Goal: Communication & Community: Ask a question

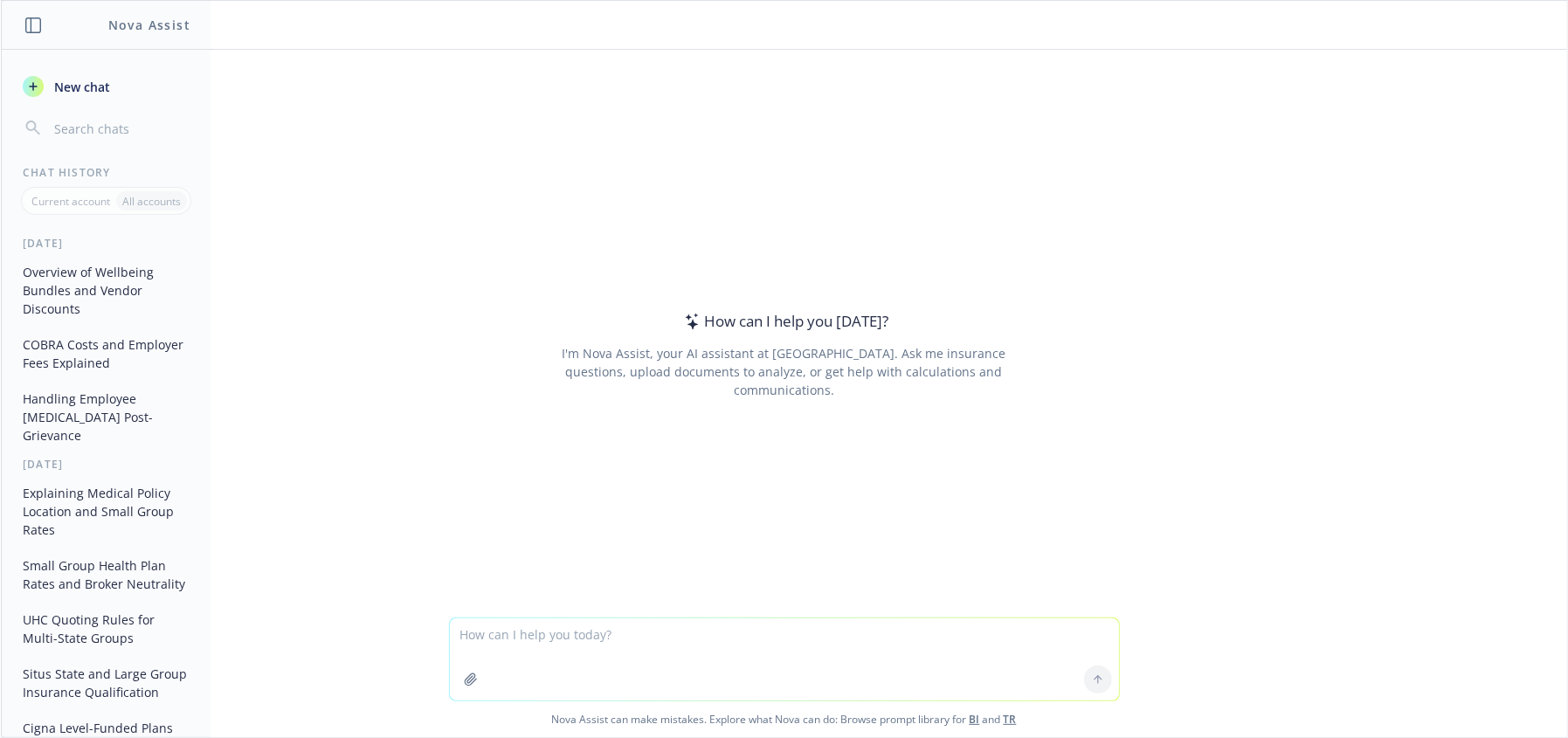
click at [502, 644] on textarea at bounding box center [784, 659] width 669 height 82
click at [464, 679] on icon "button" at bounding box center [470, 679] width 14 height 14
click at [573, 674] on textarea at bounding box center [784, 659] width 669 height 82
click at [526, 636] on textarea at bounding box center [784, 659] width 669 height 82
click at [823, 633] on textarea "explain how the broker's fees work under this agreement" at bounding box center [784, 659] width 669 height 82
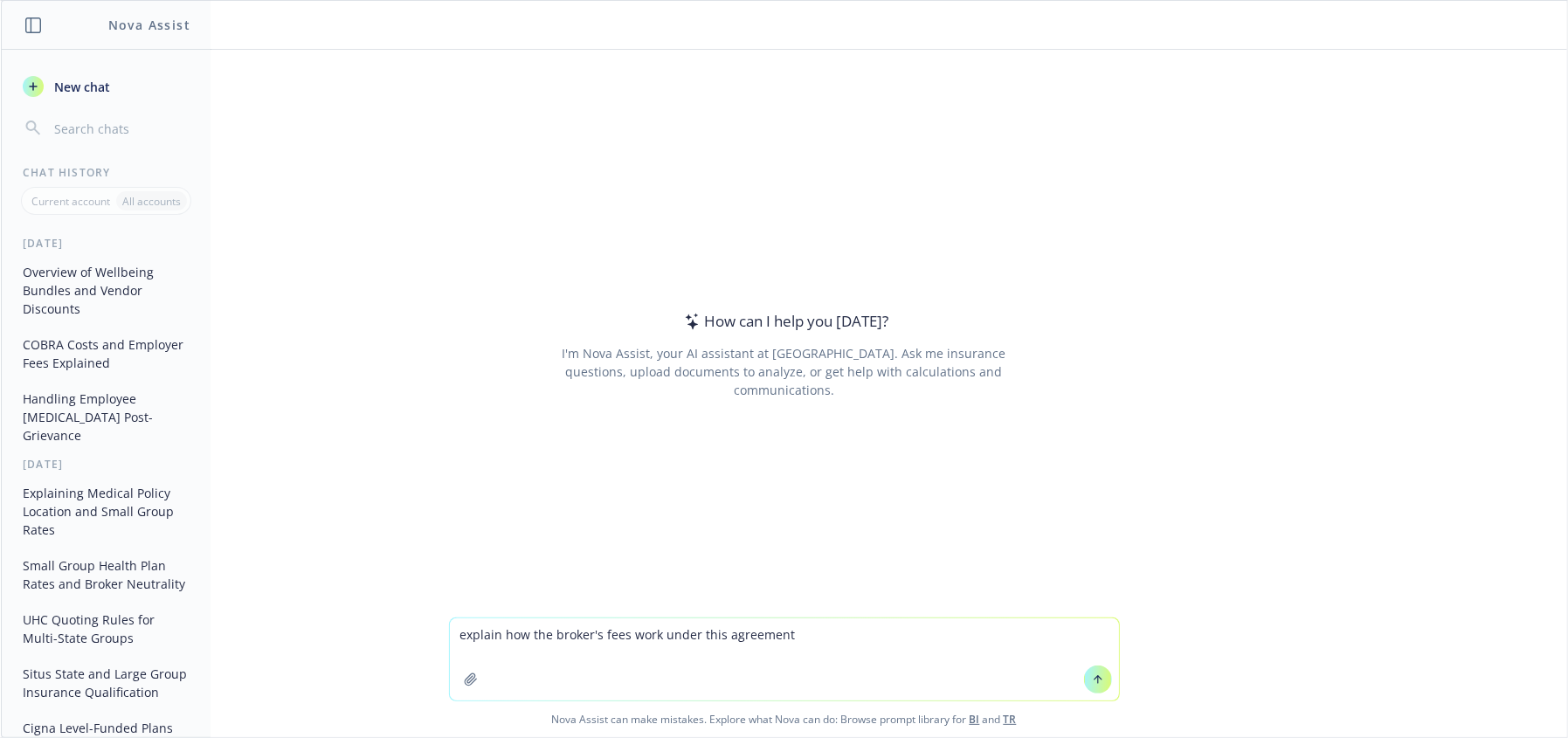
type textarea "explain how the broker's fees work under this agreement"
click at [471, 681] on button "button" at bounding box center [471, 679] width 28 height 28
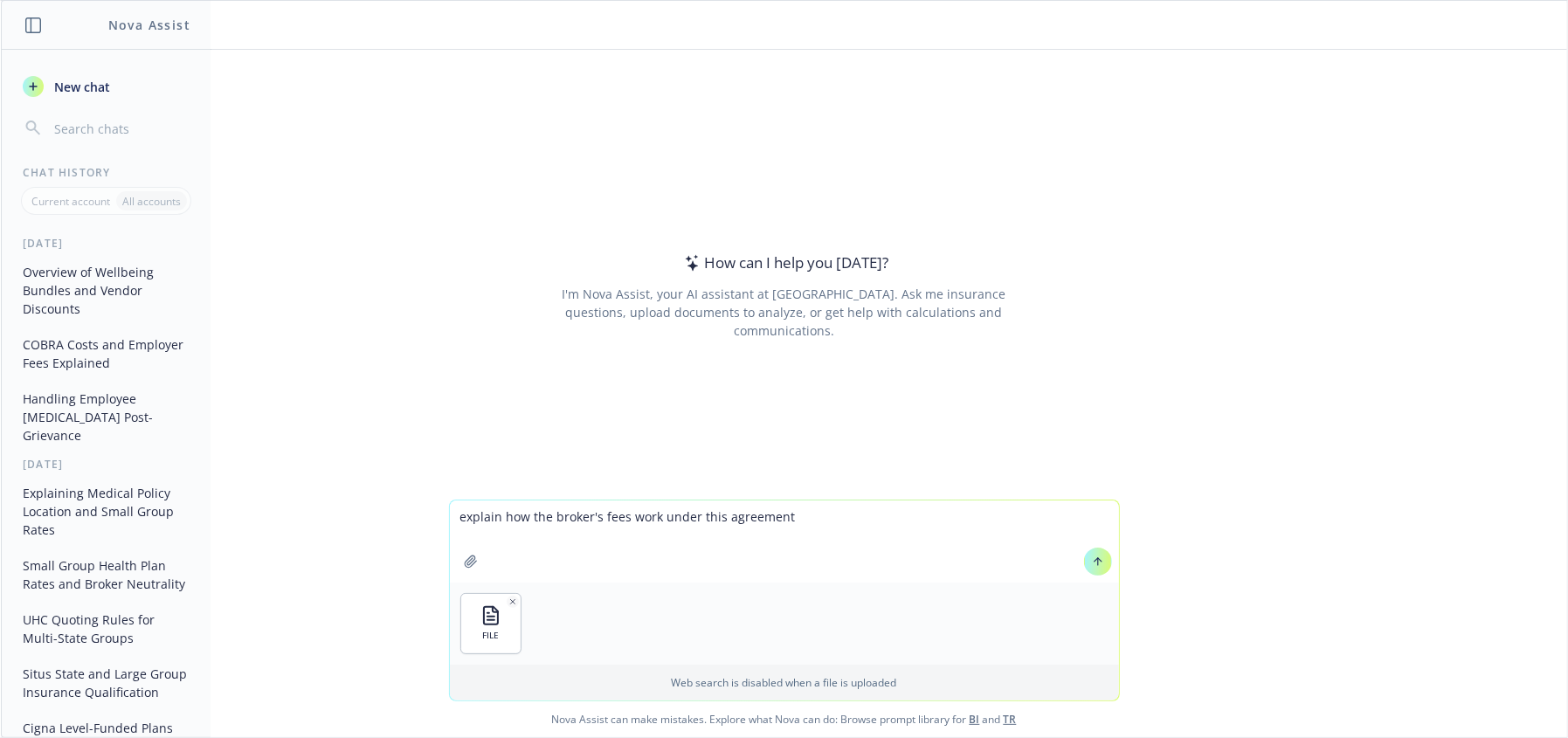
click at [1094, 561] on icon at bounding box center [1097, 560] width 7 height 4
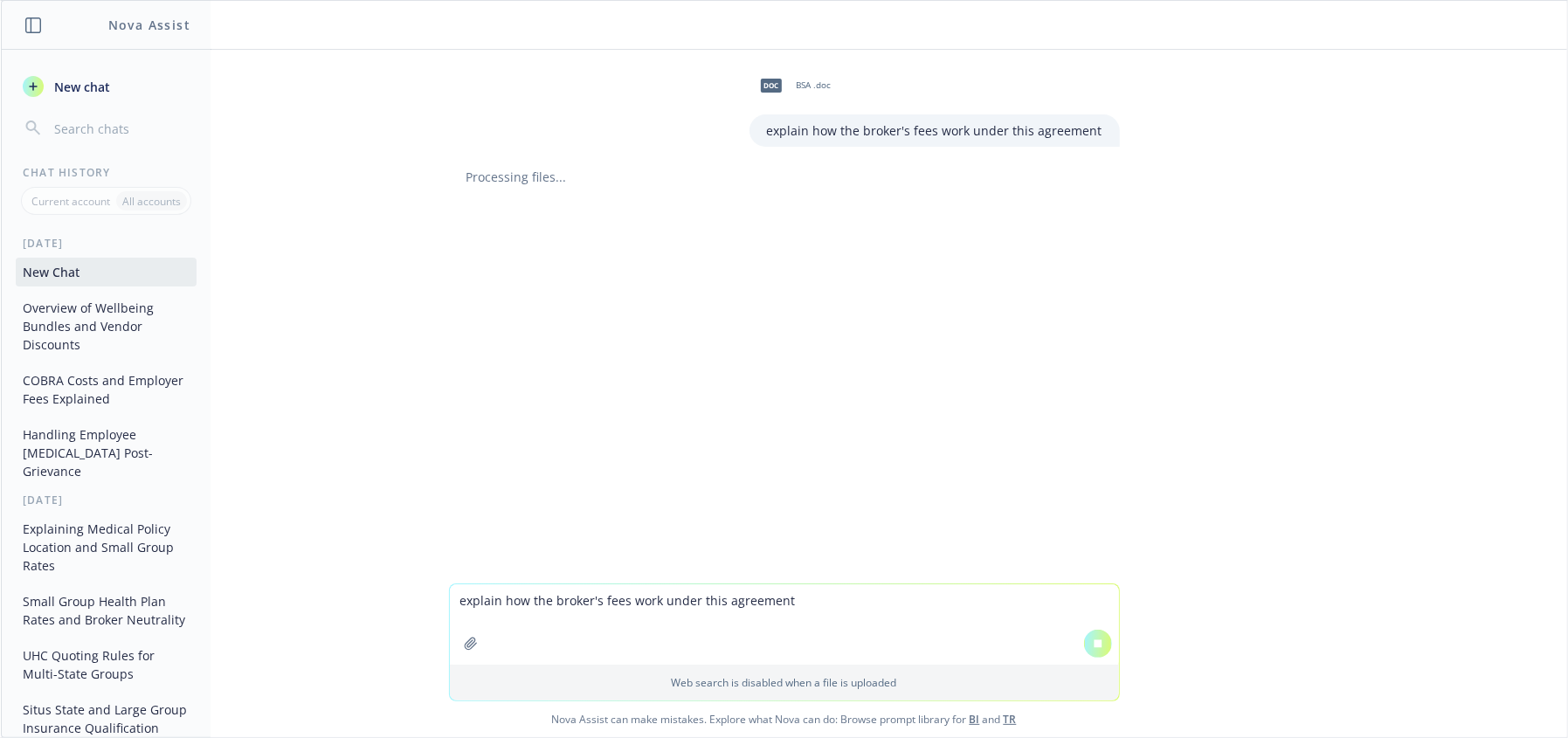
click at [934, 192] on div "doc BSA .doc explain how the broker's fees work under this agreement Processing…" at bounding box center [784, 317] width 1566 height 534
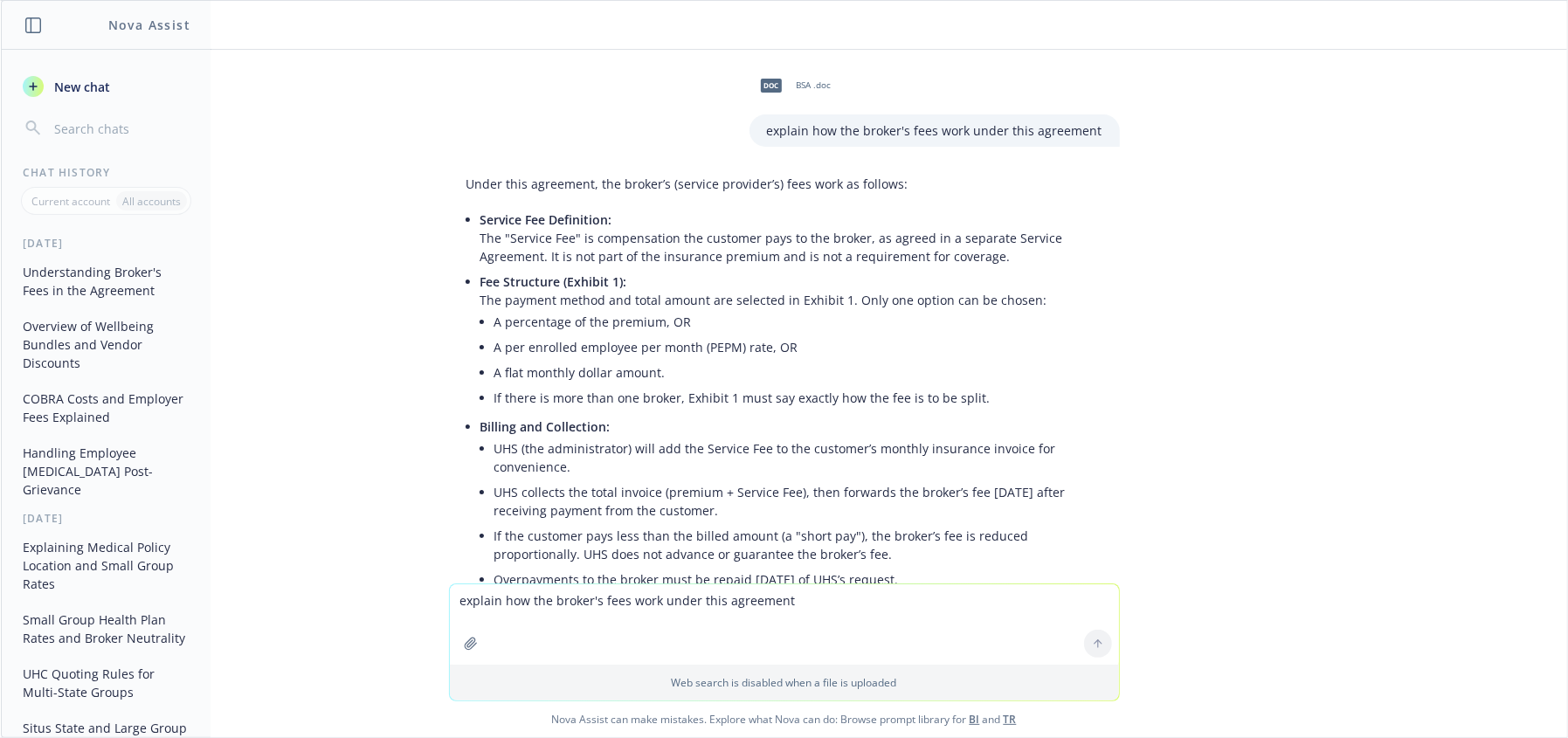
click at [1000, 389] on li "If there is more than one broker, Exhibit 1 must say exactly how the fee is to …" at bounding box center [798, 397] width 608 height 26
click at [1283, 392] on div "doc BSA .doc explain how the broker's fees work under this agreement Under this…" at bounding box center [784, 317] width 1566 height 534
click at [1288, 473] on div "doc BSA .doc explain how the broker's fees work under this agreement Under this…" at bounding box center [784, 317] width 1566 height 534
drag, startPoint x: 966, startPoint y: 479, endPoint x: 935, endPoint y: 605, distance: 129.8
click at [966, 501] on li "UHS collects the total invoice (premium + Service Fee), then forwards the broke…" at bounding box center [798, 501] width 608 height 44
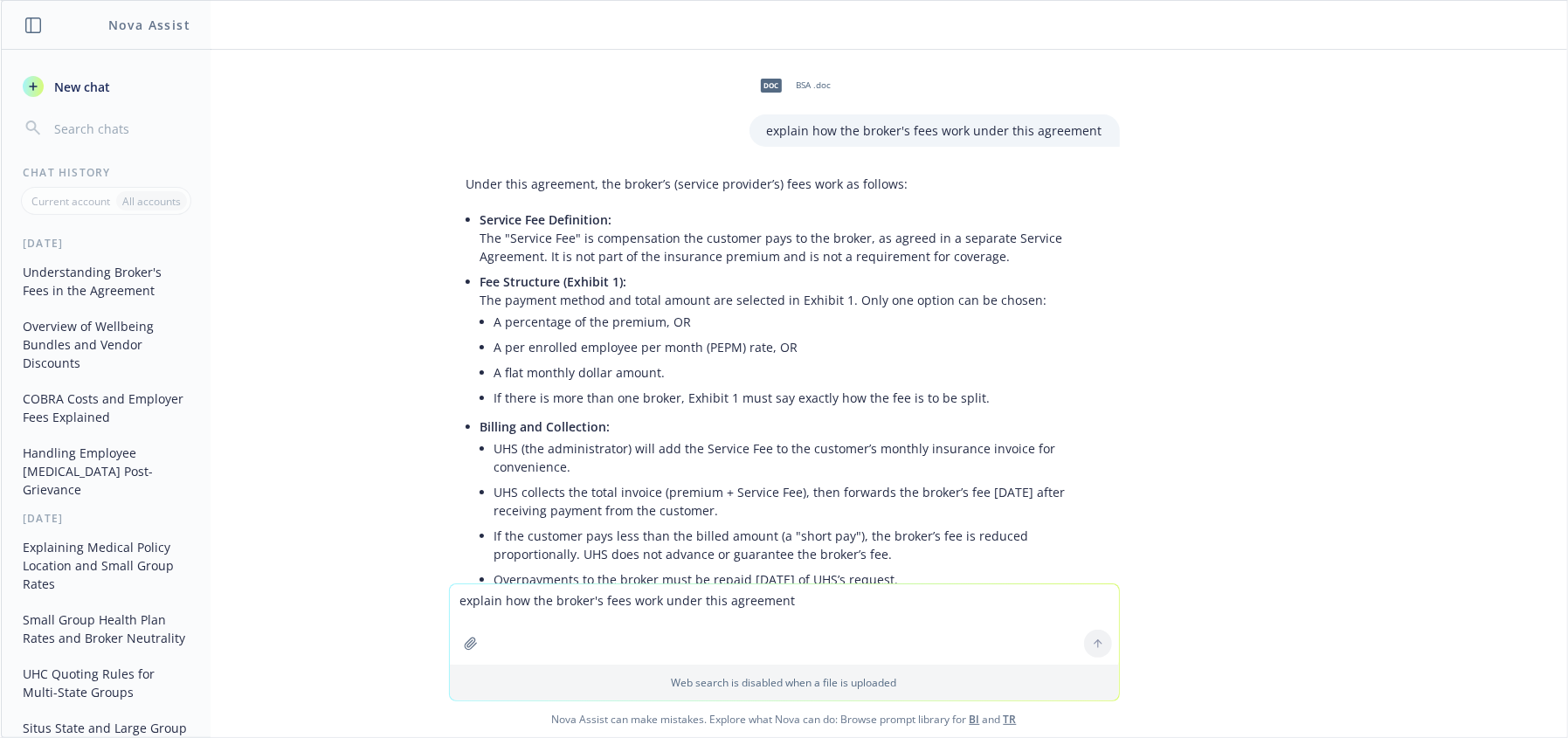
drag, startPoint x: 912, startPoint y: 641, endPoint x: 1046, endPoint y: 610, distance: 137.5
click at [912, 641] on textarea "explain how the broker's fees work under this agreement" at bounding box center [784, 624] width 669 height 80
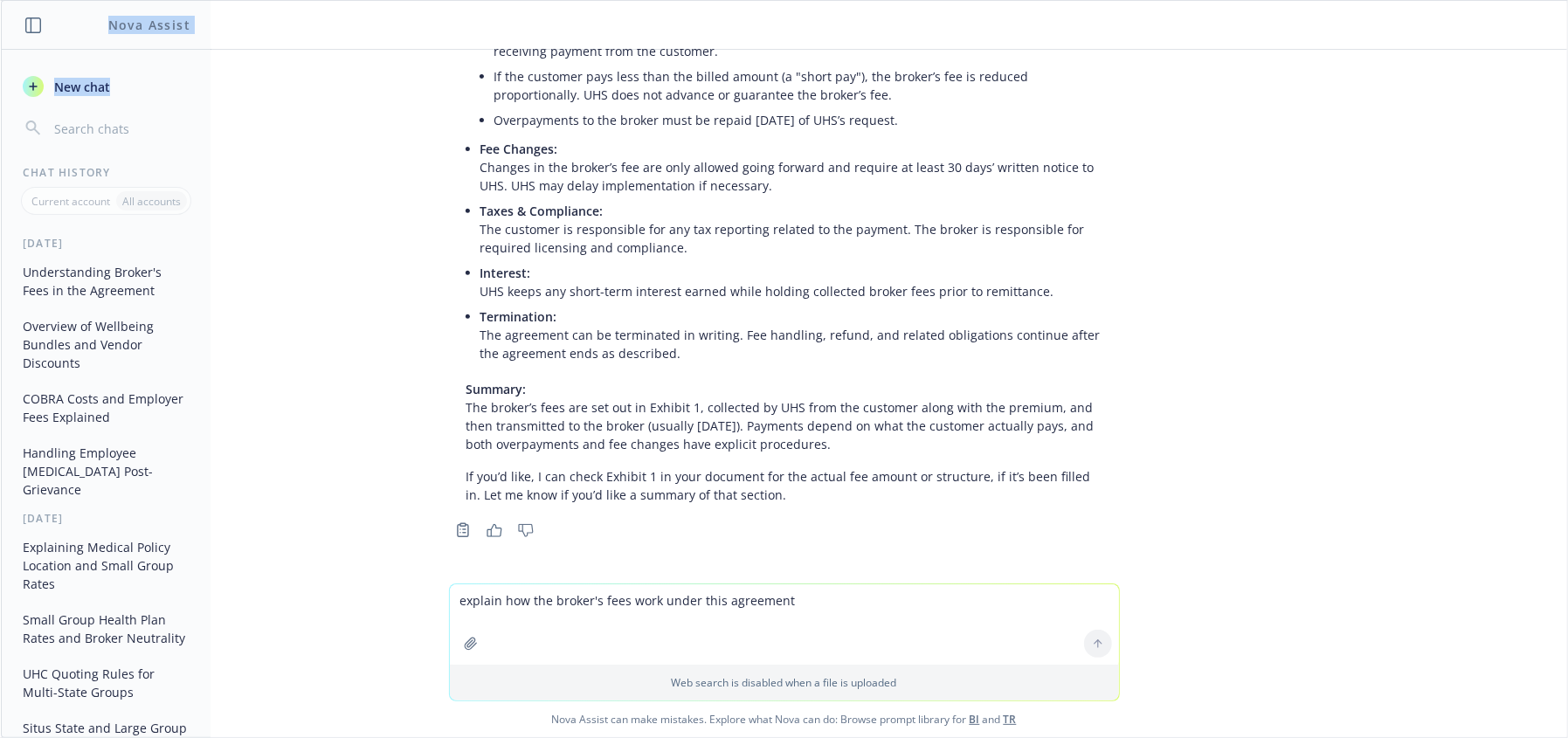
drag, startPoint x: 2, startPoint y: 136, endPoint x: -9, endPoint y: 244, distance: 108.6
click at [0, 244] on html "Nova Assist New chat Chat History Current account All accounts [DATE] Understan…" at bounding box center [784, 369] width 1568 height 738
drag, startPoint x: 289, startPoint y: 412, endPoint x: 533, endPoint y: 584, distance: 298.5
click at [289, 413] on div "doc BSA .doc explain how the broker's fees work under this agreement Under this…" at bounding box center [784, 317] width 1566 height 534
click at [430, 555] on div "doc BSA .doc explain how the broker's fees work under this agreement Under this…" at bounding box center [784, 317] width 1566 height 534
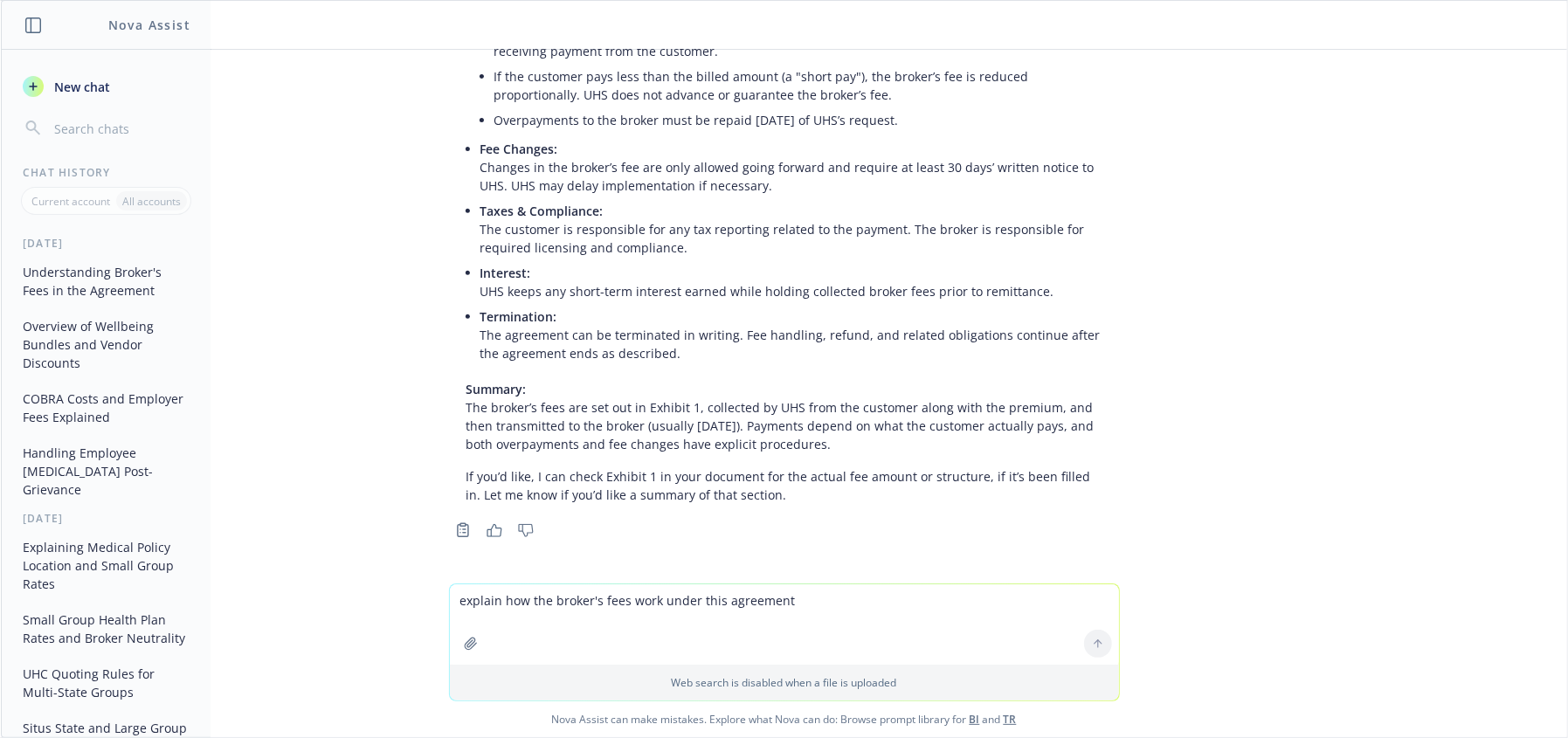
click at [769, 641] on textarea "explain how the broker's fees work under this agreement" at bounding box center [784, 624] width 669 height 80
click at [749, 633] on textarea "explain how the broker's fees work under this agreement" at bounding box center [784, 624] width 669 height 80
click at [657, 634] on textarea "explain how the broker's fees work under this agreement" at bounding box center [784, 624] width 669 height 80
type textarea "yes please - summary"
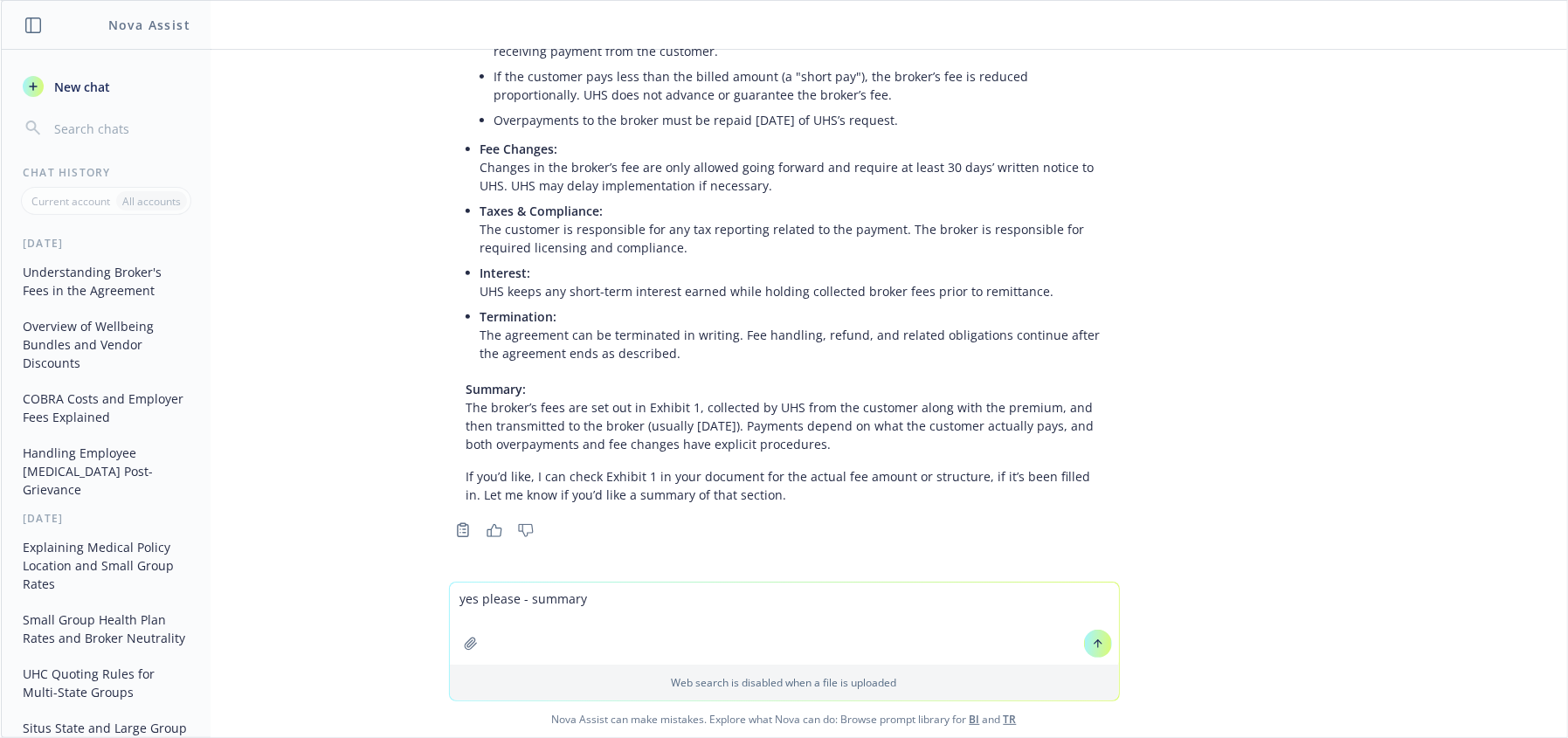
click at [737, 599] on textarea "yes please - summary" at bounding box center [784, 624] width 669 height 82
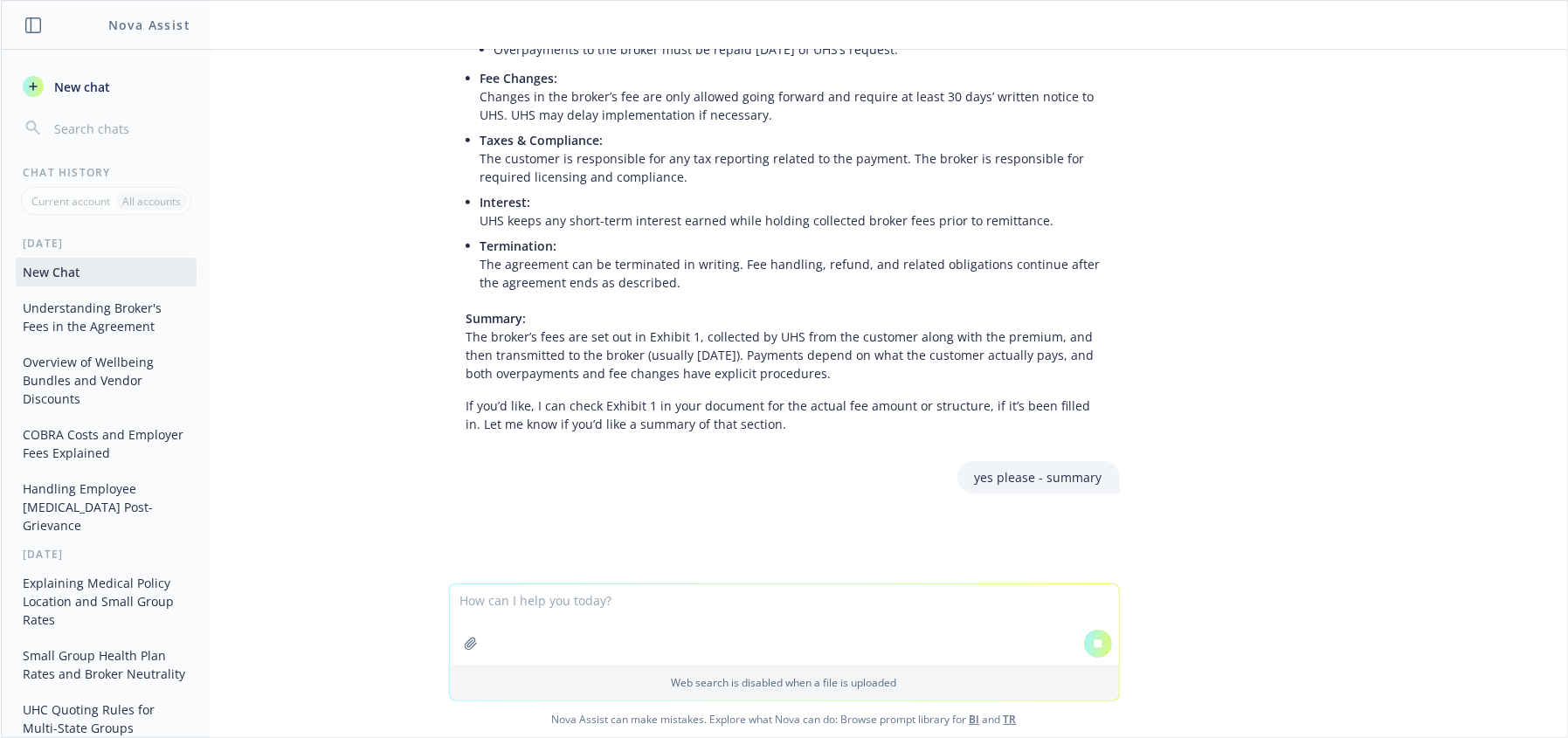
scroll to position [539, 0]
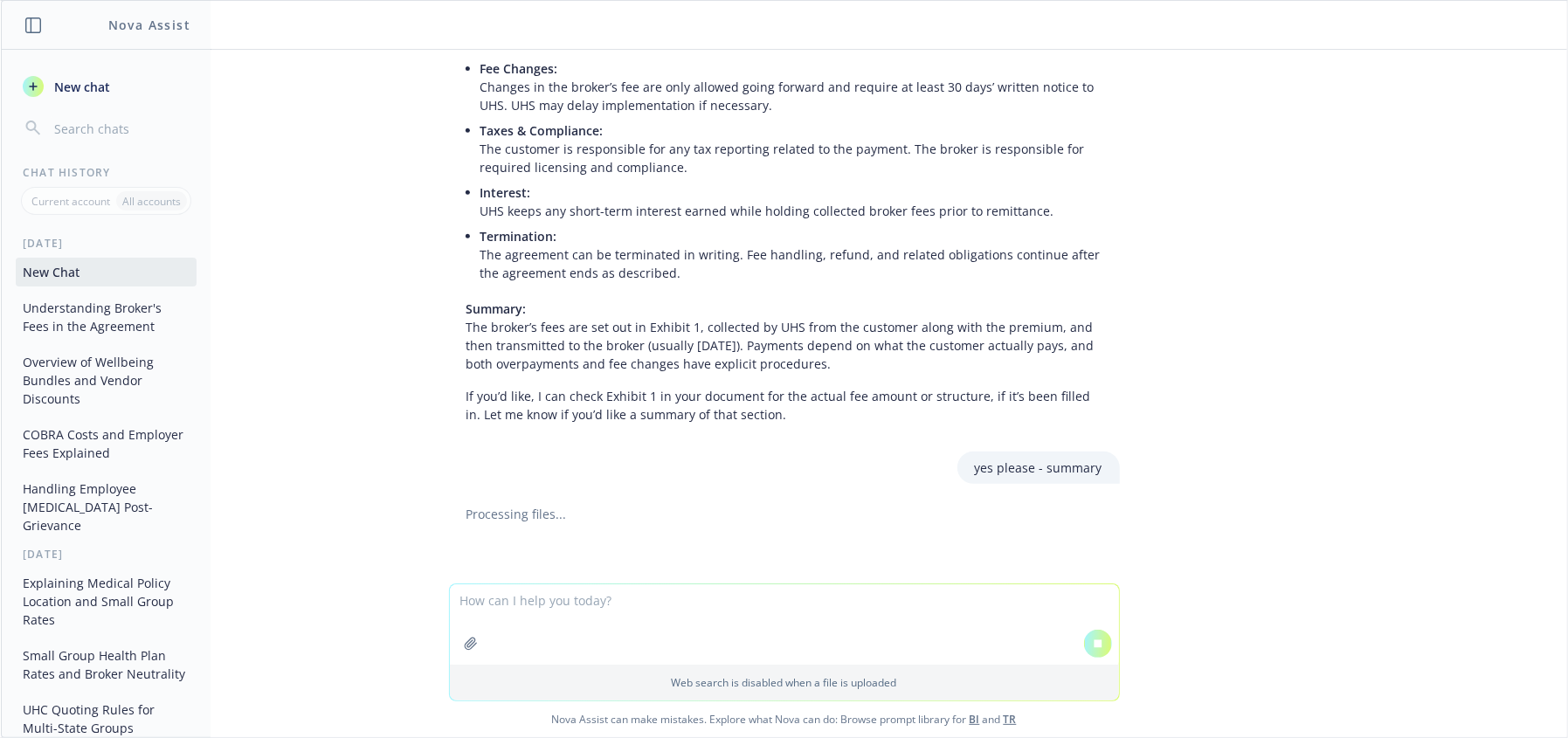
click at [851, 631] on textarea at bounding box center [784, 624] width 669 height 80
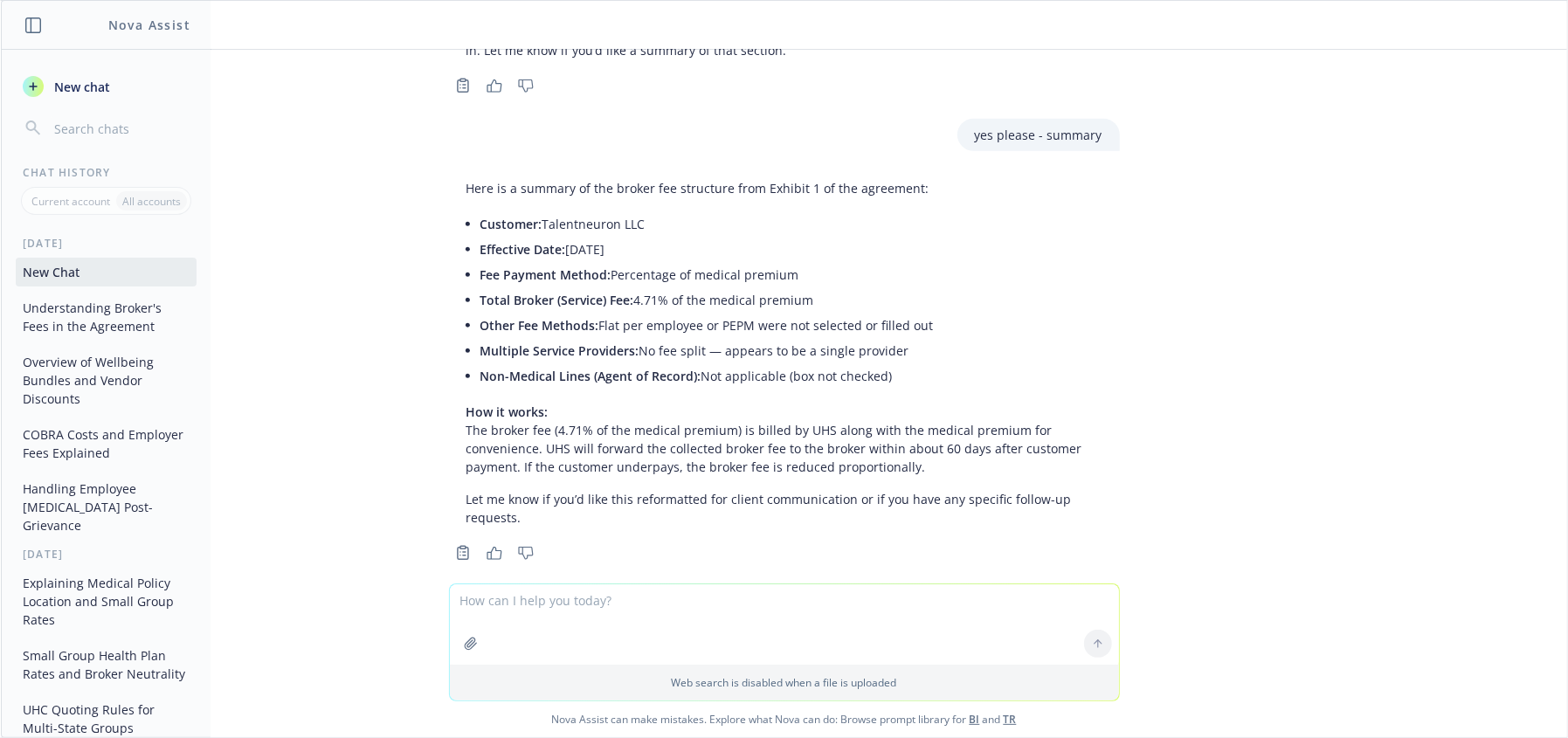
scroll to position [925, 0]
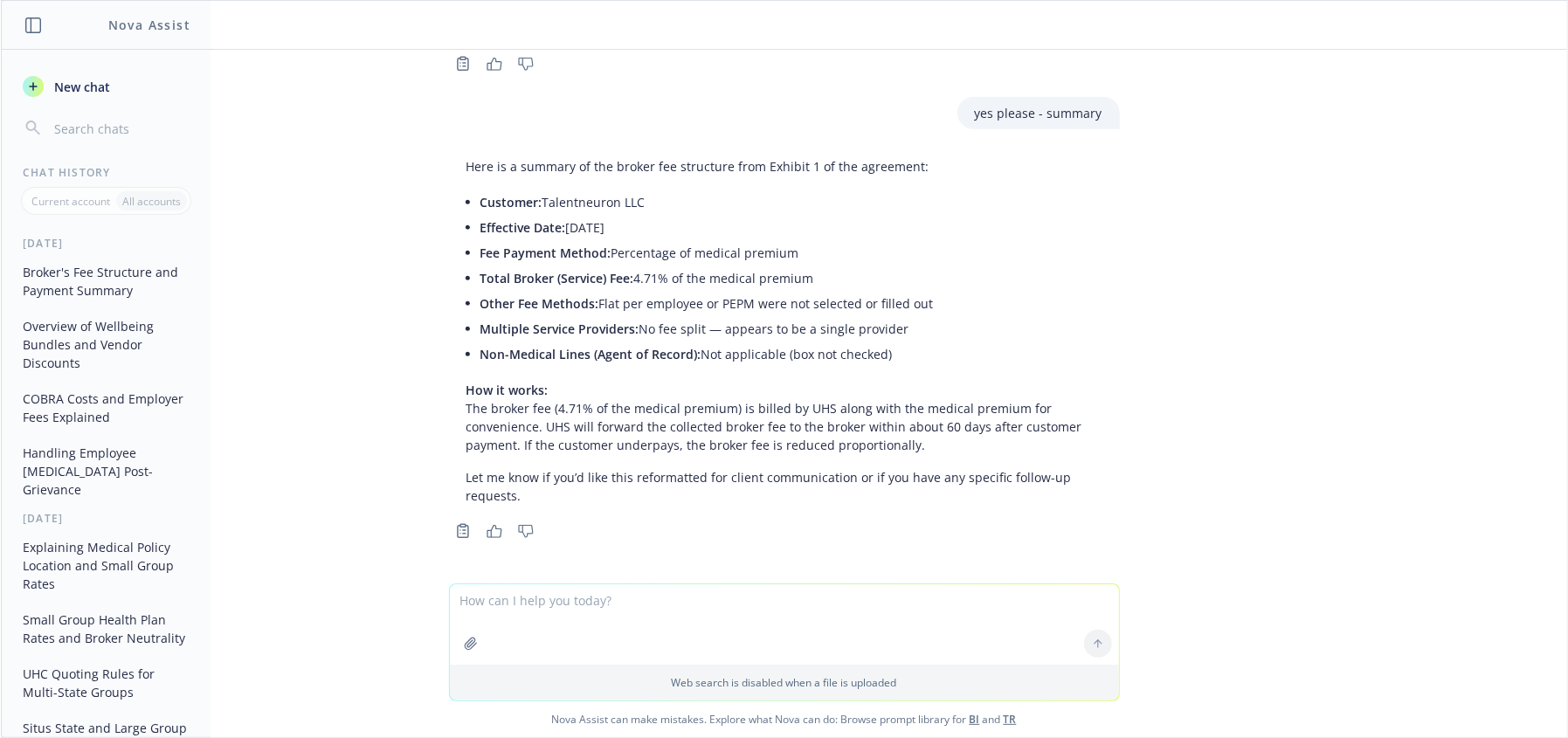
drag, startPoint x: 1472, startPoint y: 395, endPoint x: 684, endPoint y: 699, distance: 844.6
click at [1451, 402] on div "doc BSA .doc explain how the broker's fees work under this agreement Under this…" at bounding box center [784, 317] width 1566 height 534
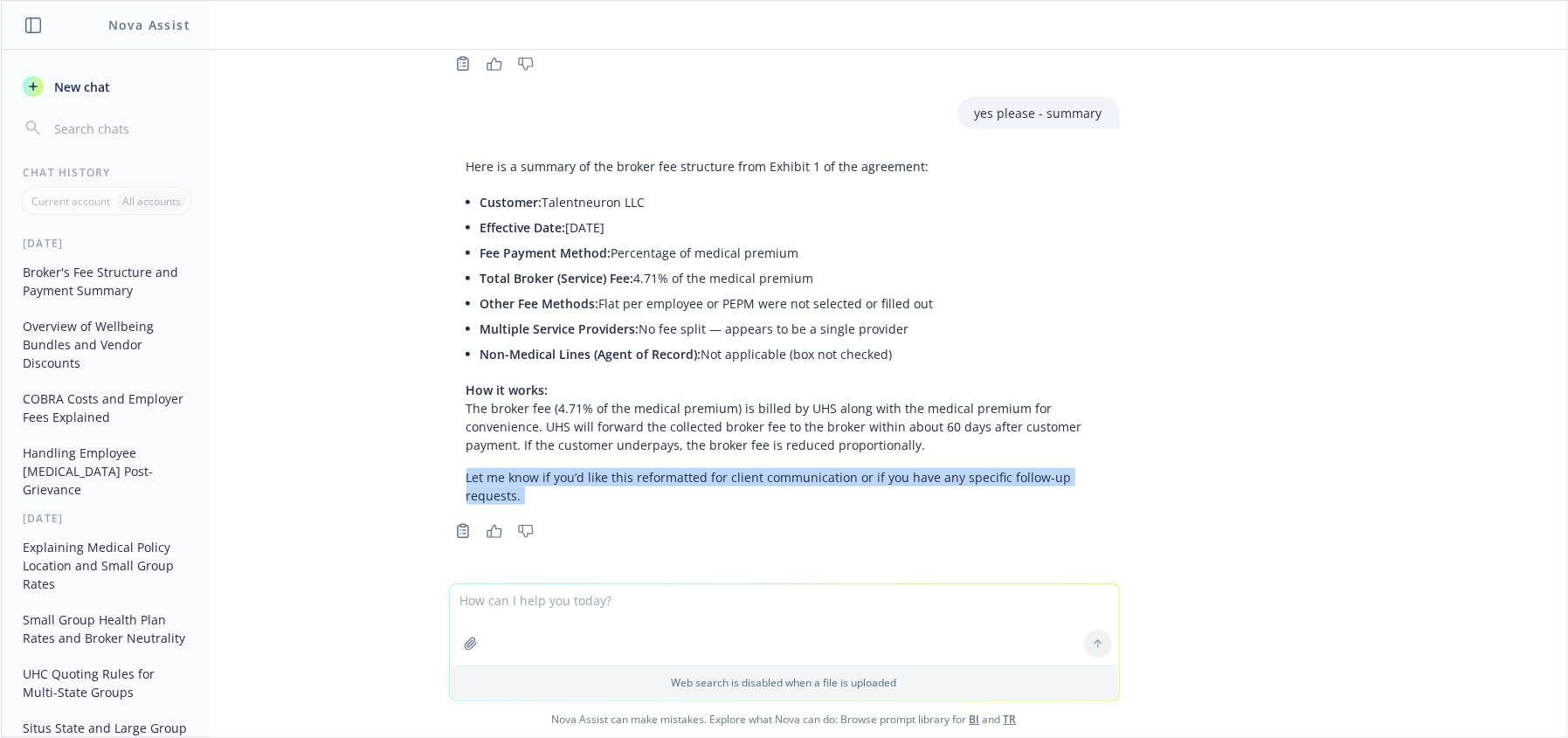
drag, startPoint x: 323, startPoint y: 465, endPoint x: 740, endPoint y: 6, distance: 620.1
click at [336, 447] on div "doc BSA .doc explain how the broker's fees work under this agreement Under this…" at bounding box center [784, 317] width 1566 height 534
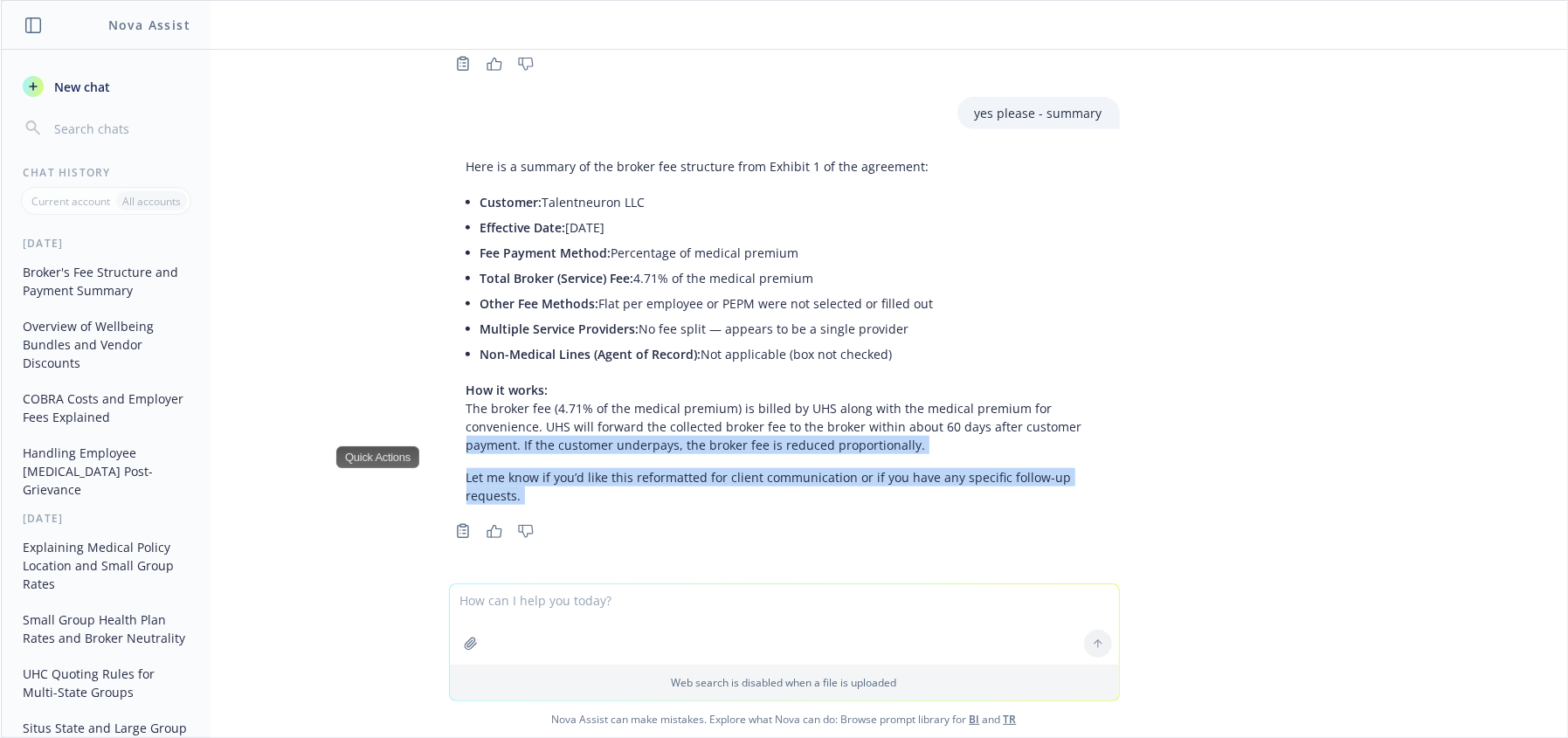
click at [870, 503] on p "Let me know if you’d like this reformatted for client communication or if you h…" at bounding box center [784, 486] width 636 height 37
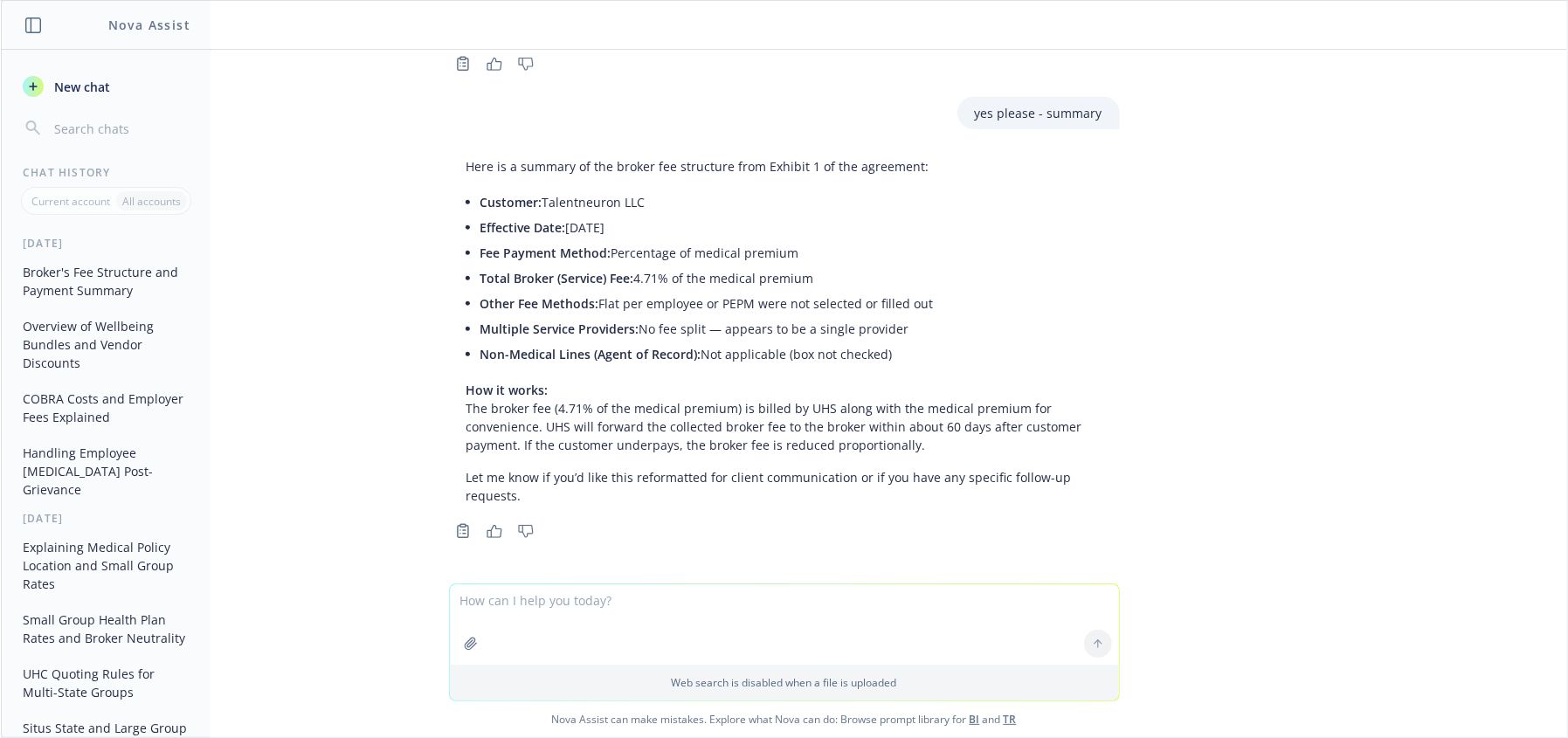
drag, startPoint x: 708, startPoint y: 522, endPoint x: 708, endPoint y: 580, distance: 58.0
click at [708, 553] on div "doc BSA .doc explain how the broker's fees work under this agreement Under this…" at bounding box center [784, 317] width 1566 height 534
click at [723, 610] on textarea at bounding box center [784, 624] width 669 height 80
click at [599, 606] on textarea at bounding box center [784, 624] width 669 height 80
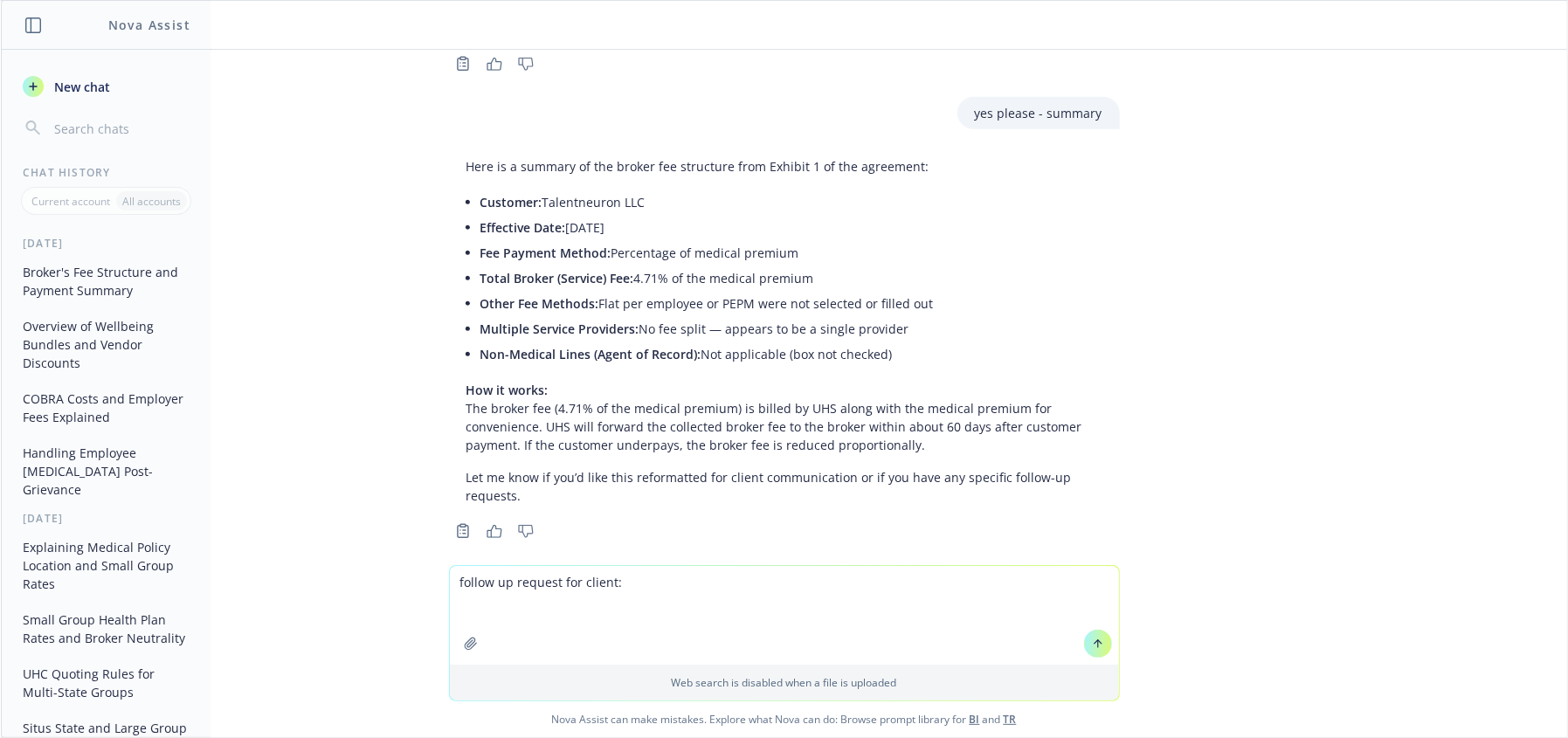
paste textarea "Hi [PERSON_NAME] - can I give you a quick call? Or you call me? [PHONE_NUMBER].…"
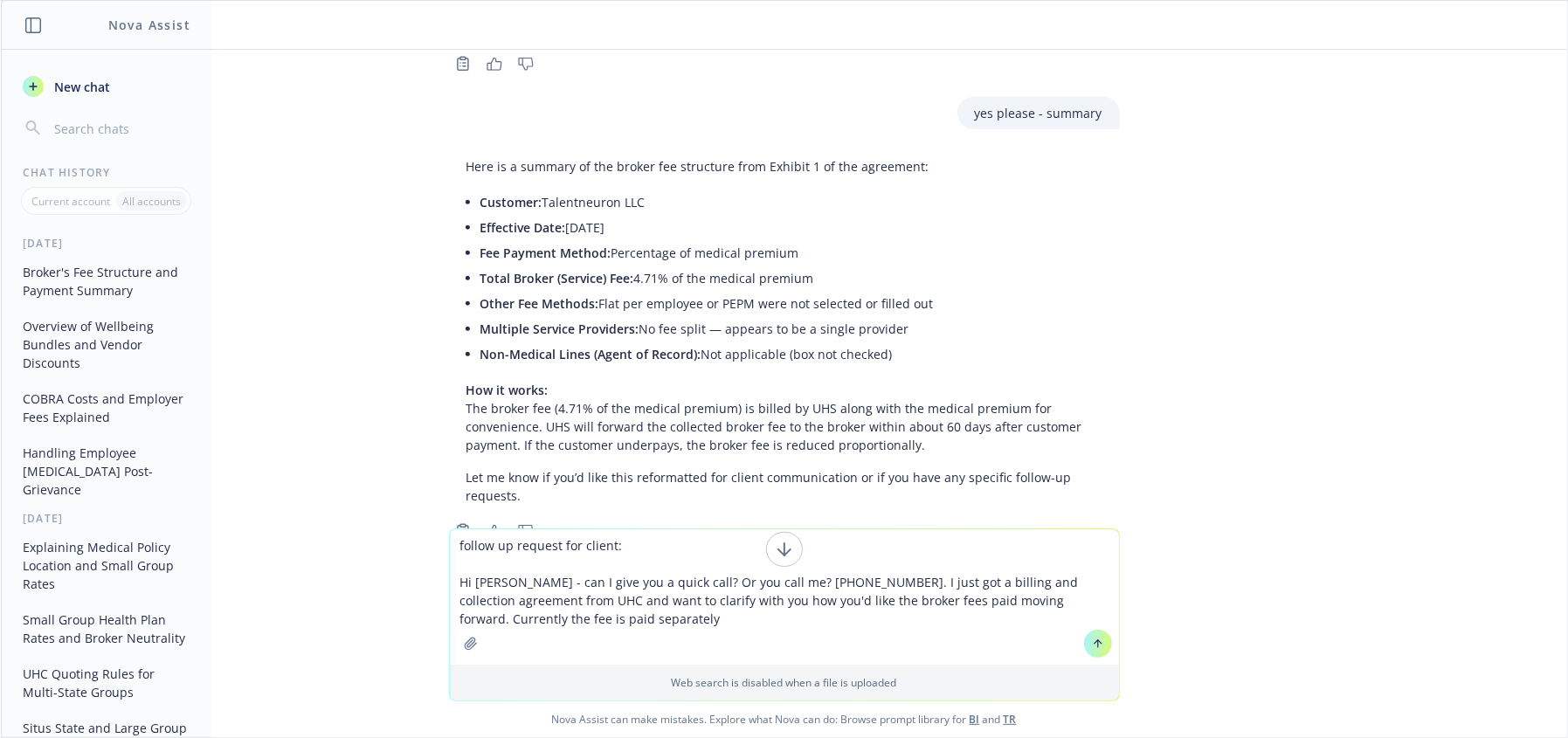
drag, startPoint x: 576, startPoint y: 598, endPoint x: 668, endPoint y: 595, distance: 92.0
click at [577, 597] on textarea "follow up request for client: Hi [PERSON_NAME] - can I give you a quick call? O…" at bounding box center [784, 596] width 669 height 135
drag, startPoint x: 684, startPoint y: 618, endPoint x: 696, endPoint y: 619, distance: 12.0
click at [688, 619] on textarea "follow up request for client: Hi [PERSON_NAME] - can I give you a quick call? O…" at bounding box center [784, 596] width 669 height 135
drag, startPoint x: 832, startPoint y: 581, endPoint x: 656, endPoint y: 579, distance: 176.0
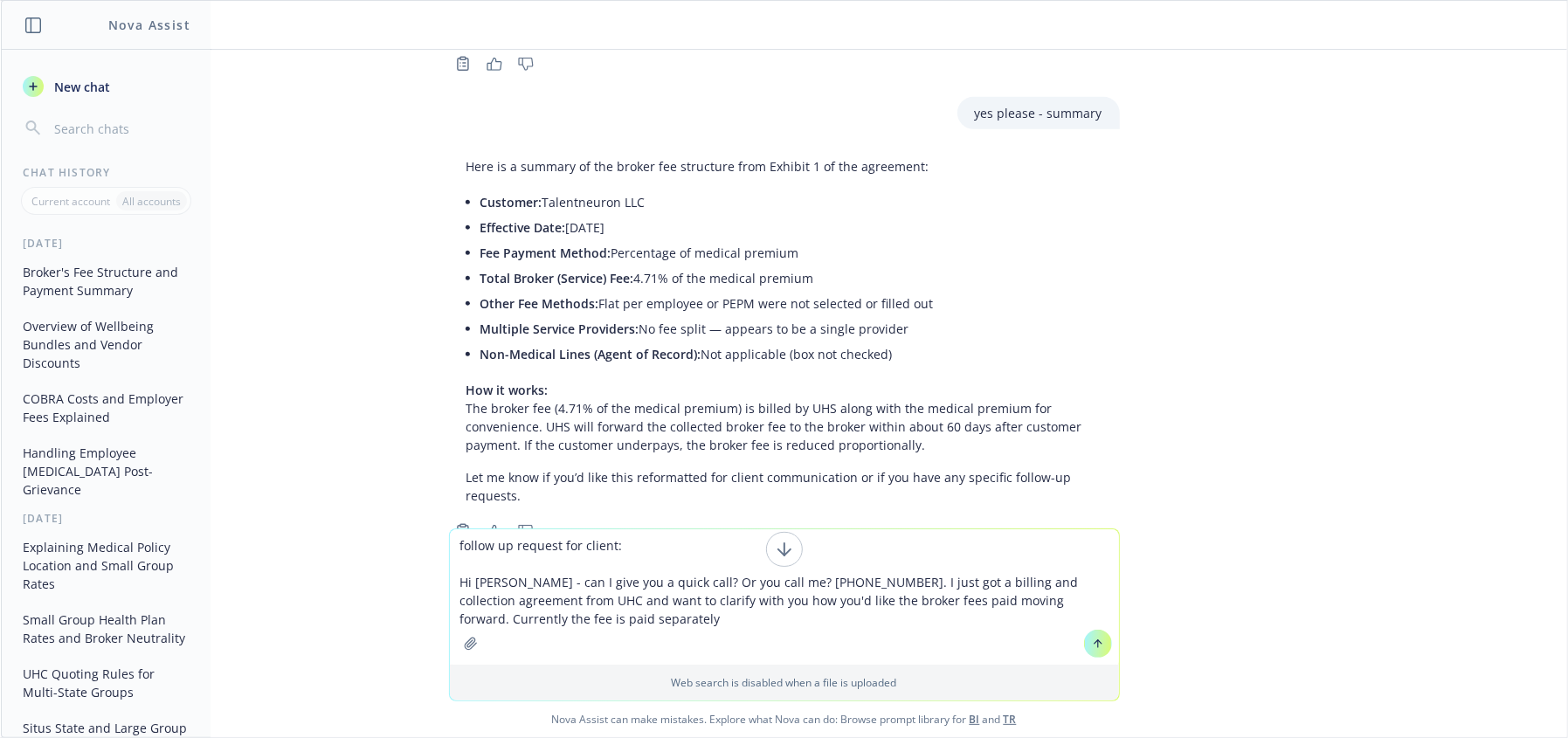
click at [656, 579] on textarea "follow up request for client: Hi [PERSON_NAME] - can I give you a quick call? O…" at bounding box center [784, 596] width 669 height 135
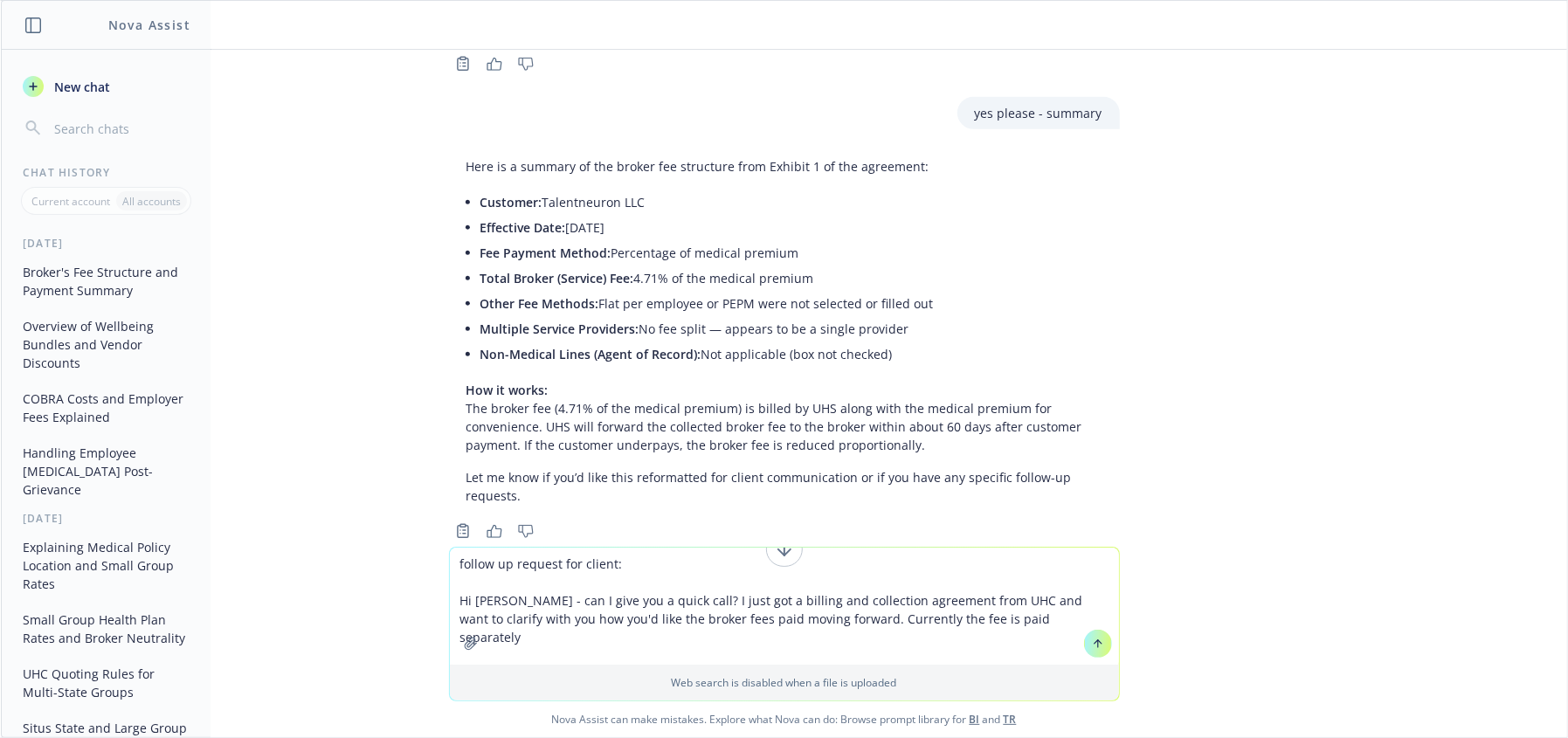
click at [986, 607] on textarea "follow up request for client: Hi [PERSON_NAME] - can I give you a quick call? I…" at bounding box center [784, 606] width 669 height 117
type textarea "follow up request for client: Hi [PERSON_NAME] - can I give you a quick call? I…"
click at [1098, 642] on button at bounding box center [1098, 643] width 28 height 28
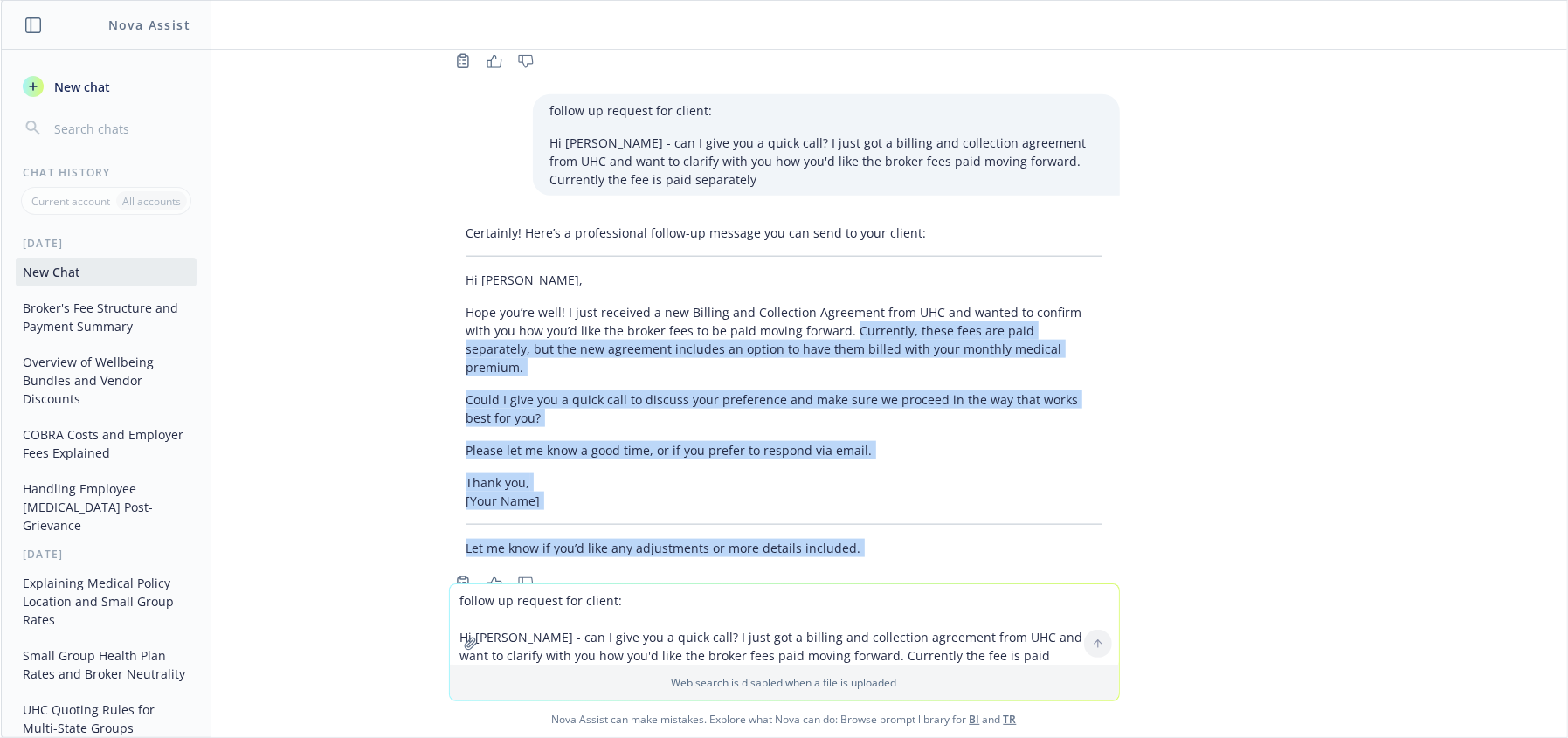
scroll to position [1430, 0]
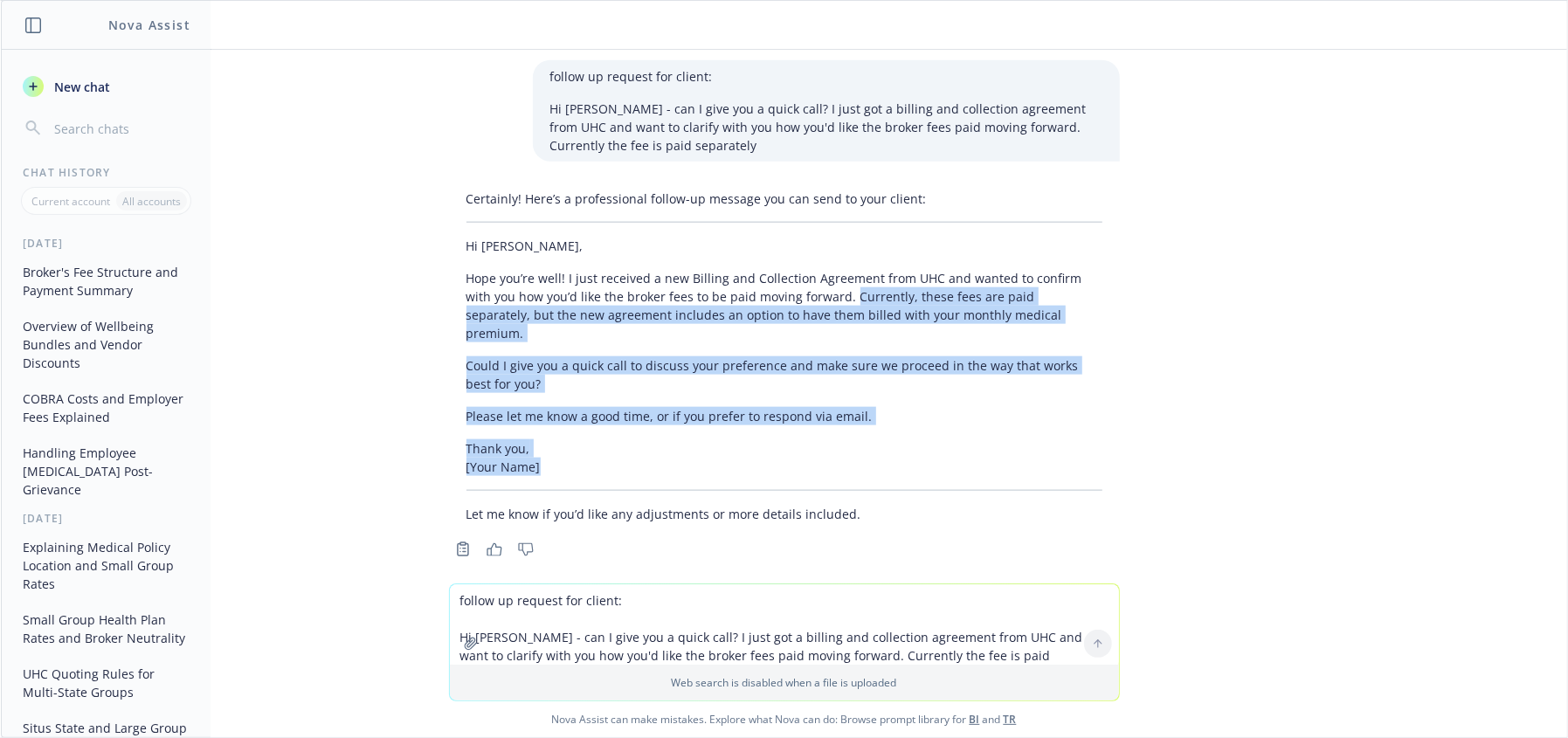
drag, startPoint x: 810, startPoint y: 426, endPoint x: 1015, endPoint y: 453, distance: 206.8
click at [1015, 453] on div "Certainly! Here’s a professional follow-up message you can send to your client:…" at bounding box center [784, 356] width 671 height 347
copy div "Currently, these fees are paid separately, but the new agreement includes an op…"
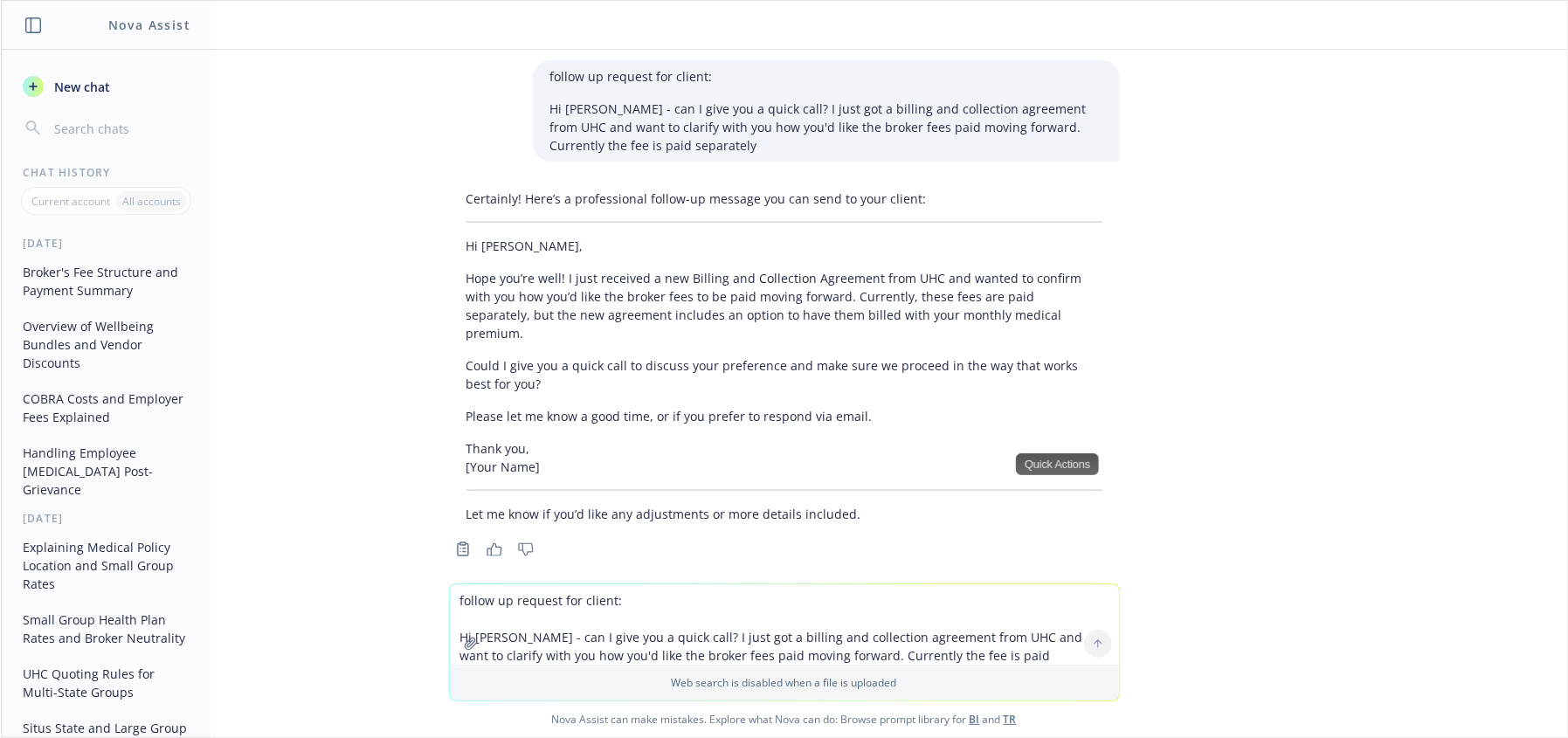
click at [637, 597] on textarea "follow up request for client: Hi [PERSON_NAME] - can I give you a quick call? I…" at bounding box center [784, 624] width 669 height 80
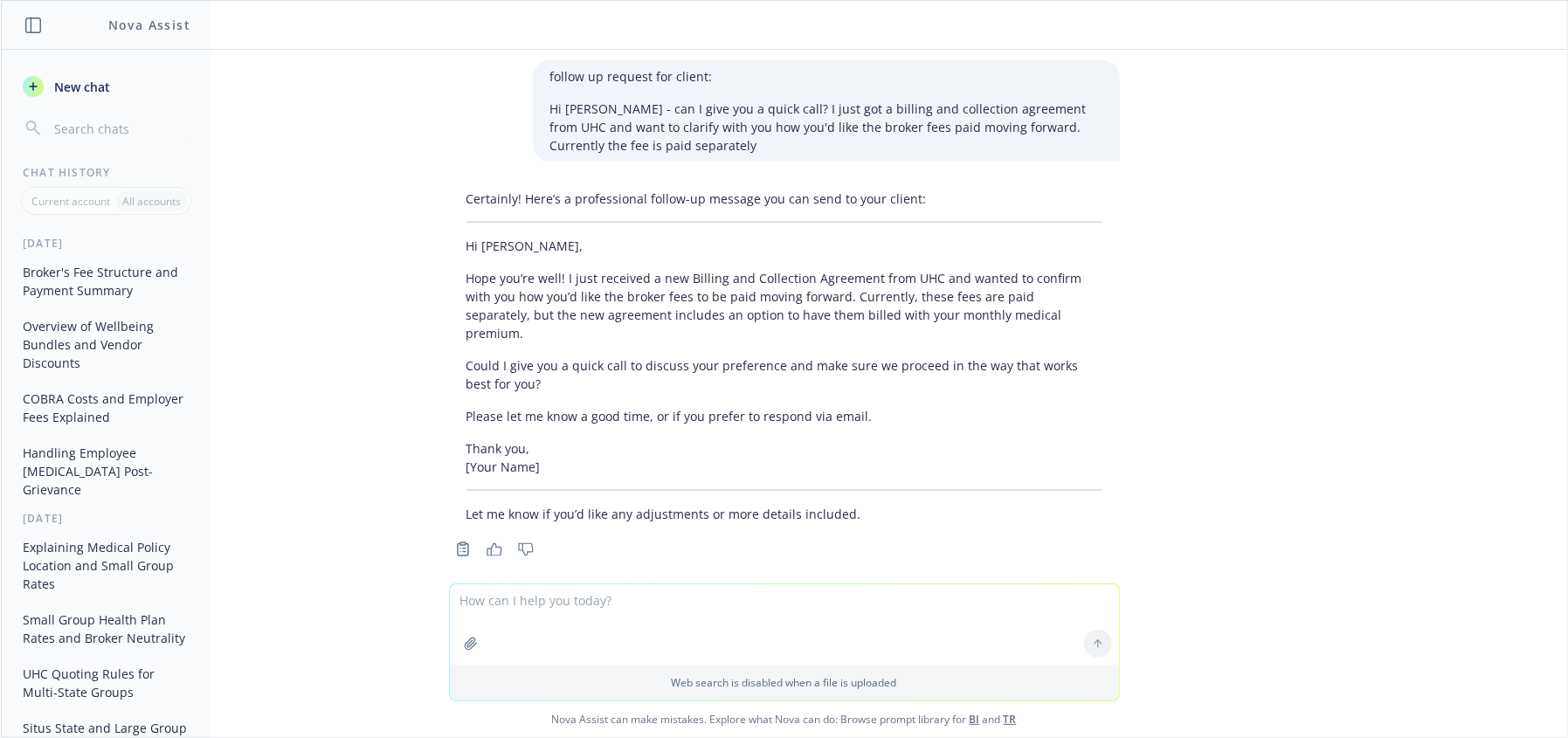
paste textarea "Hi [PERSON_NAME] - can I give you a quick call? Or you call me? [PHONE_NUMBER].…"
type textarea "Hi [PERSON_NAME] - can I give you a quick call? Or you call me? [PHONE_NUMBER].…"
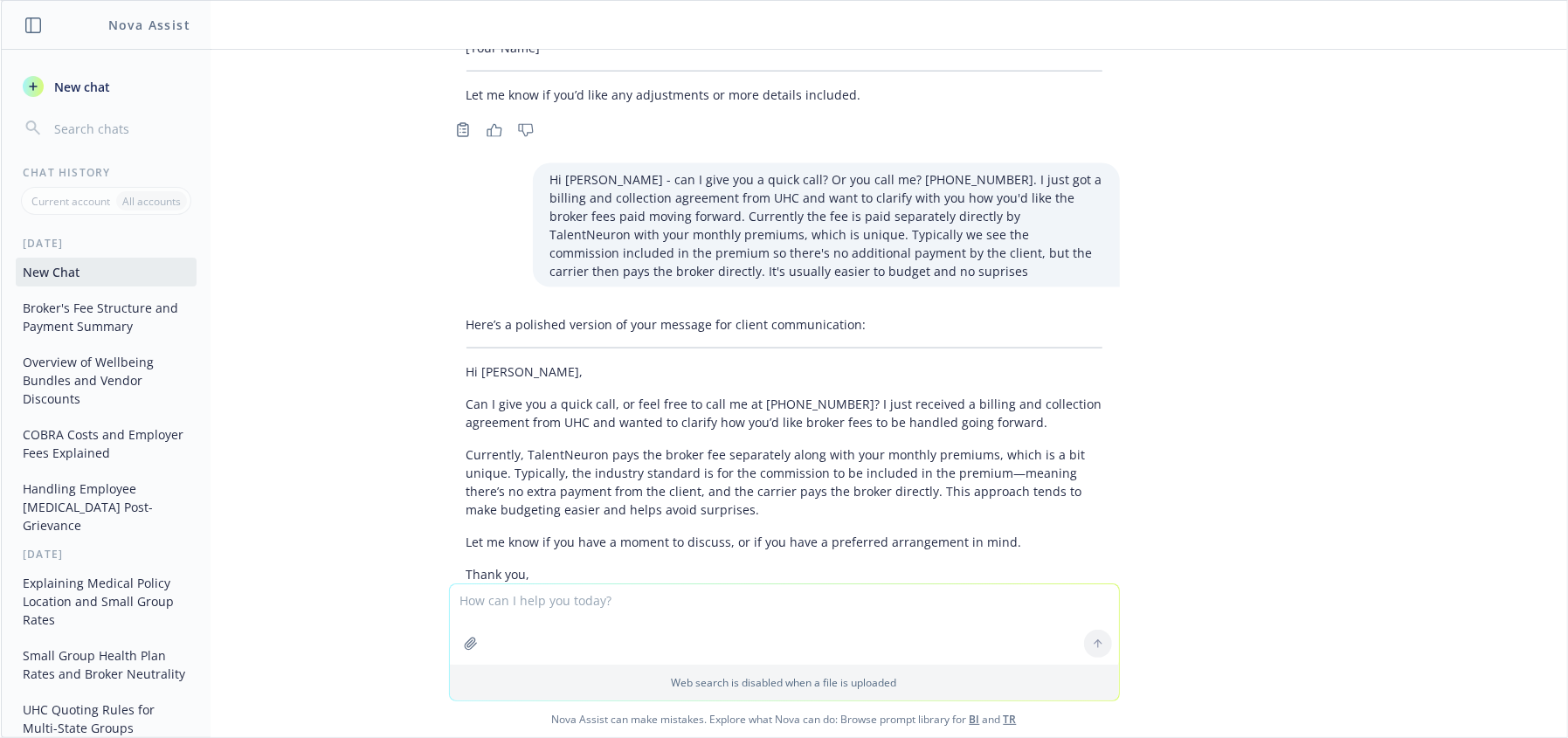
scroll to position [1975, 0]
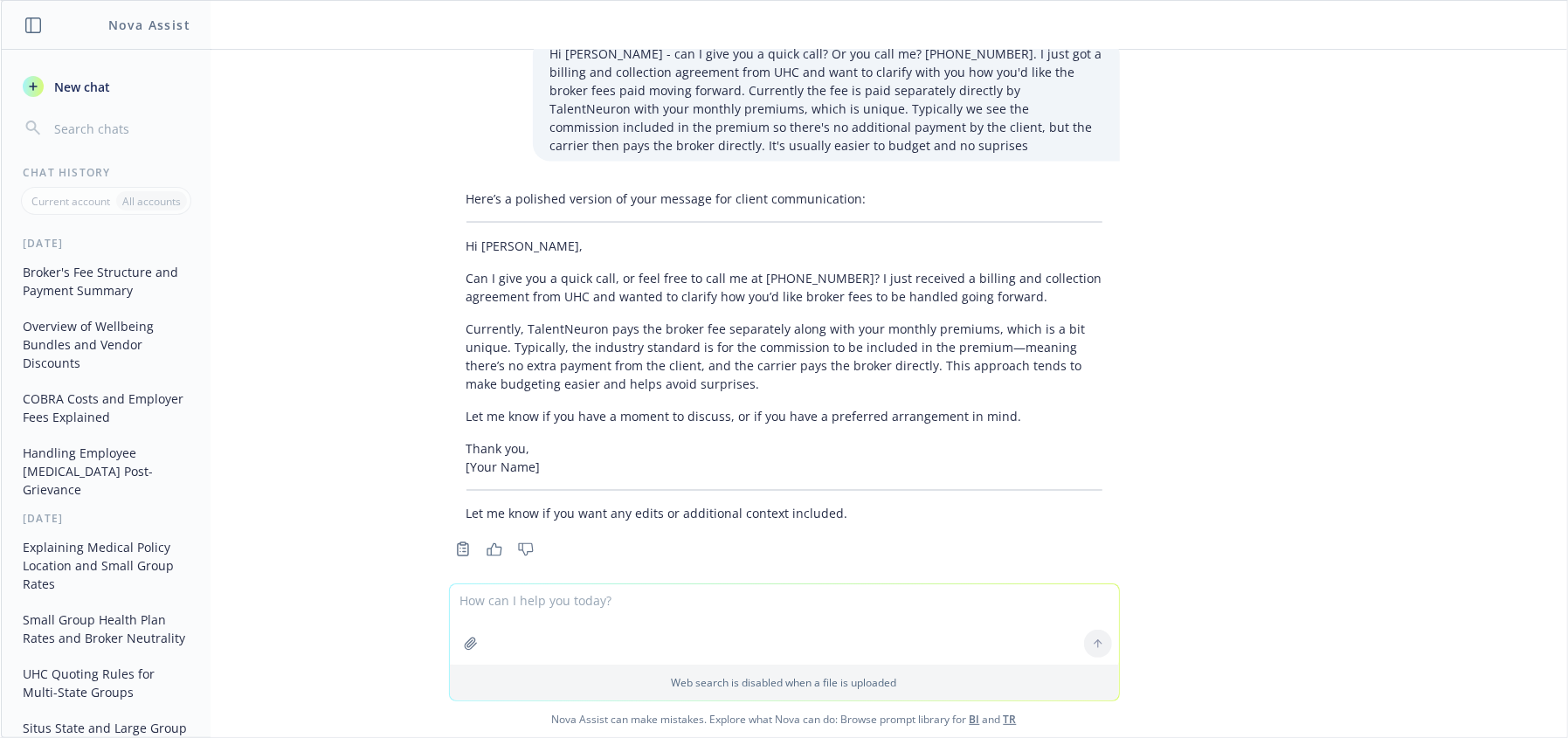
click at [807, 276] on p "Can I give you a quick call, or feel free to call me at [PHONE_NUMBER]? I just …" at bounding box center [784, 287] width 636 height 37
drag, startPoint x: 617, startPoint y: 259, endPoint x: 627, endPoint y: 290, distance: 32.6
click at [617, 269] on p "Can I give you a quick call, or feel free to call me at [PHONE_NUMBER]? I just …" at bounding box center [784, 287] width 636 height 37
click at [629, 320] on p "Currently, TalentNeuron pays the broker fee separately along with your monthly …" at bounding box center [784, 357] width 636 height 74
click at [674, 328] on p "Currently, TalentNeuron pays the broker fee separately along with your monthly …" at bounding box center [784, 357] width 636 height 74
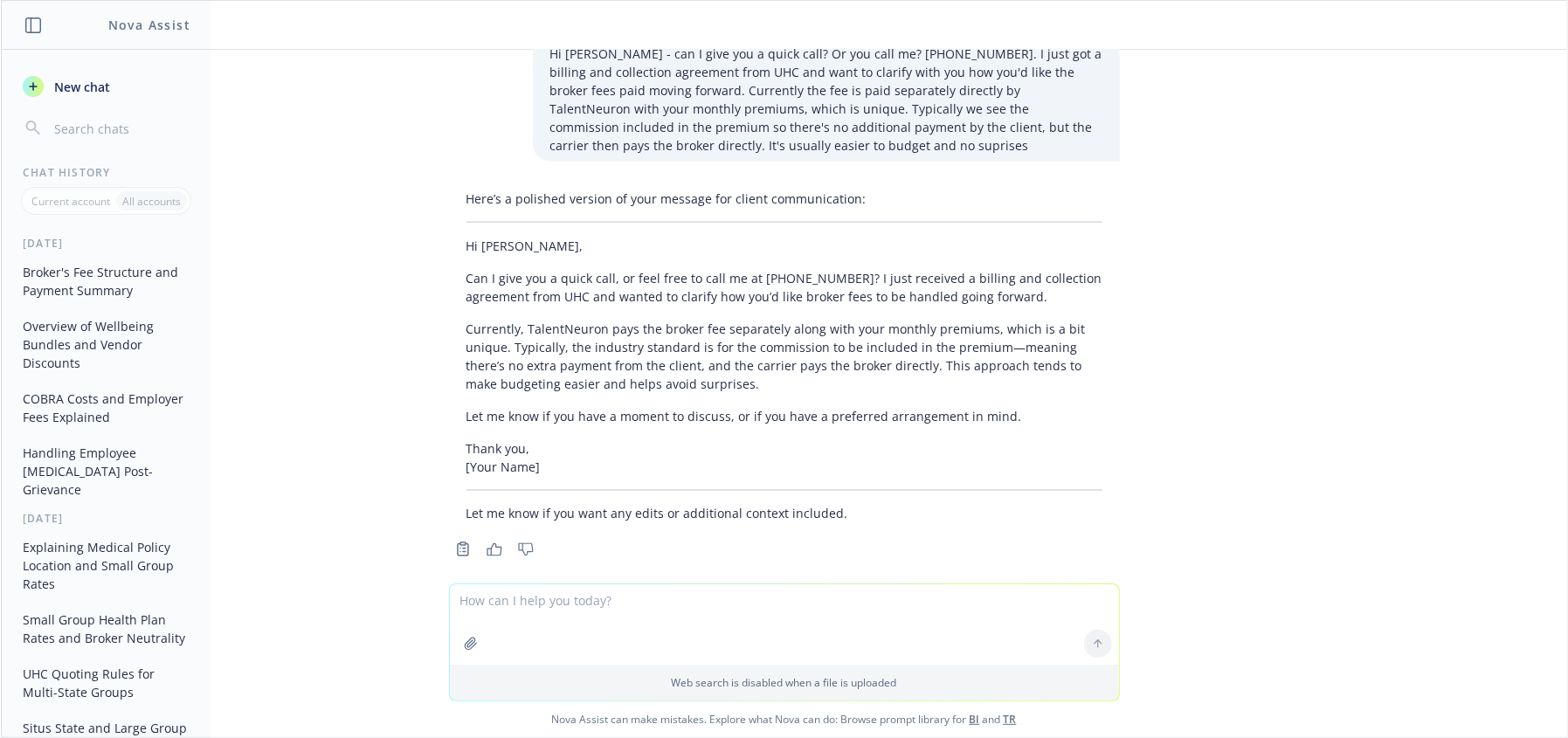
drag, startPoint x: 584, startPoint y: 306, endPoint x: 580, endPoint y: 320, distance: 14.6
click at [582, 320] on p "Currently, TalentNeuron pays the broker fee separately along with your monthly …" at bounding box center [784, 357] width 636 height 74
click at [607, 330] on p "Currently, TalentNeuron pays the broker fee separately along with your monthly …" at bounding box center [784, 357] width 636 height 74
click at [637, 350] on p "Currently, TalentNeuron pays the broker fee separately along with your monthly …" at bounding box center [784, 357] width 636 height 74
click at [697, 333] on p "Currently, TalentNeuron pays the broker fee separately along with your monthly …" at bounding box center [784, 357] width 636 height 74
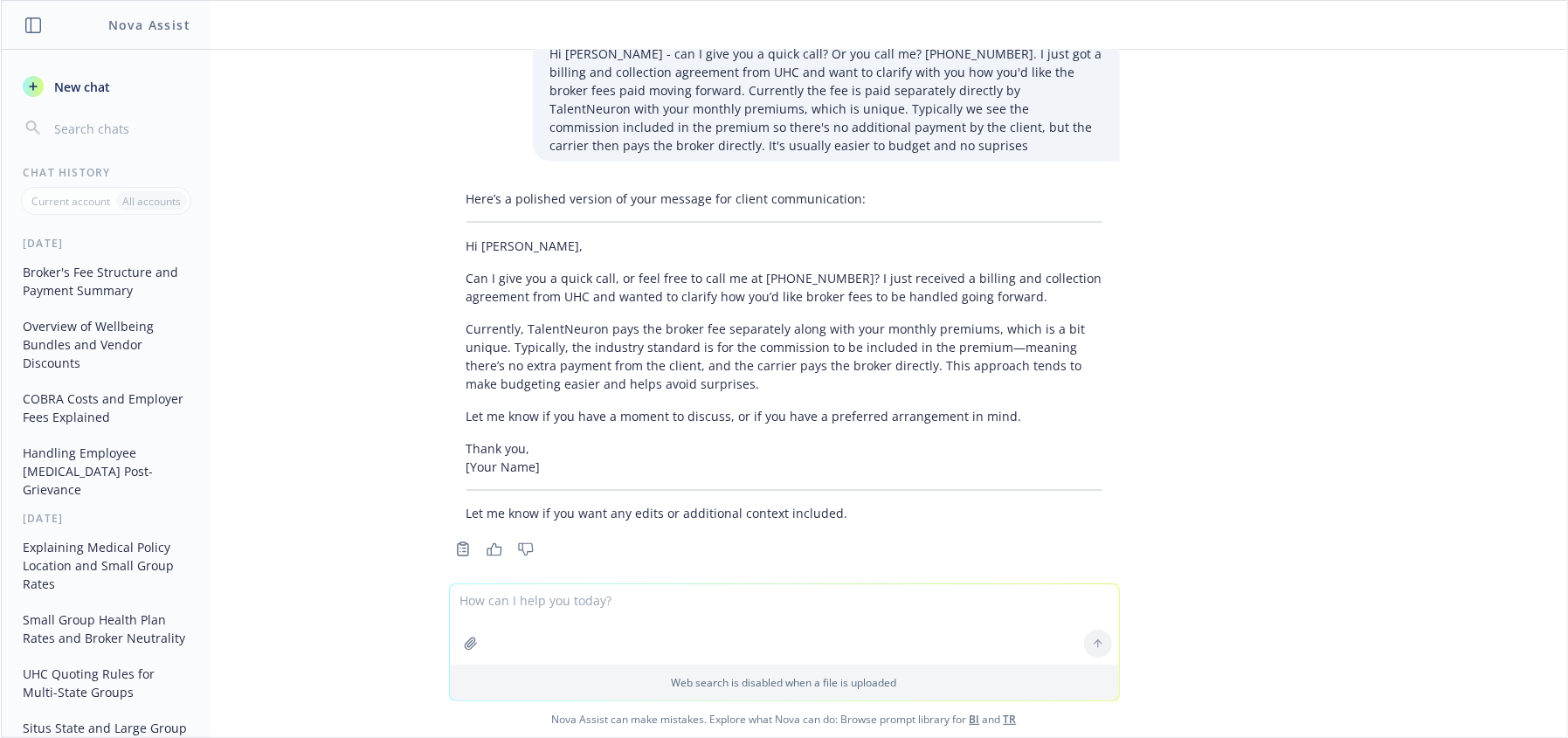
drag, startPoint x: 829, startPoint y: 313, endPoint x: 872, endPoint y: 319, distance: 43.4
click at [830, 320] on p "Currently, TalentNeuron pays the broker fee separately along with your monthly …" at bounding box center [784, 357] width 636 height 74
click at [901, 330] on p "Currently, TalentNeuron pays the broker fee separately along with your monthly …" at bounding box center [784, 357] width 636 height 74
drag, startPoint x: 836, startPoint y: 343, endPoint x: 845, endPoint y: 343, distance: 9.0
click at [838, 343] on p "Currently, TalentNeuron pays the broker fee separately along with your monthly …" at bounding box center [784, 357] width 636 height 74
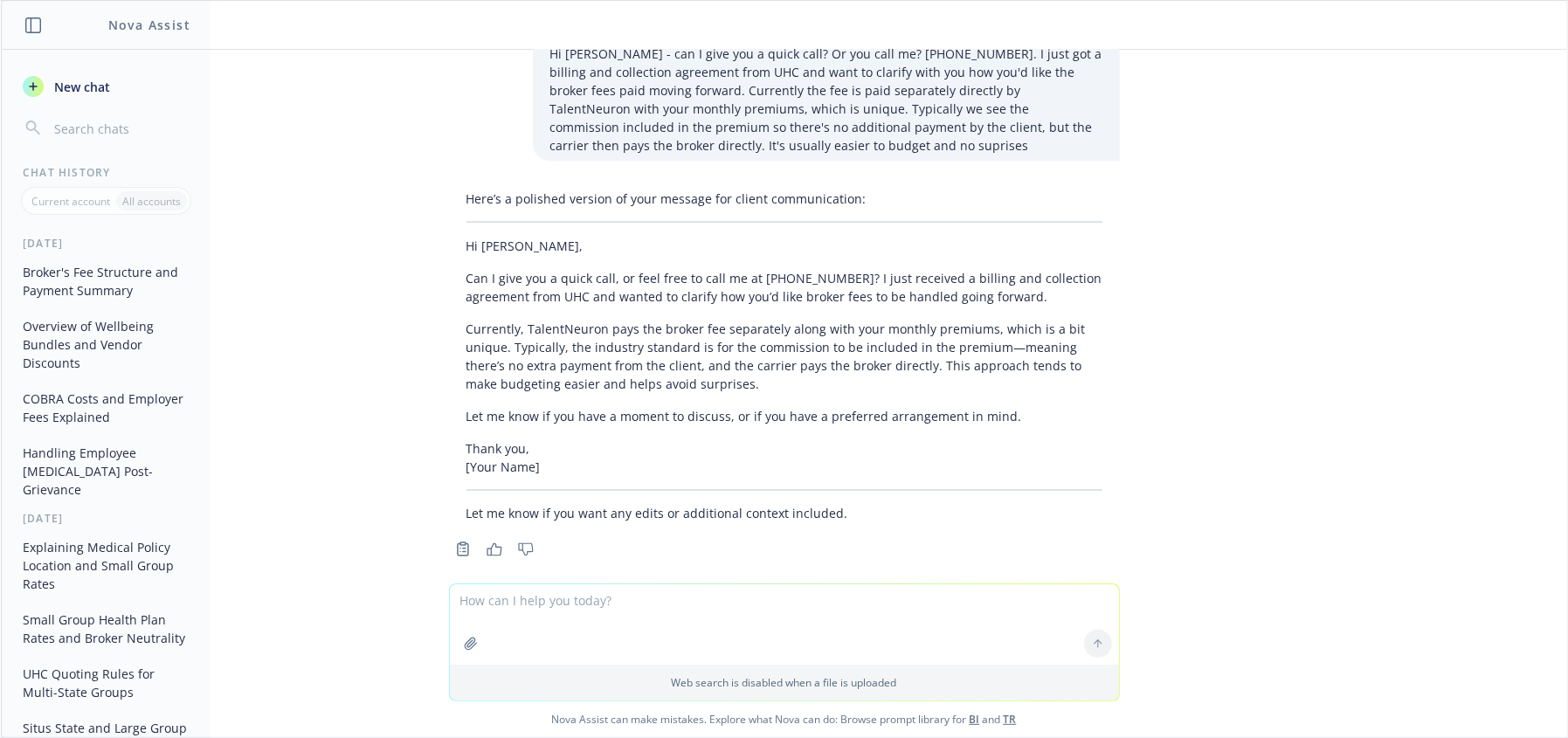
click at [919, 365] on p "Currently, TalentNeuron pays the broker fee separately along with your monthly …" at bounding box center [784, 357] width 636 height 74
drag, startPoint x: 718, startPoint y: 340, endPoint x: 727, endPoint y: 347, distance: 11.4
click at [719, 340] on p "Currently, TalentNeuron pays the broker fee separately along with your monthly …" at bounding box center [784, 357] width 636 height 74
click at [751, 368] on p "Currently, TalentNeuron pays the broker fee separately along with your monthly …" at bounding box center [784, 357] width 636 height 74
click at [935, 365] on p "Currently, TalentNeuron pays the broker fee separately along with your monthly …" at bounding box center [784, 357] width 636 height 74
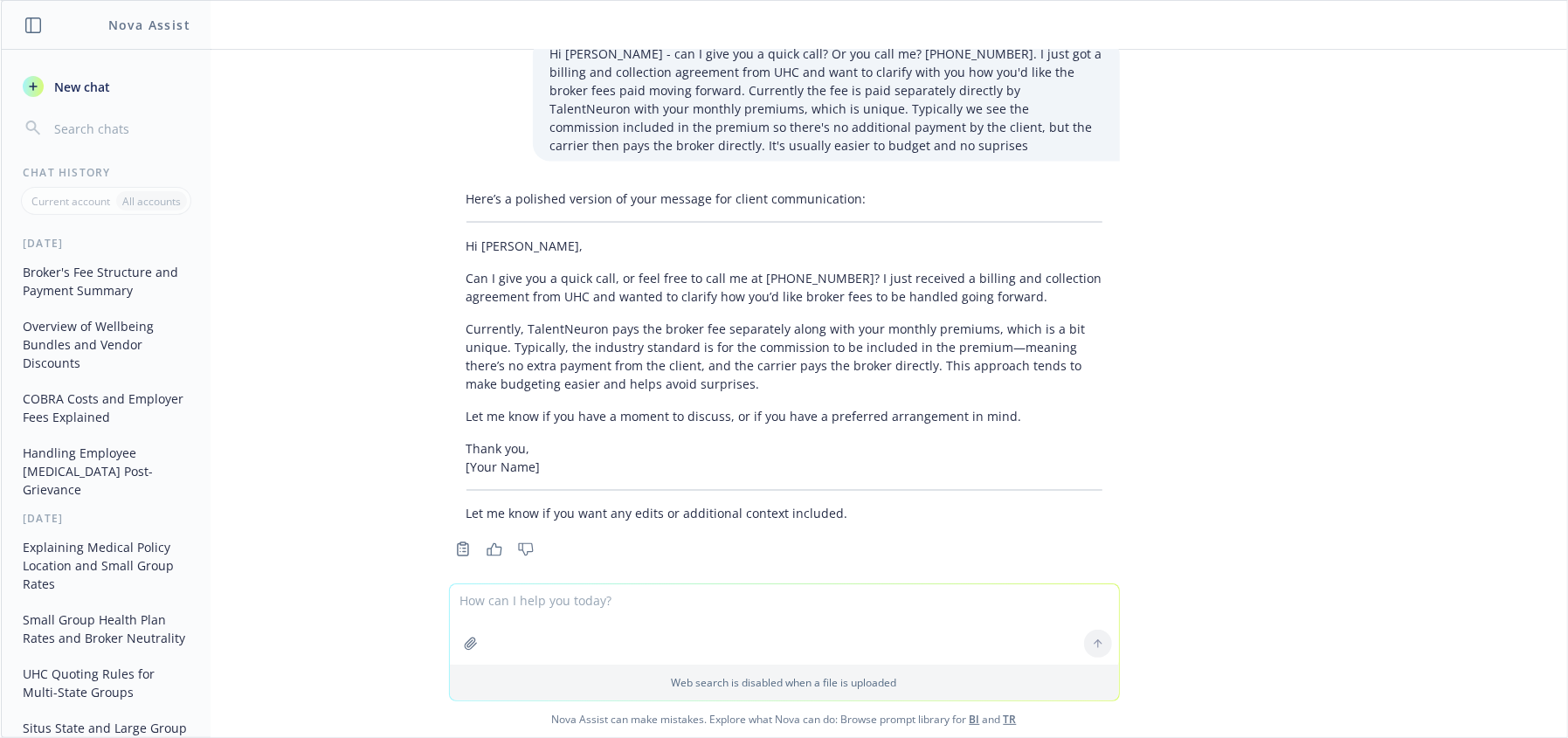
click at [964, 345] on p "Currently, TalentNeuron pays the broker fee separately along with your monthly …" at bounding box center [784, 357] width 636 height 74
drag, startPoint x: 662, startPoint y: 360, endPoint x: 723, endPoint y: 376, distance: 63.1
click at [667, 364] on p "Currently, TalentNeuron pays the broker fee separately along with your monthly …" at bounding box center [784, 357] width 636 height 74
click at [635, 414] on div "Here’s a polished version of your message for client communication: Hi [PERSON_…" at bounding box center [784, 356] width 671 height 347
click at [625, 352] on p "Currently, TalentNeuron pays the broker fee separately along with your monthly …" at bounding box center [784, 357] width 636 height 74
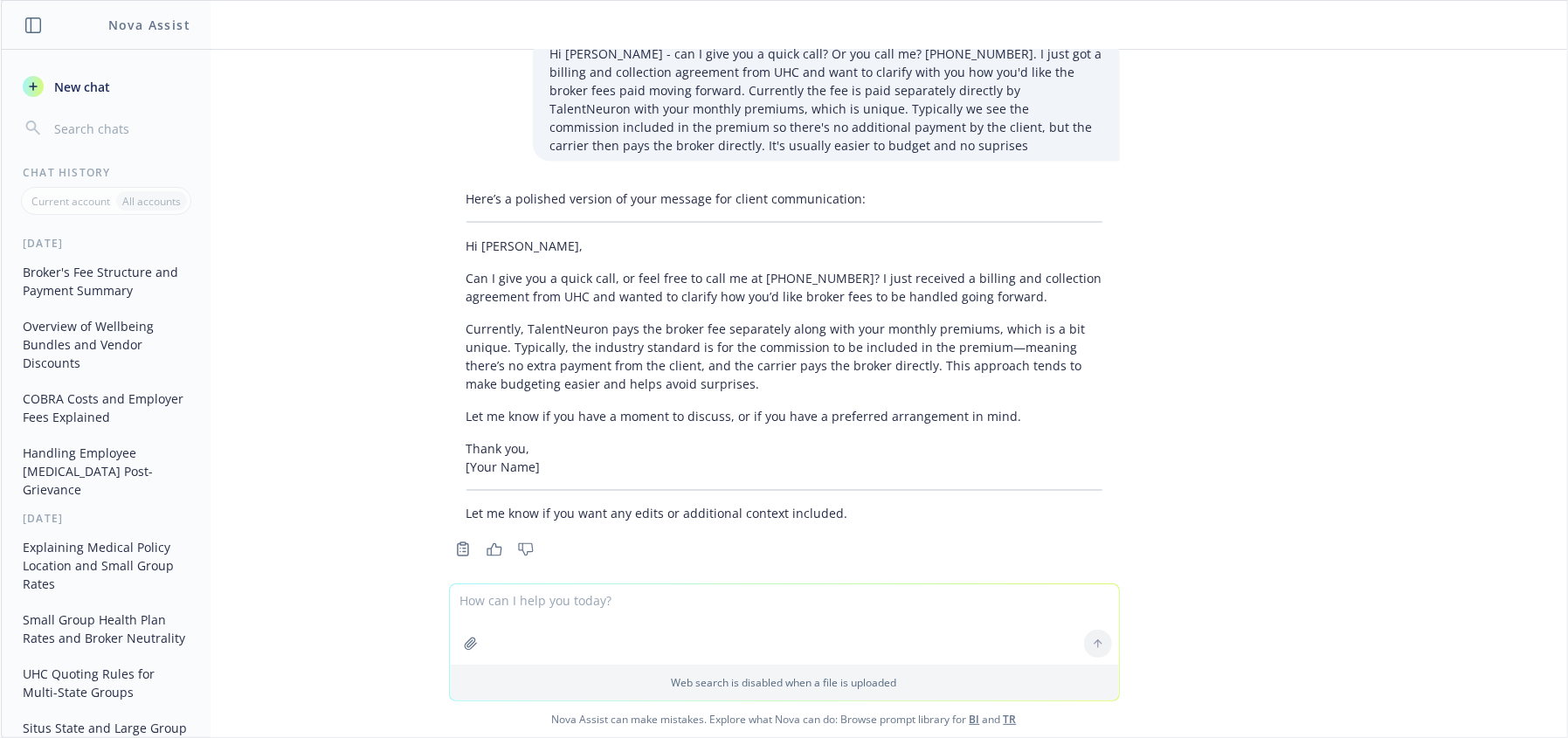
drag, startPoint x: 624, startPoint y: 402, endPoint x: 1050, endPoint y: 423, distance: 426.5
click at [627, 407] on p "Let me know if you have a moment to discuss, or if you have a preferred arrange…" at bounding box center [784, 415] width 636 height 18
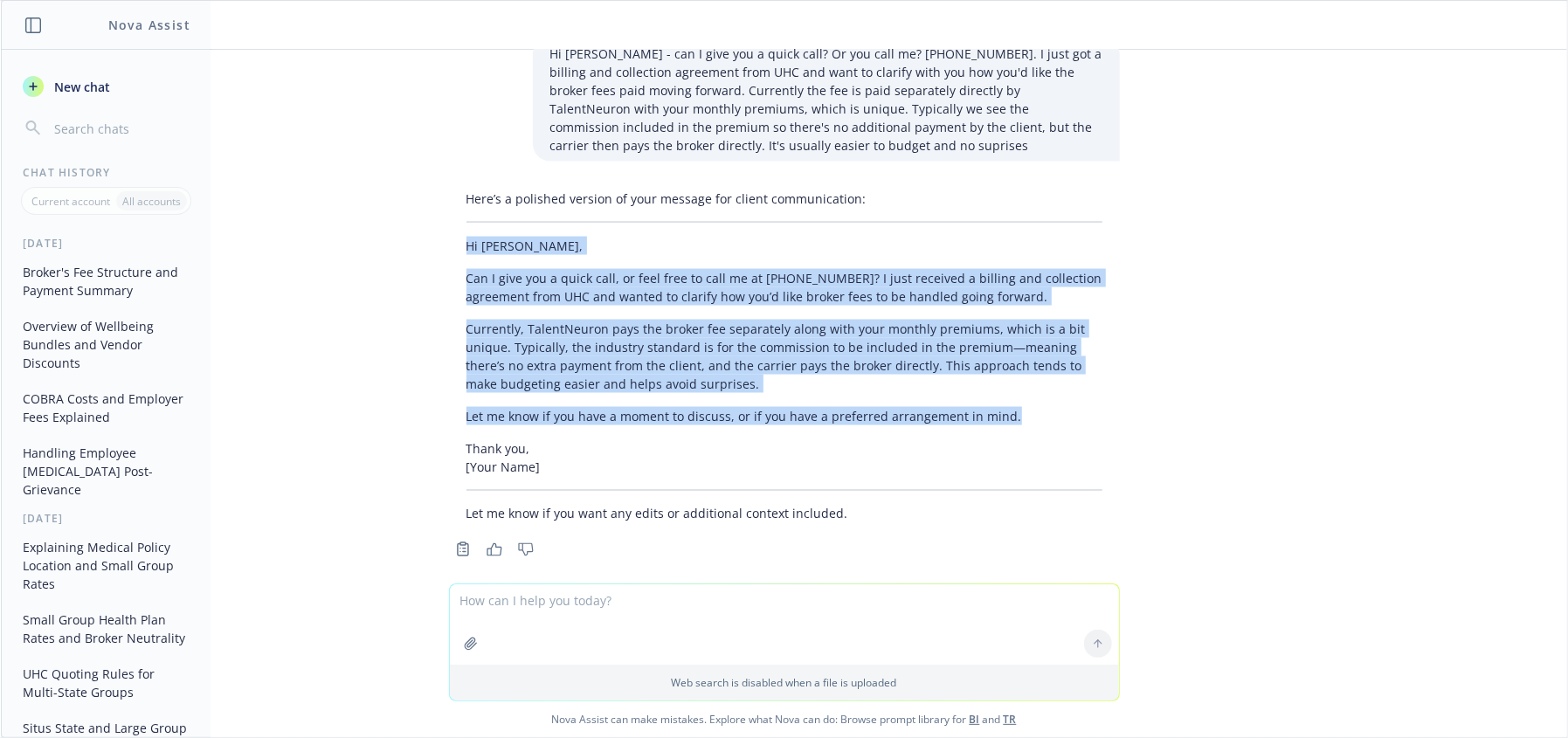
drag, startPoint x: 1101, startPoint y: 402, endPoint x: 438, endPoint y: 229, distance: 685.2
click at [449, 229] on div "Here’s a polished version of your message for client communication: Hi [PERSON_…" at bounding box center [784, 356] width 671 height 347
copy div "Hi [PERSON_NAME], Can I give you a quick call, or feel free to call me at [PHON…"
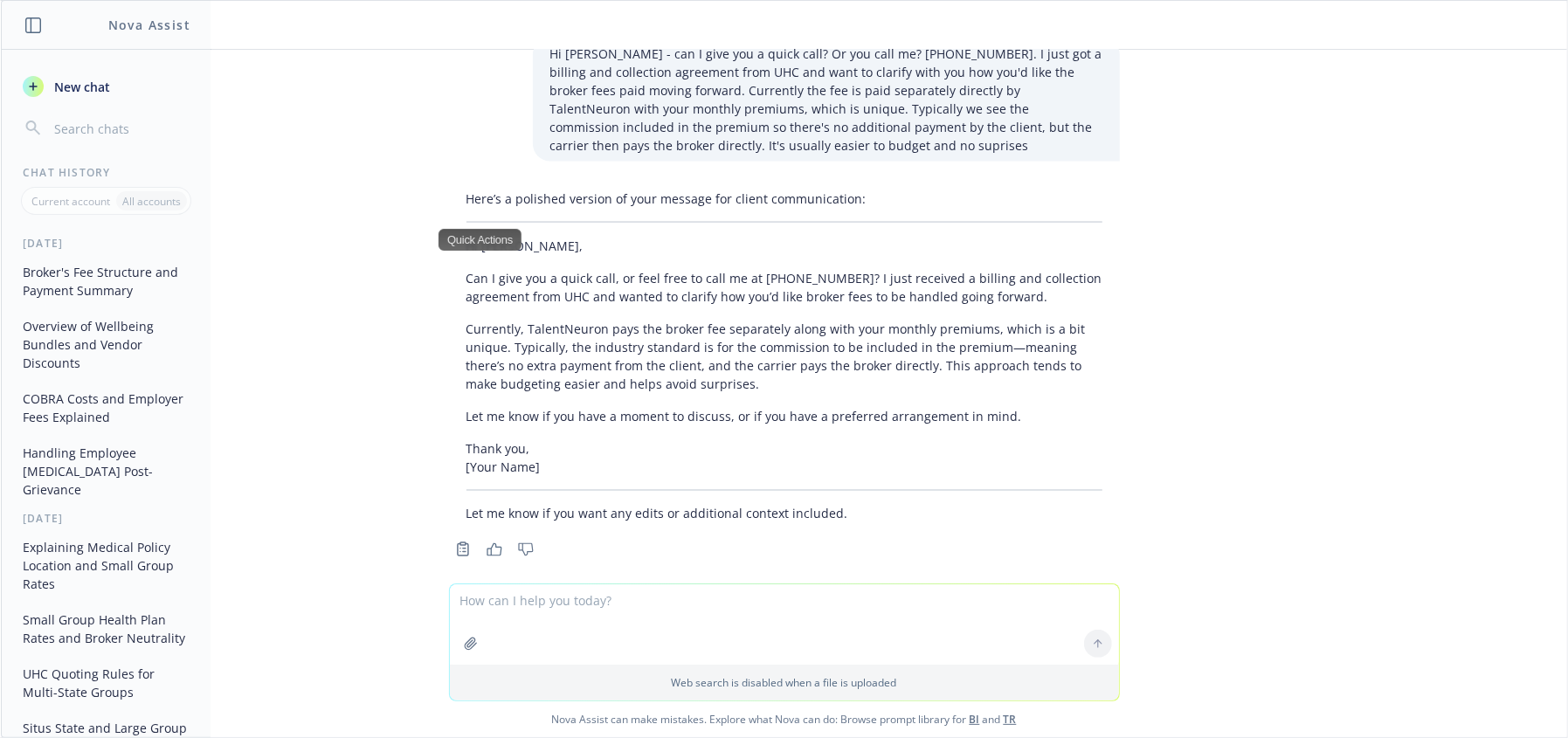
drag, startPoint x: 511, startPoint y: 626, endPoint x: 513, endPoint y: 606, distance: 20.1
click at [513, 609] on textarea at bounding box center [784, 624] width 669 height 80
paste textarea "Can I give you a quick call, or feel free to call me at [PHONE_NUMBER]? I just …"
type textarea "is this clear? Can I give you a quick call, or feel free to call me at [PHONE_N…"
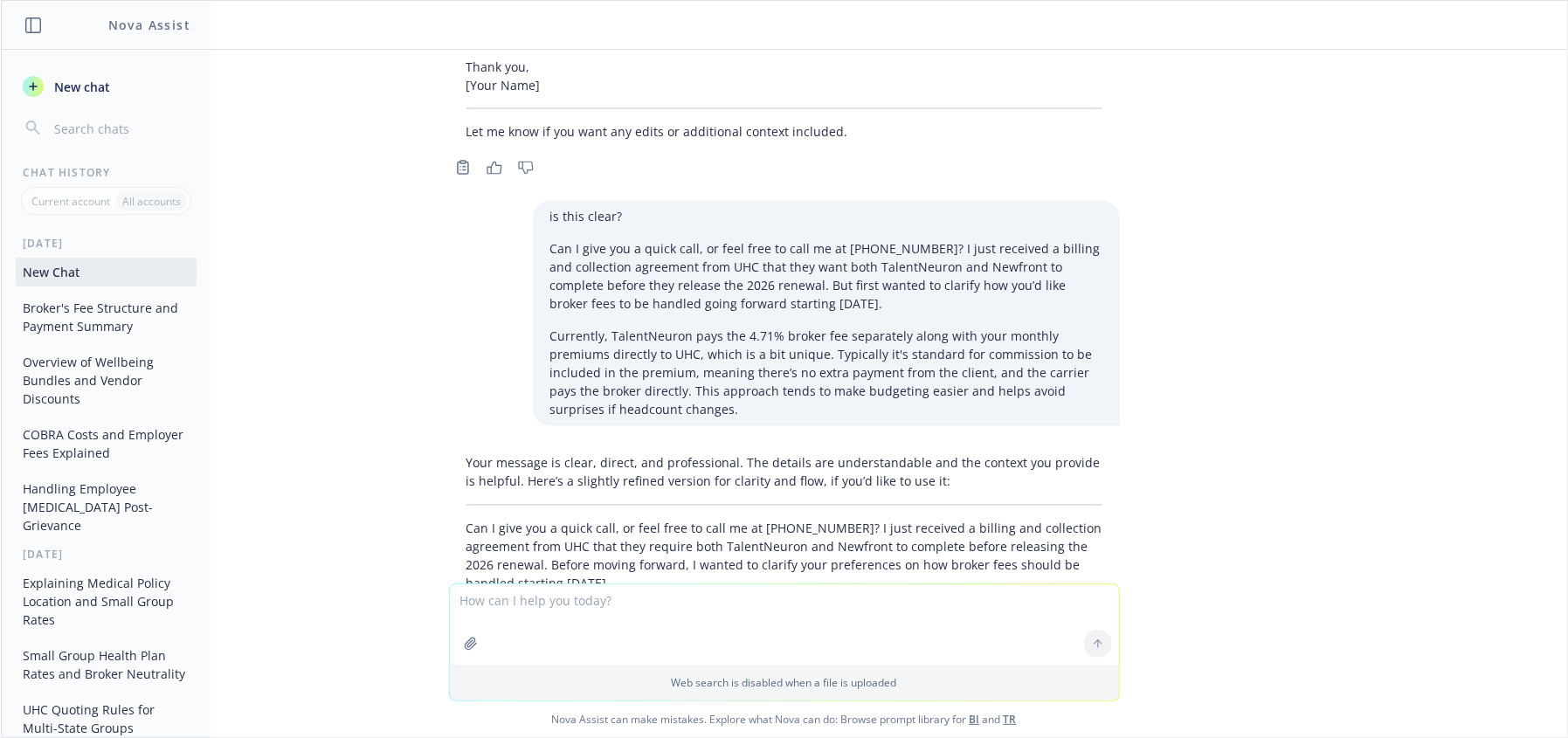
scroll to position [2592, 0]
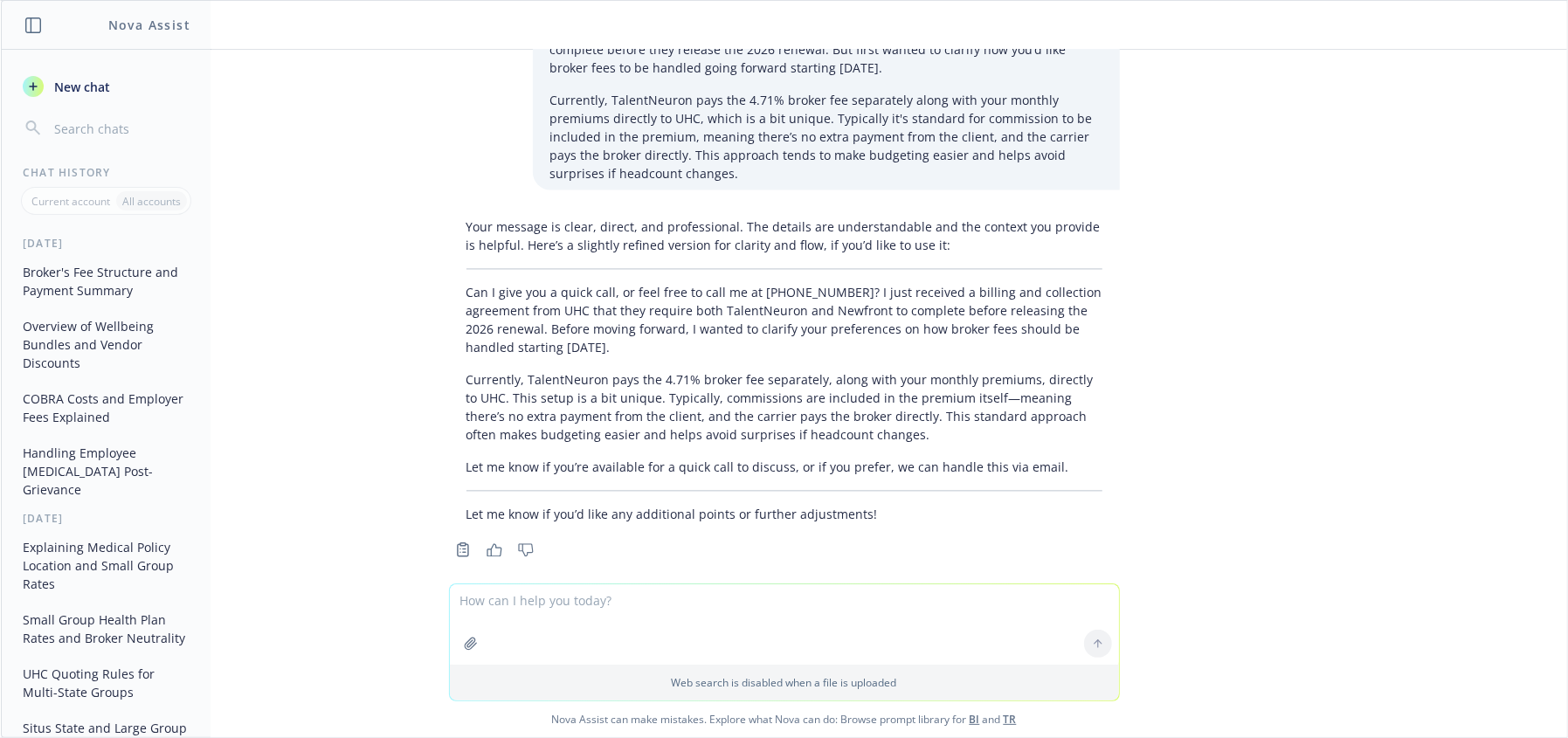
drag, startPoint x: 841, startPoint y: 296, endPoint x: 778, endPoint y: 306, distance: 63.8
click at [839, 297] on p "Can I give you a quick call, or feel free to call me at [PHONE_NUMBER]? I just …" at bounding box center [784, 320] width 636 height 74
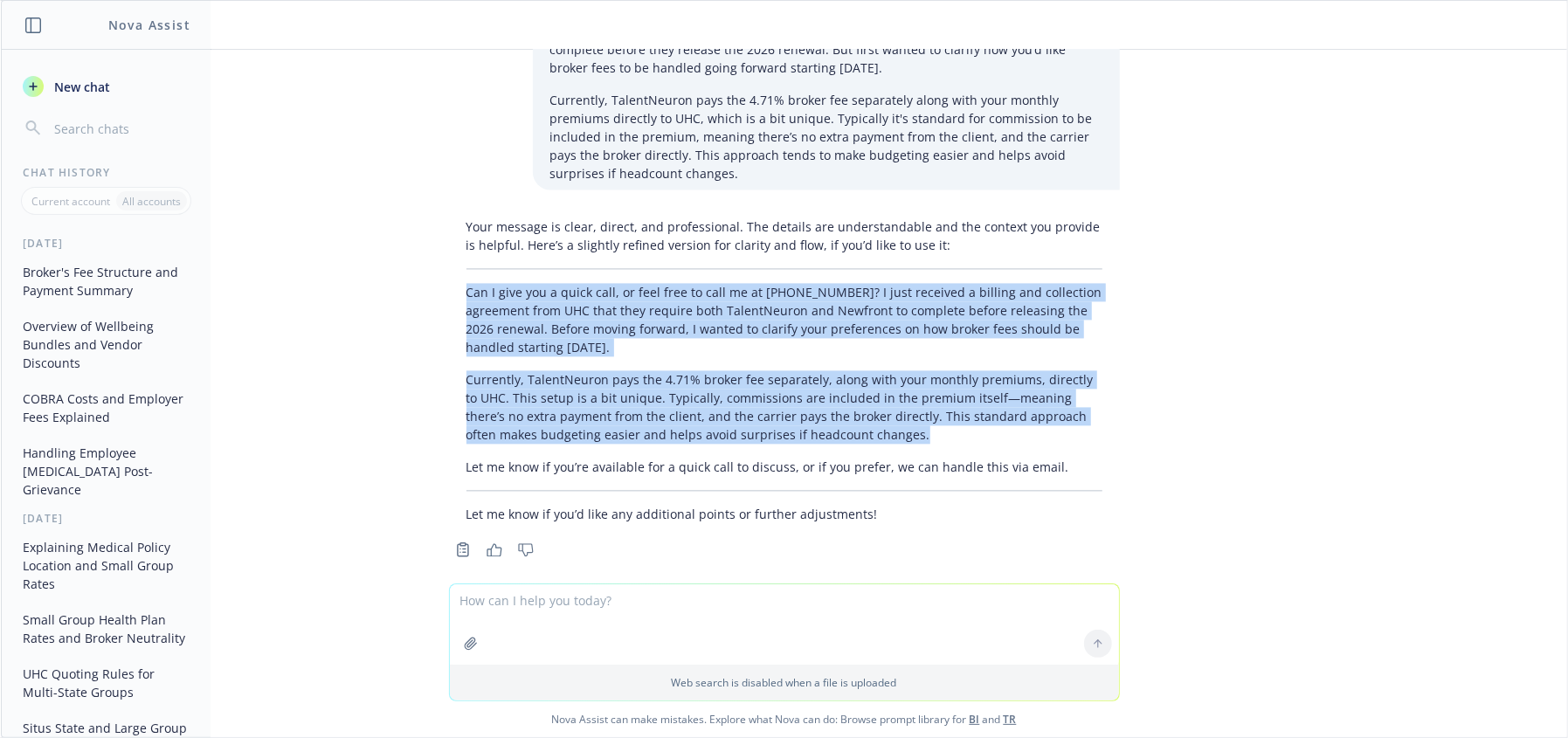
drag, startPoint x: 452, startPoint y: 275, endPoint x: 831, endPoint y: 420, distance: 405.8
click at [831, 420] on div "Your message is clear, direct, and professional. The details are understandable…" at bounding box center [784, 370] width 671 height 320
copy div "Can I give you a quick call, or feel free to call me at [PHONE_NUMBER]? I just …"
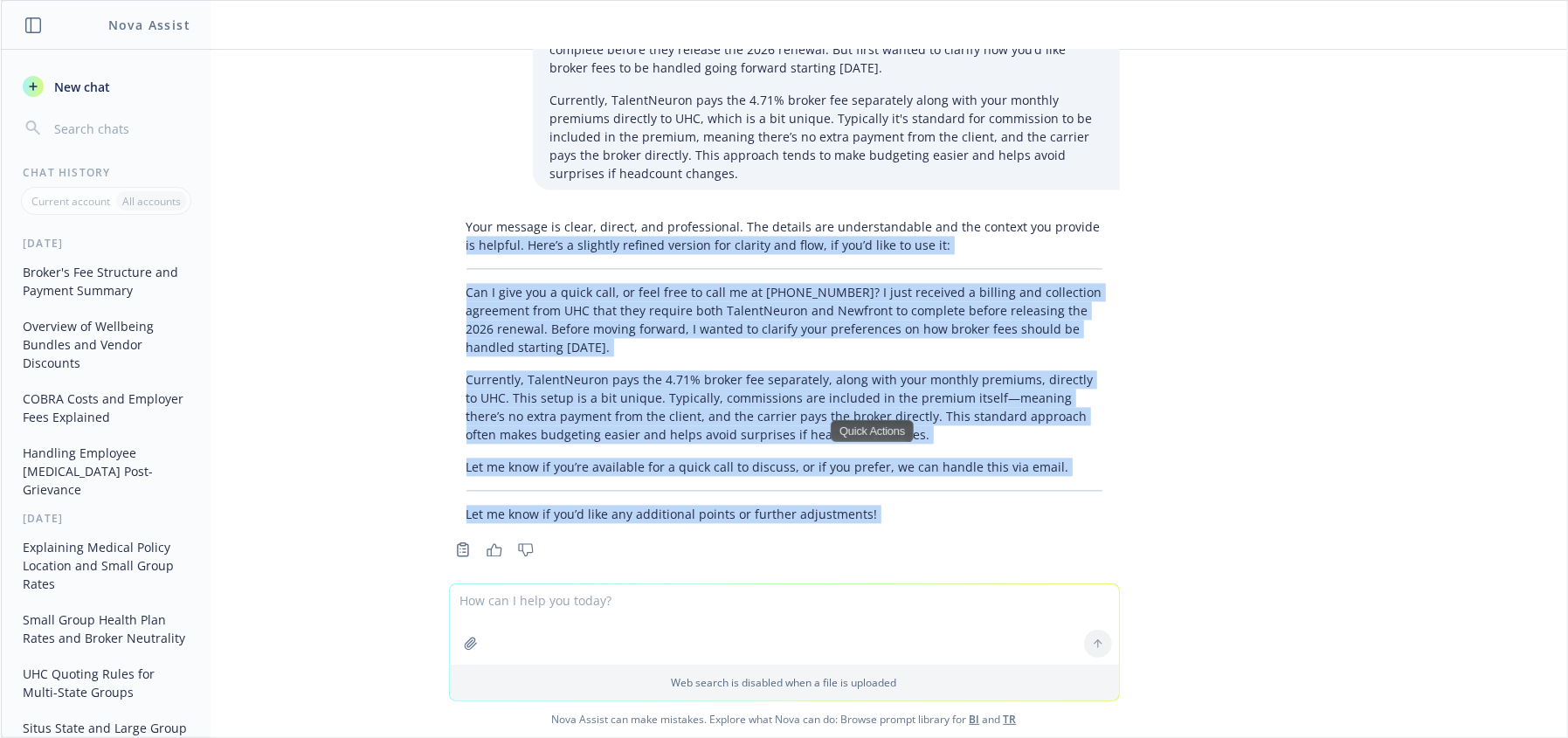
drag, startPoint x: 1067, startPoint y: 210, endPoint x: 1110, endPoint y: 626, distance: 418.2
click at [1076, 666] on div "doc BSA .doc explain how the broker's fees work under this agreement Under this…" at bounding box center [784, 394] width 1566 height 687
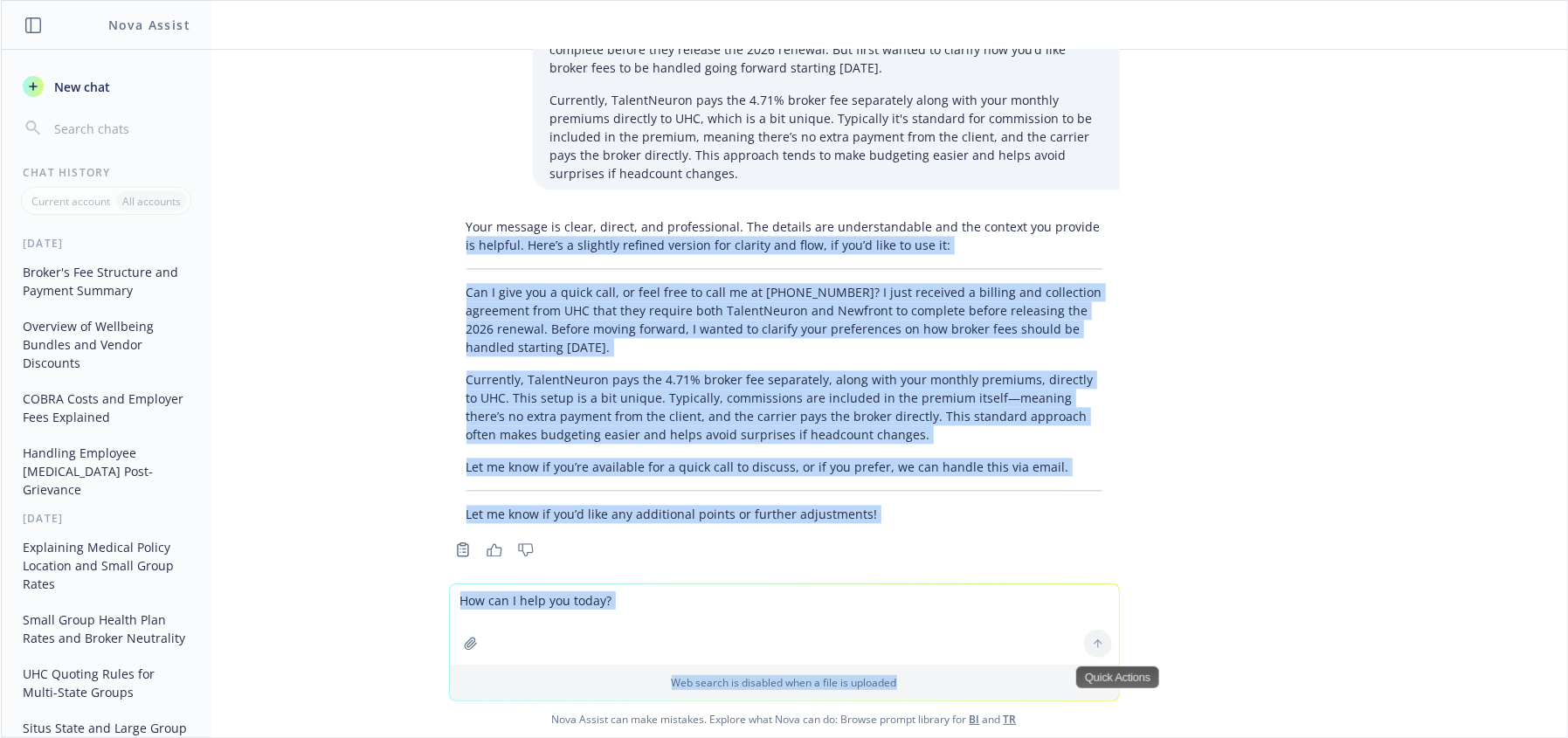
click at [636, 594] on div "Drop files here to attach Supports PDF and images" at bounding box center [784, 642] width 671 height 118
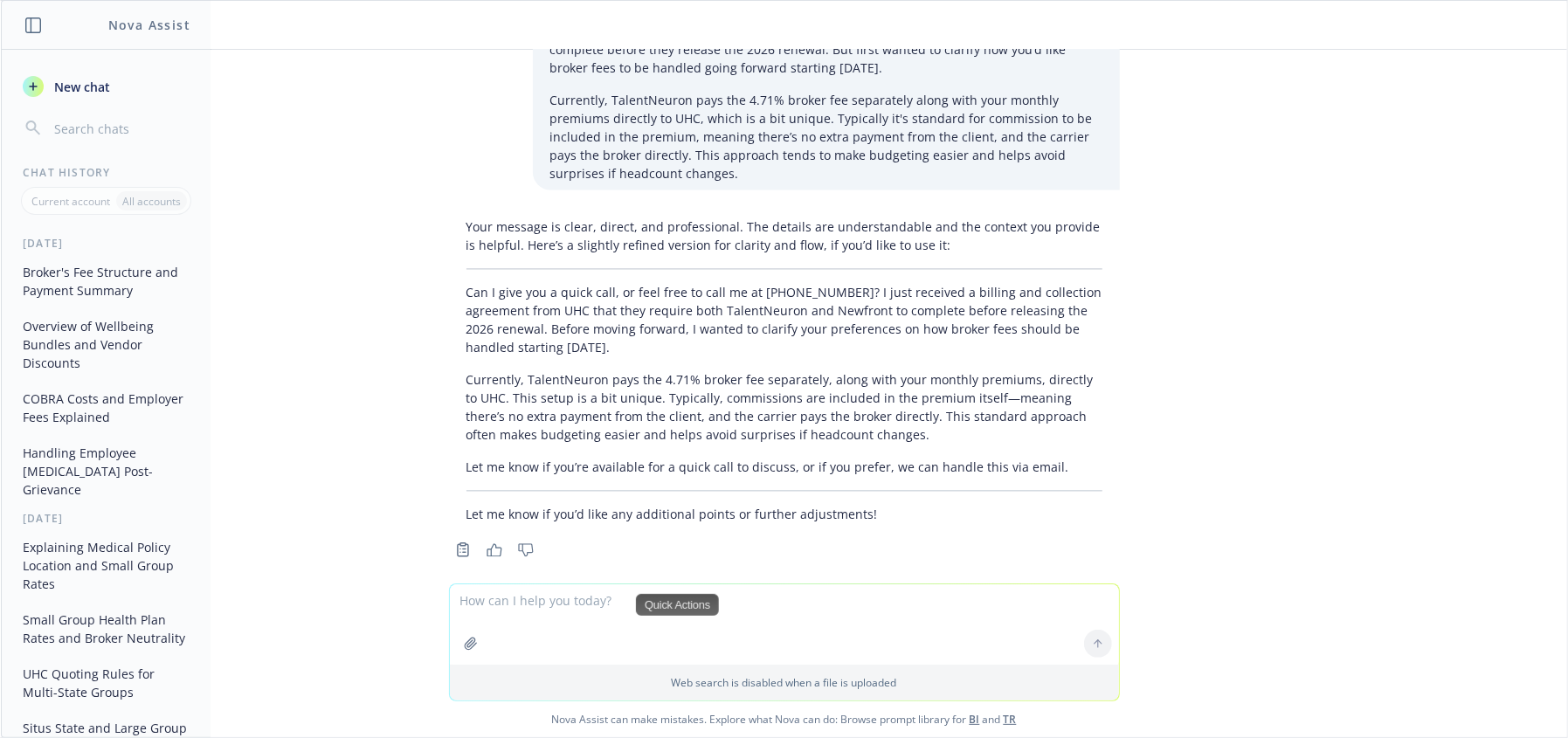
drag, startPoint x: 617, startPoint y: 607, endPoint x: 538, endPoint y: 503, distance: 130.6
click at [405, 585] on div "Web search is disabled when a file is uploaded Nova Assist can make mistakes. E…" at bounding box center [784, 660] width 1566 height 153
type textarea "is this the same as consulting fee net of commission"
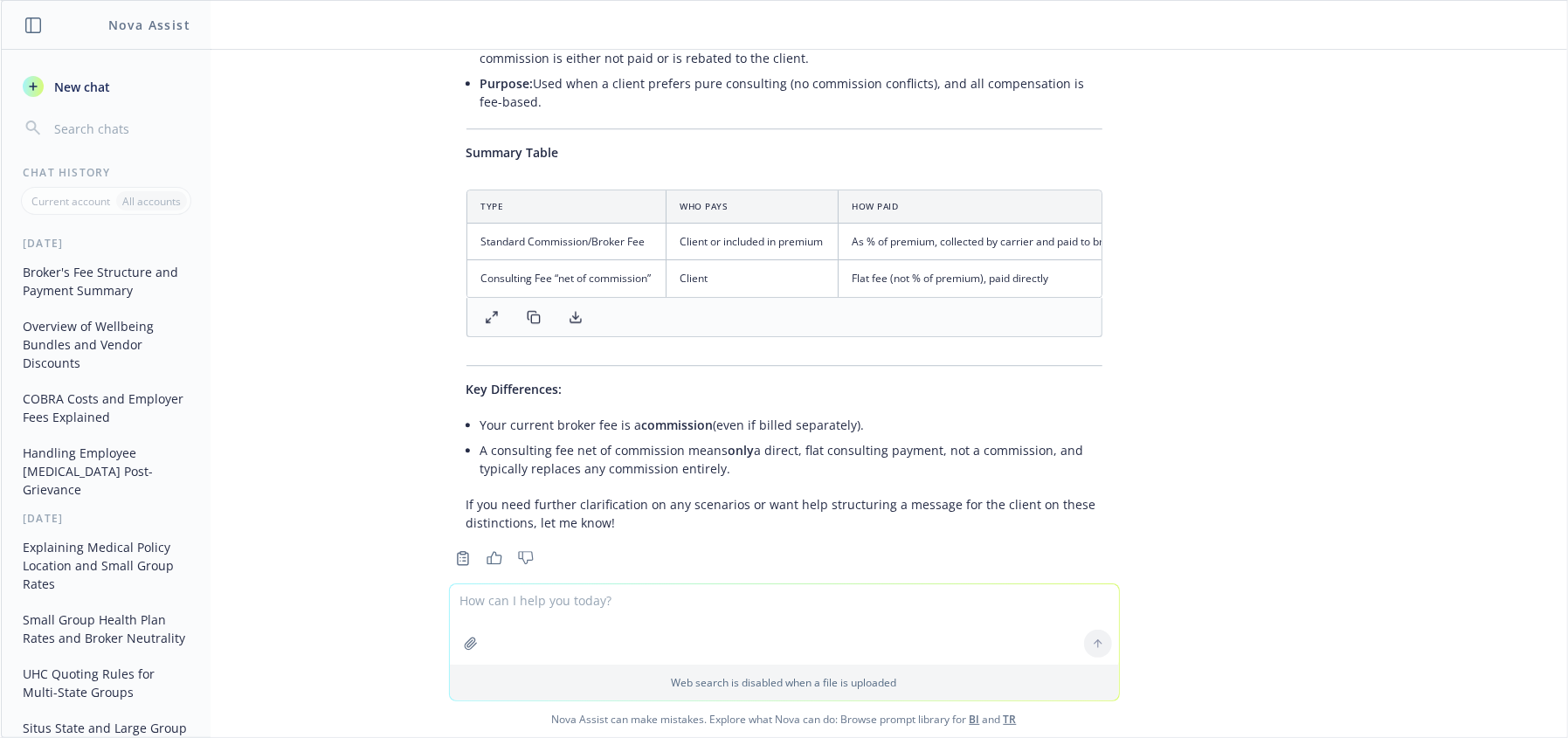
scroll to position [3547, 0]
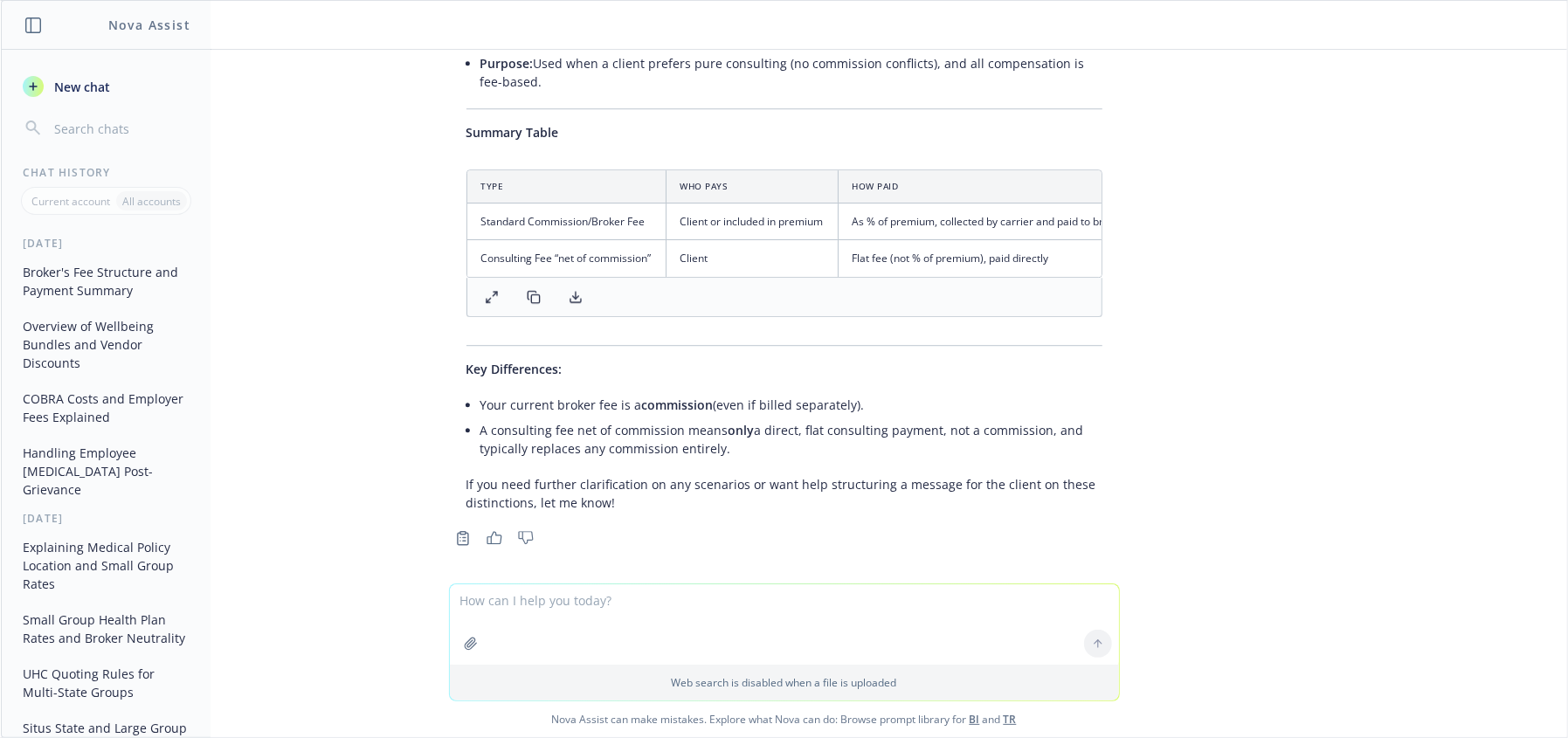
click at [806, 431] on li "A consulting fee net of commission means only a direct, flat consulting payment…" at bounding box center [791, 439] width 622 height 44
drag, startPoint x: 776, startPoint y: 592, endPoint x: 806, endPoint y: 611, distance: 35.5
click at [776, 593] on textarea at bounding box center [784, 624] width 669 height 80
click at [1476, 408] on div "doc BSA .doc explain how the broker's fees work under this agreement Under this…" at bounding box center [784, 317] width 1566 height 534
click at [238, 555] on div "doc BSA .doc explain how the broker's fees work under this agreement Under this…" at bounding box center [784, 317] width 1566 height 534
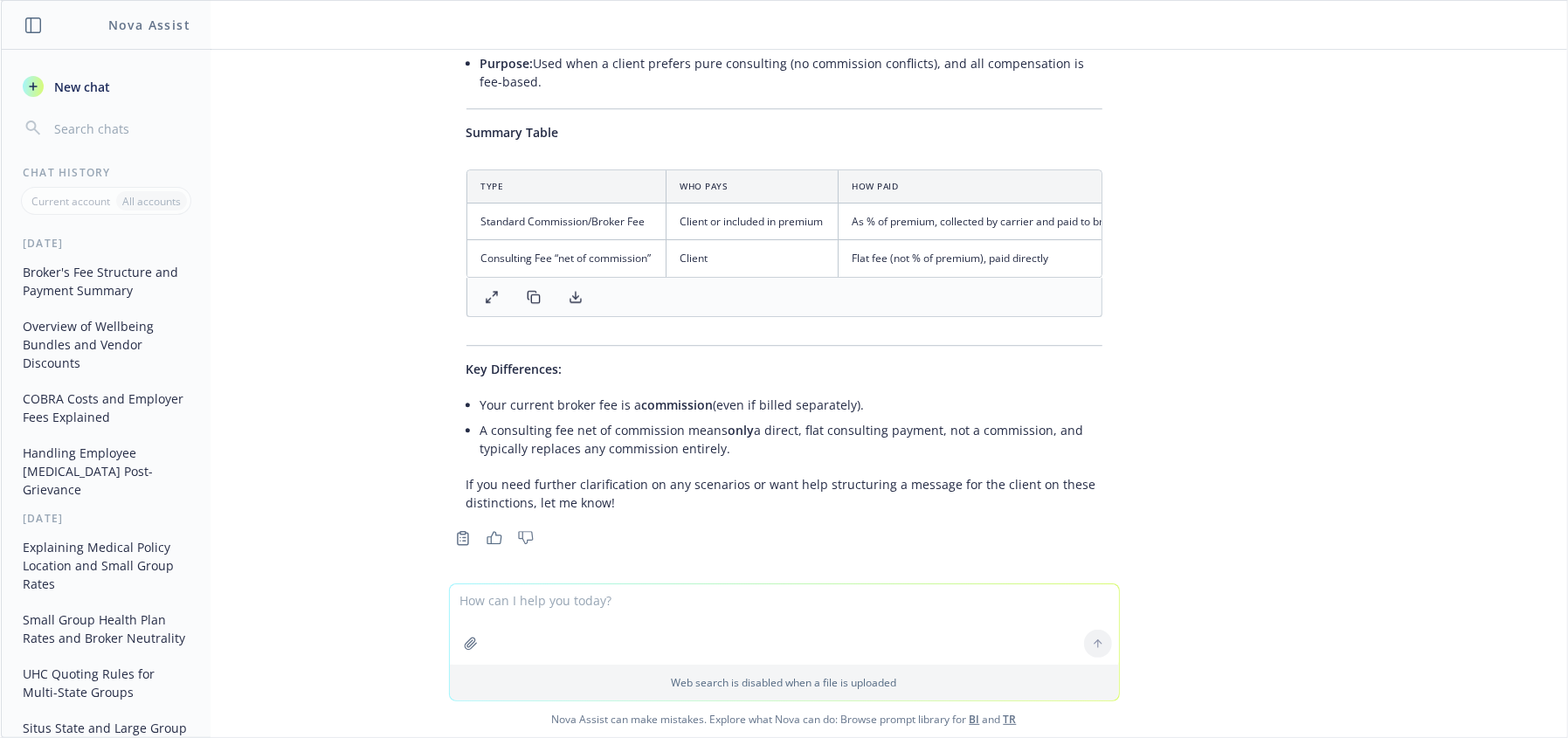
click at [1003, 719] on link "TR" at bounding box center [1010, 719] width 13 height 15
click at [583, 608] on textarea at bounding box center [784, 624] width 669 height 80
paste textarea "Hi UHC team, TalentNeuron prefers that the broker commission be included in the…"
click at [562, 571] on div at bounding box center [784, 582] width 1538 height 21
drag, startPoint x: 574, startPoint y: 590, endPoint x: 365, endPoint y: 564, distance: 210.6
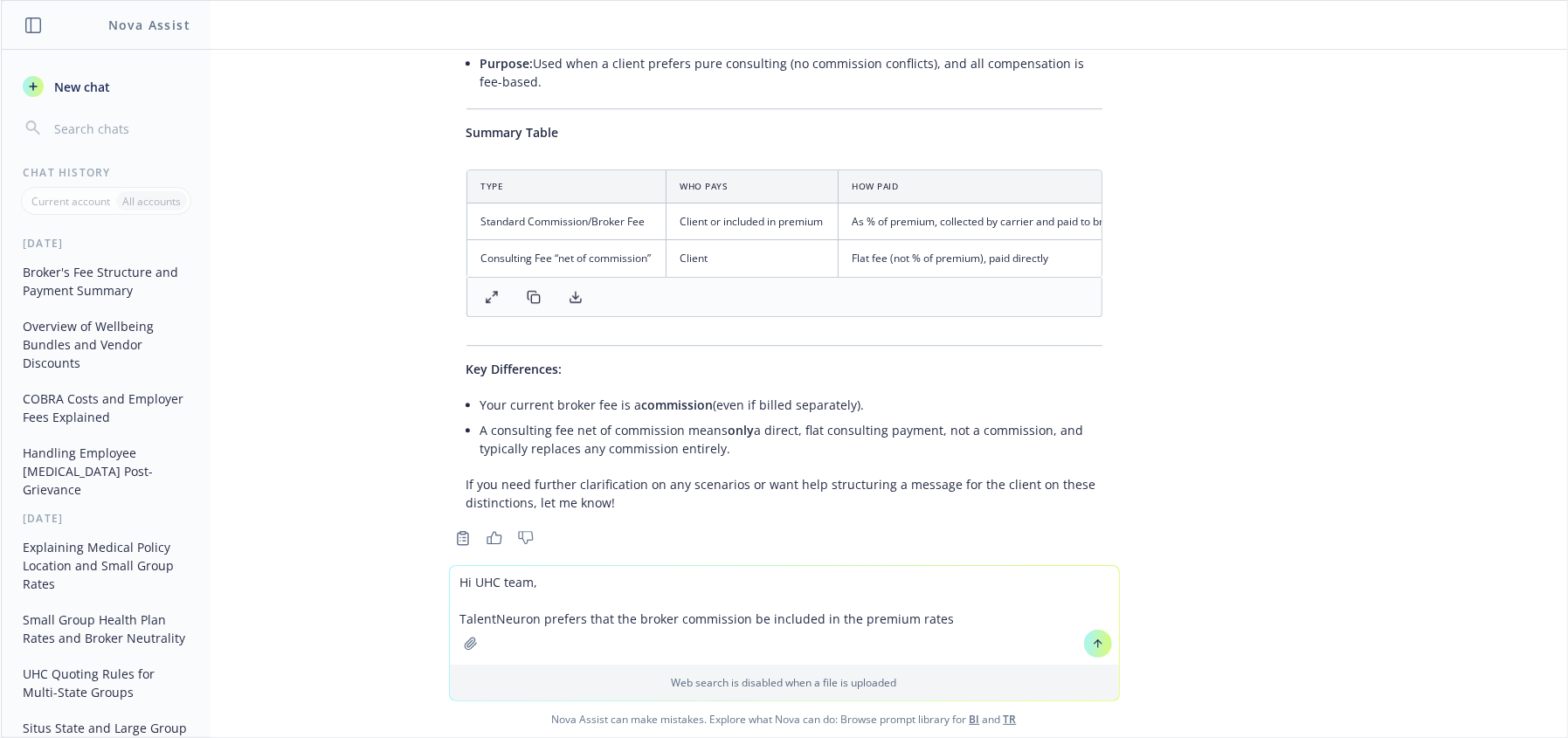
click at [365, 564] on div "doc BSA .doc explain how the broker's fees work under this agreement Under this…" at bounding box center [784, 394] width 1566 height 687
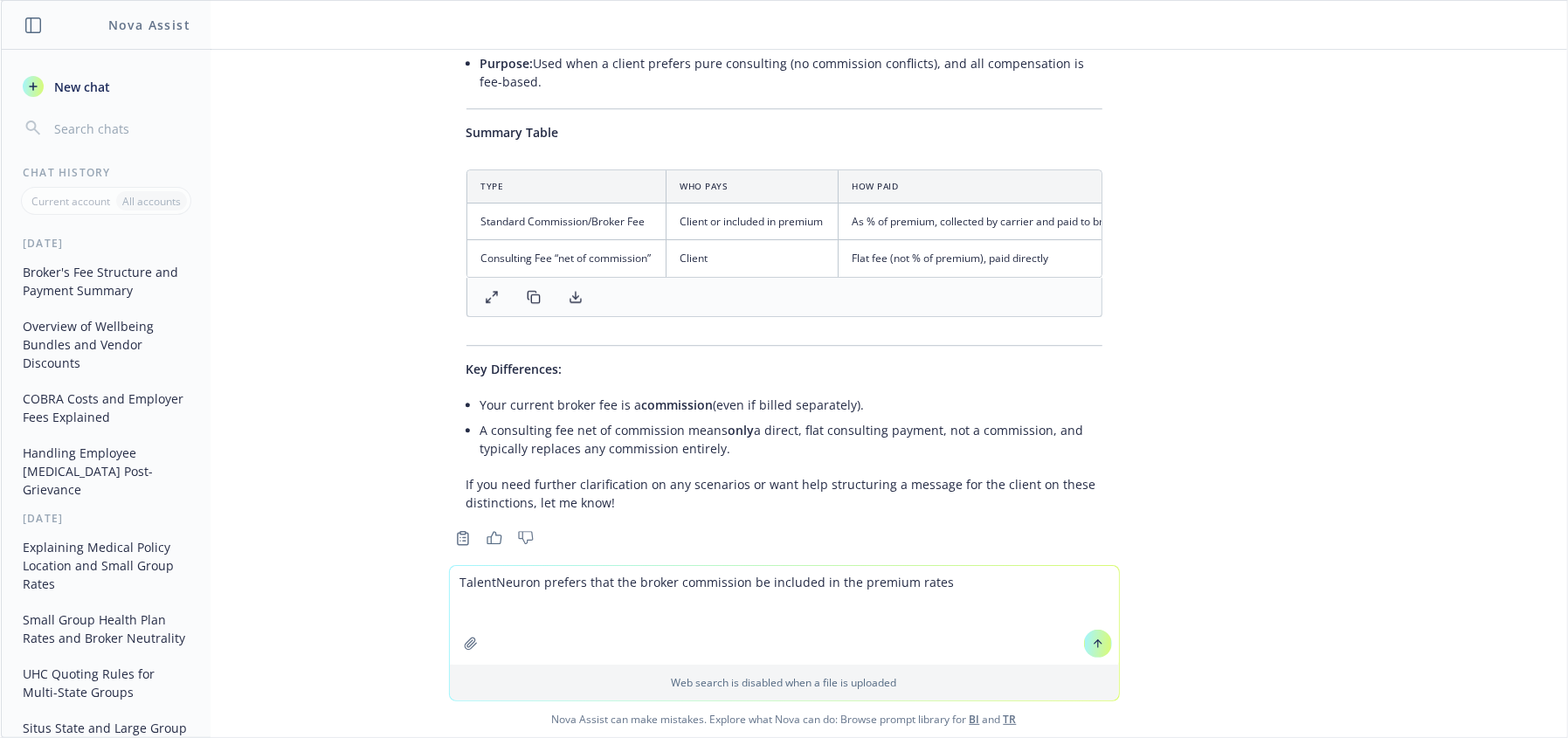
click at [980, 617] on textarea "TalentNeuron prefers that the broker commission be included in the premium rates" at bounding box center [784, 615] width 669 height 98
click at [520, 568] on textarea "TalentNeuron prefers that the broker commission be included in the premium rate…" at bounding box center [784, 606] width 669 height 117
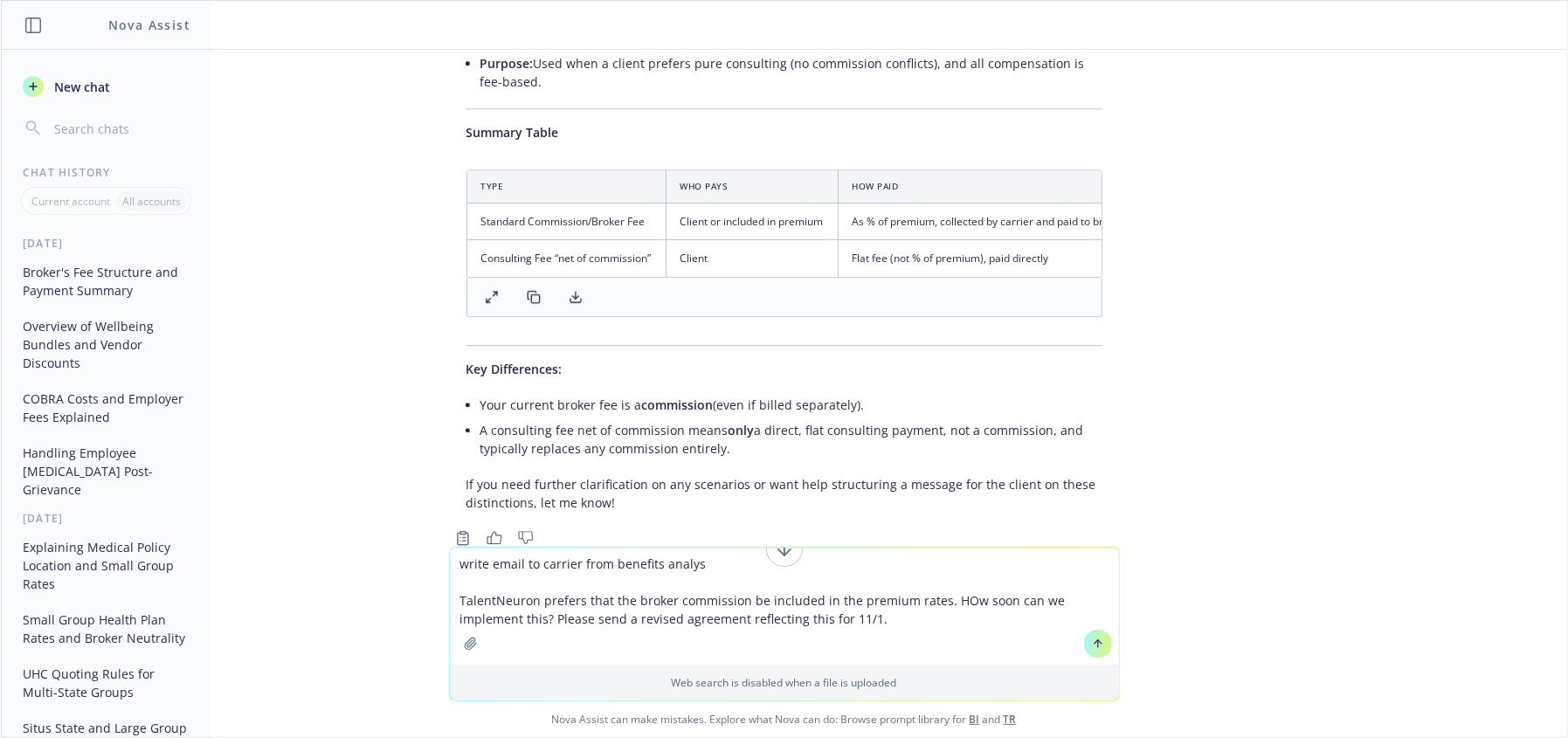
type textarea "write email to carrier from benefits analyst TalentNeuron prefers that the brok…"
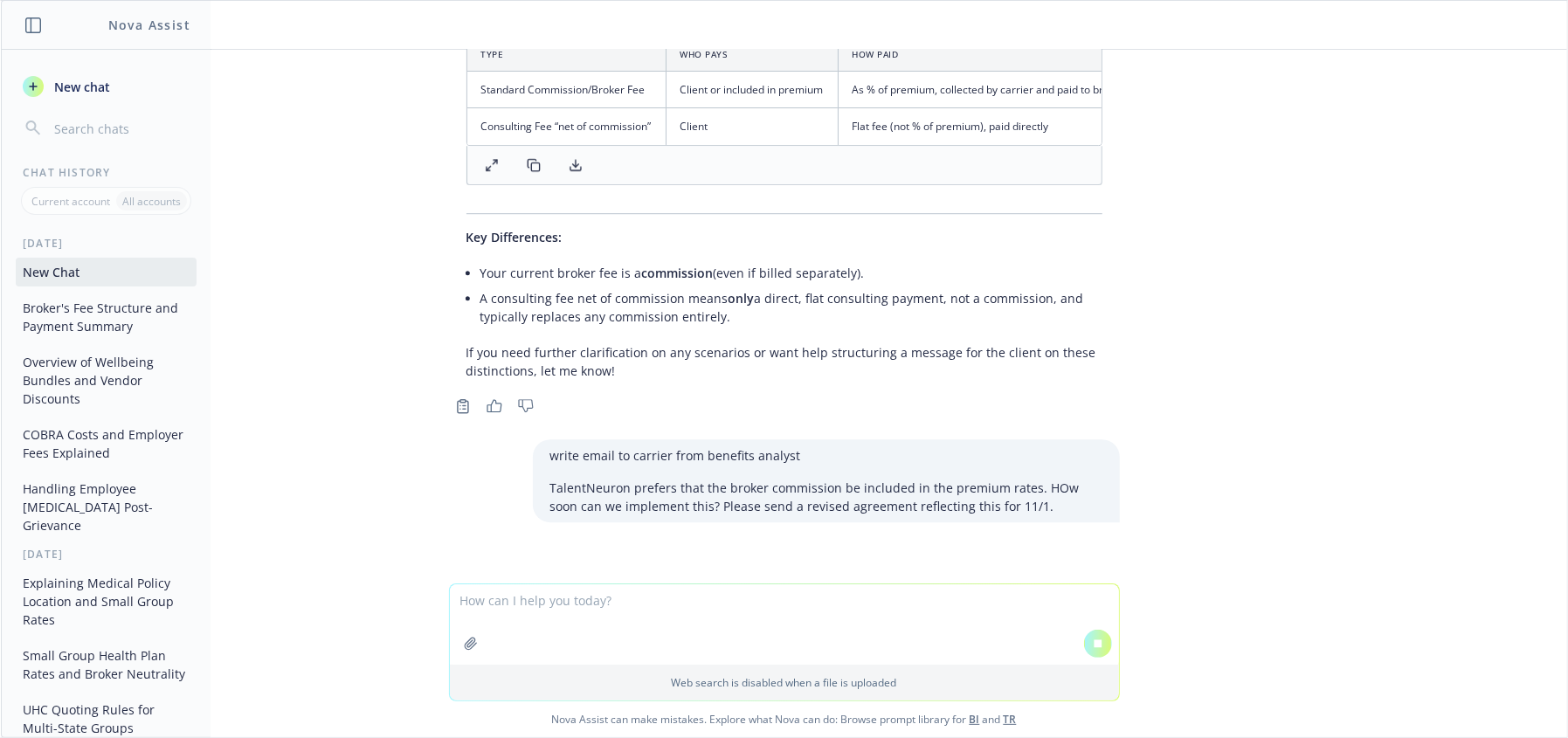
scroll to position [3511, 0]
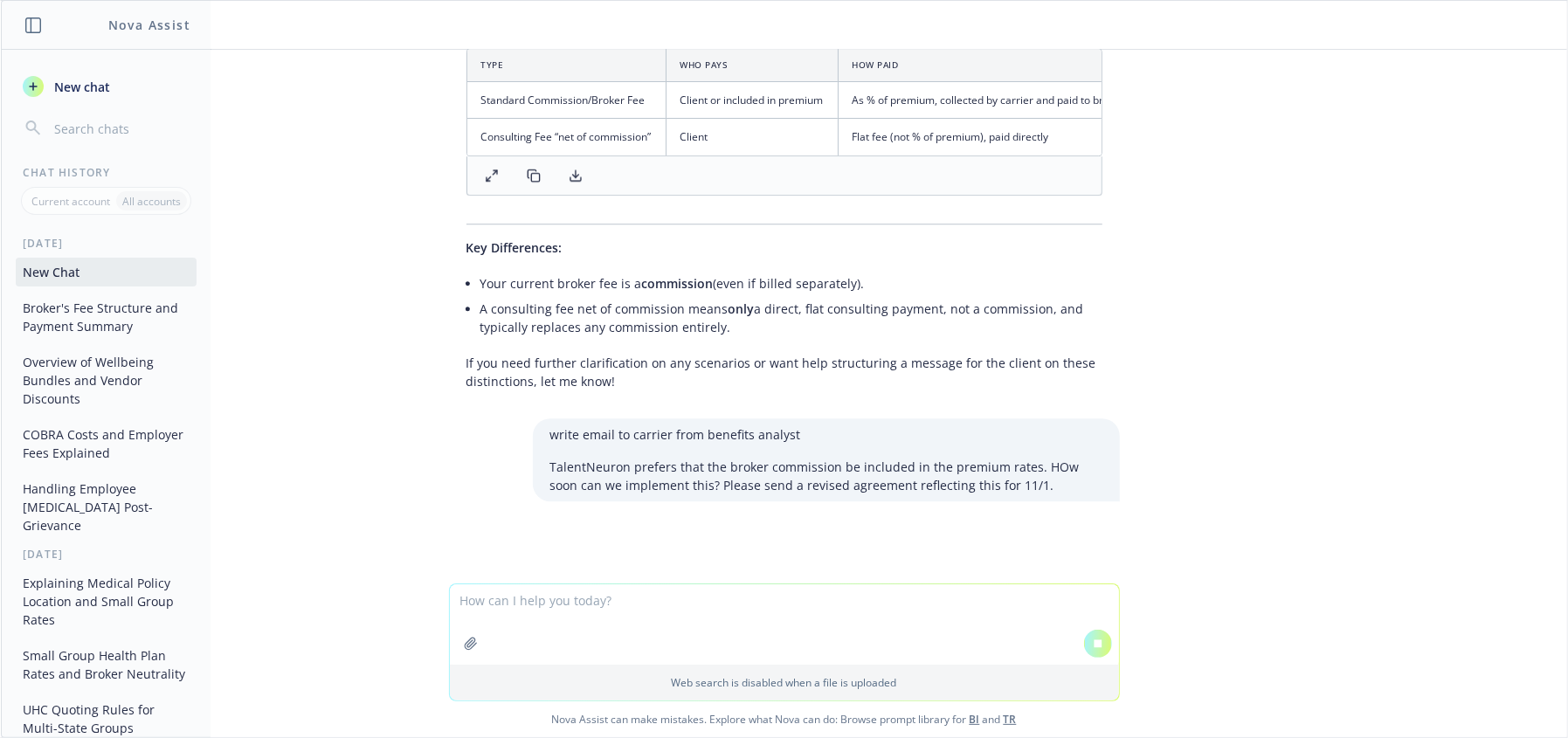
click at [871, 614] on textarea at bounding box center [784, 624] width 669 height 80
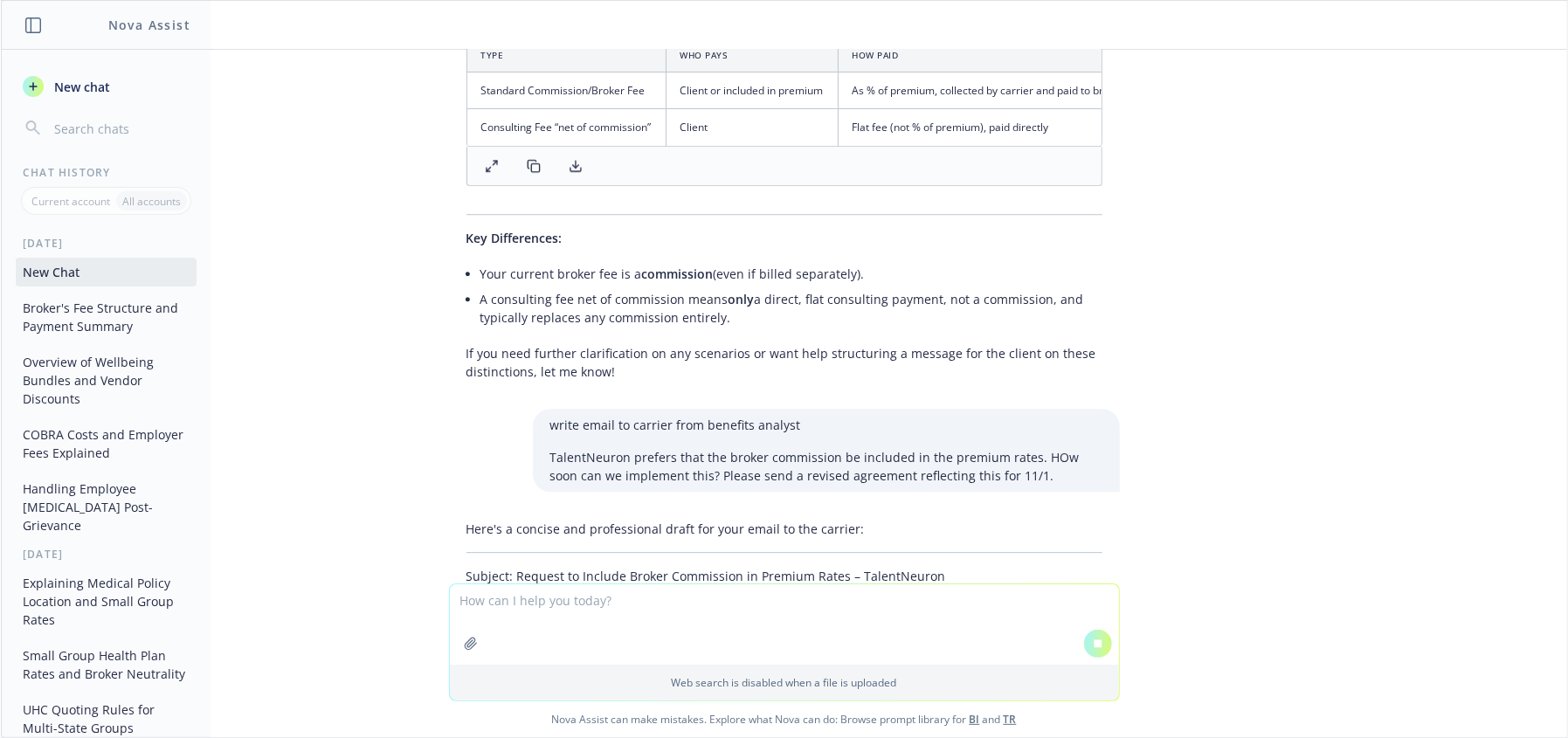
scroll to position [3664, 0]
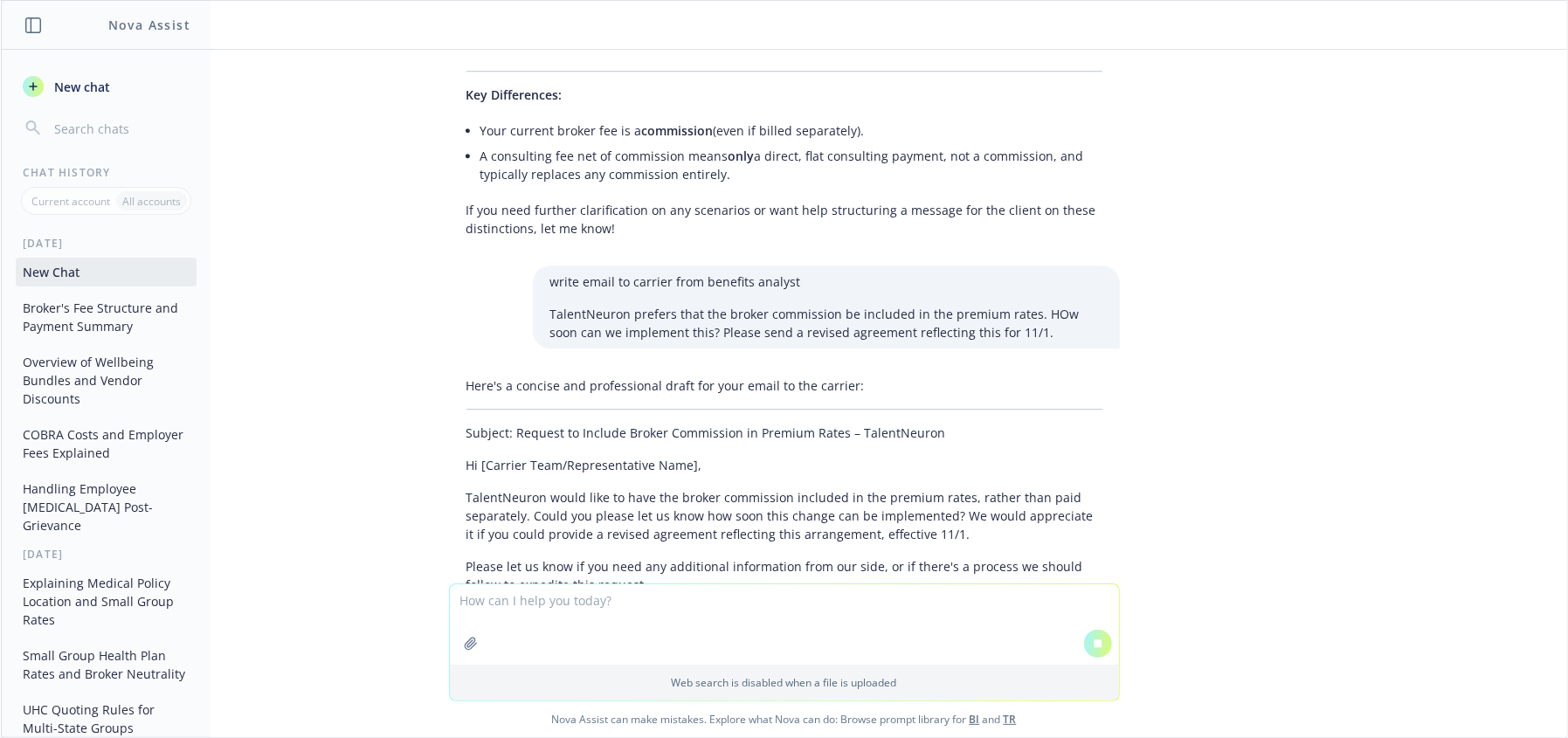
click at [682, 611] on textarea at bounding box center [784, 624] width 669 height 80
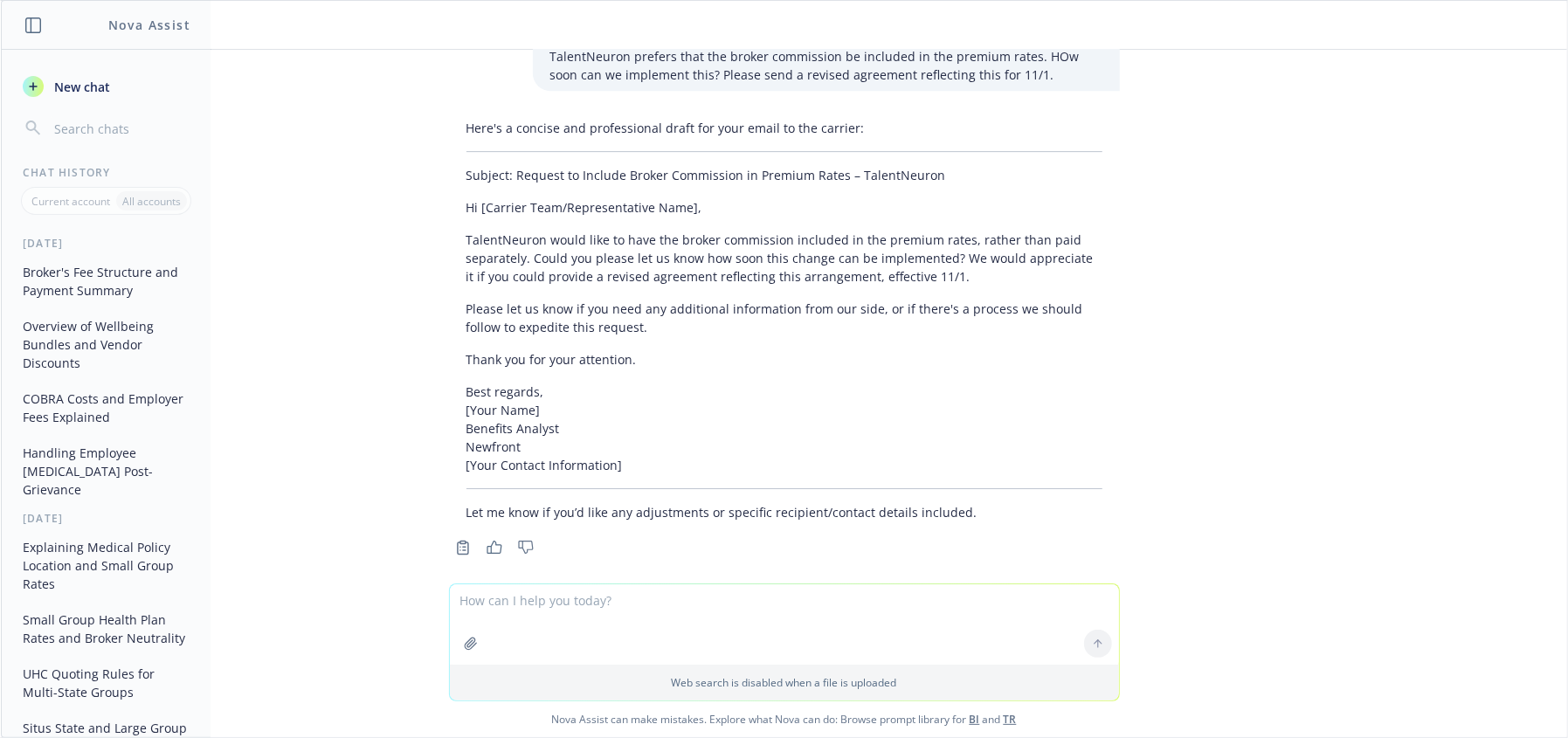
scroll to position [4119, 0]
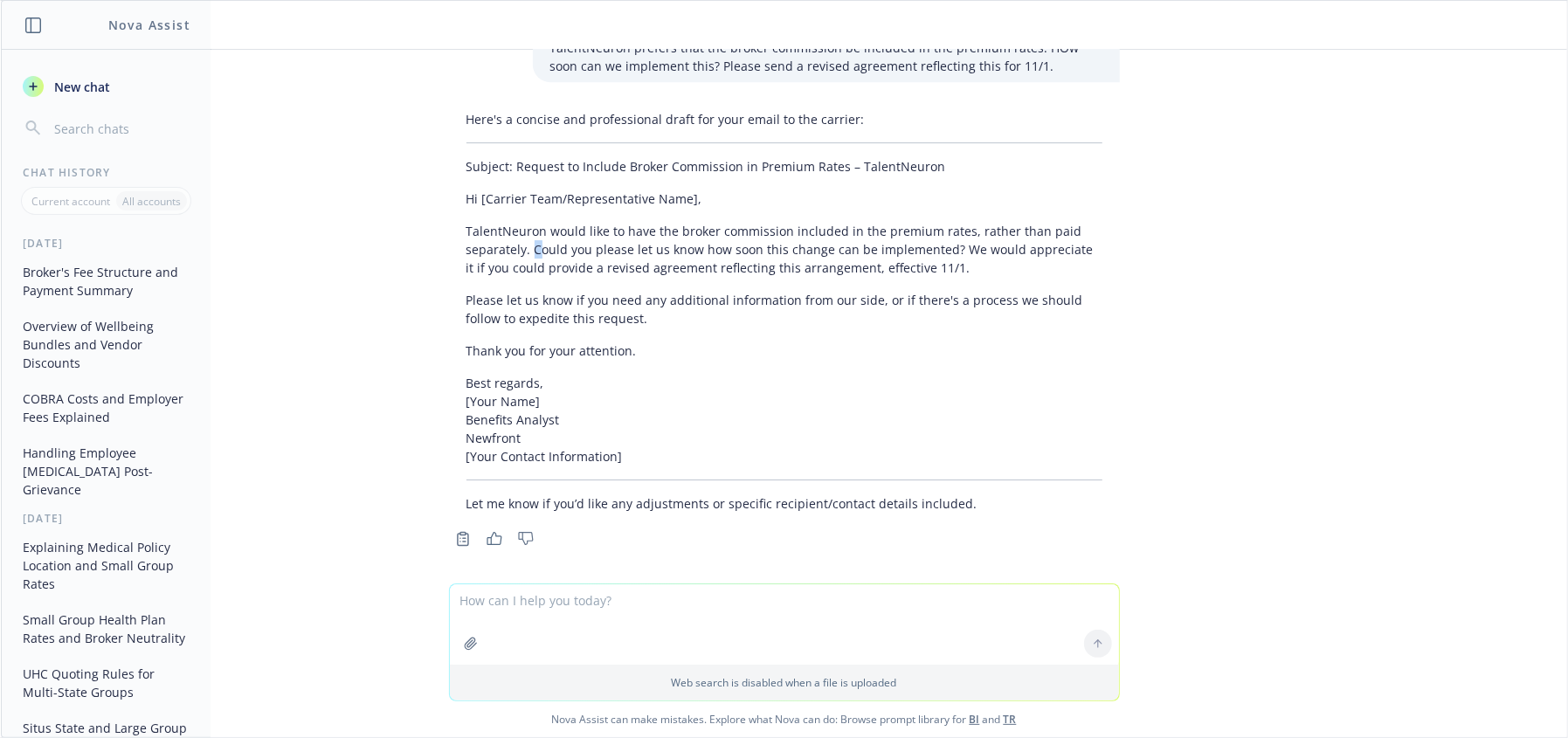
click at [529, 239] on p "TalentNeuron would like to have the broker commission included in the premium r…" at bounding box center [784, 249] width 636 height 55
click at [1174, 241] on div "doc BSA .doc explain how the broker's fees work under this agreement Under this…" at bounding box center [784, 317] width 1566 height 534
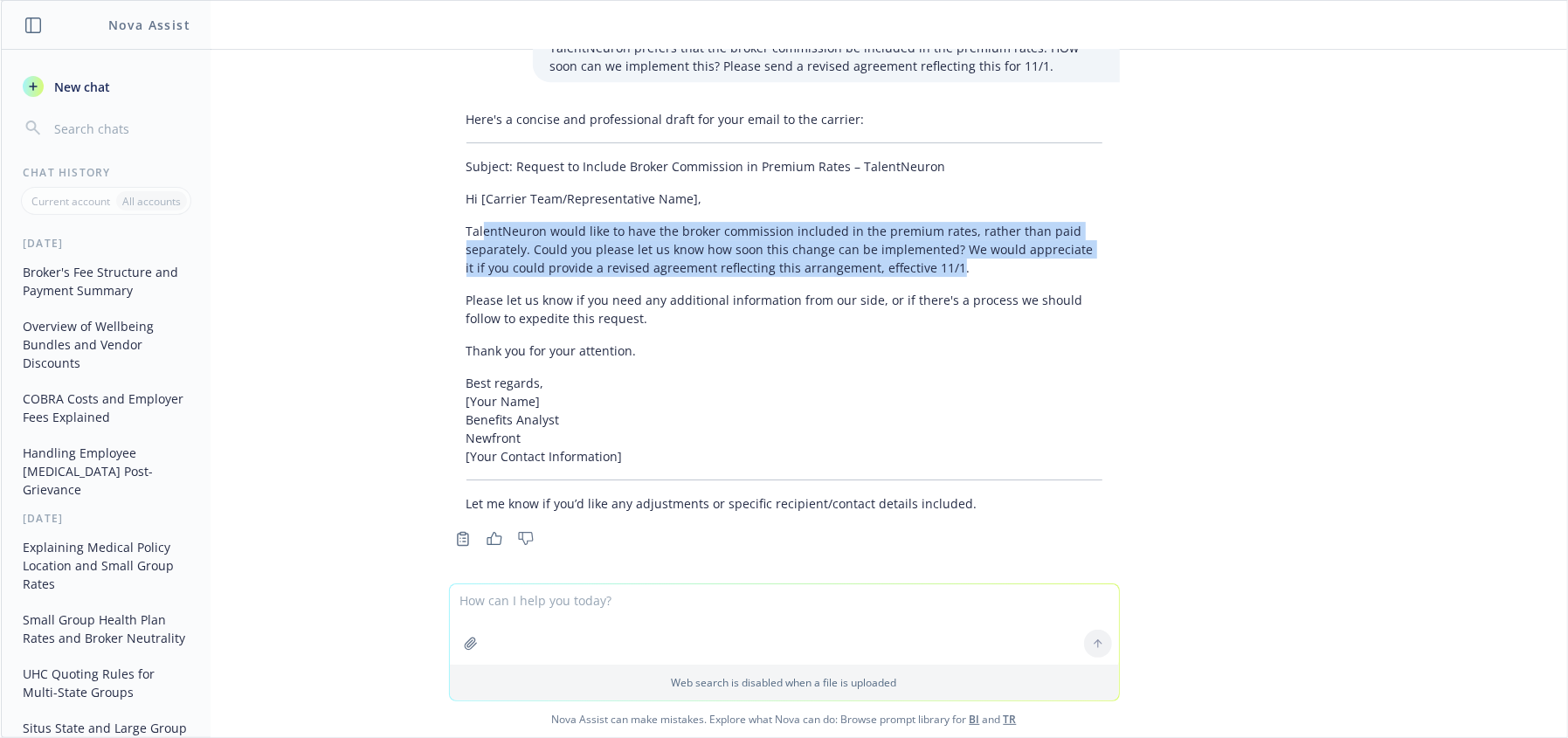
drag, startPoint x: 470, startPoint y: 219, endPoint x: 912, endPoint y: 262, distance: 444.1
click at [912, 262] on p "TalentNeuron would like to have the broker commission included in the premium r…" at bounding box center [784, 249] width 636 height 55
click at [449, 252] on div "Here's a concise and professional draft for your email to the carrier: Subject:…" at bounding box center [784, 311] width 671 height 416
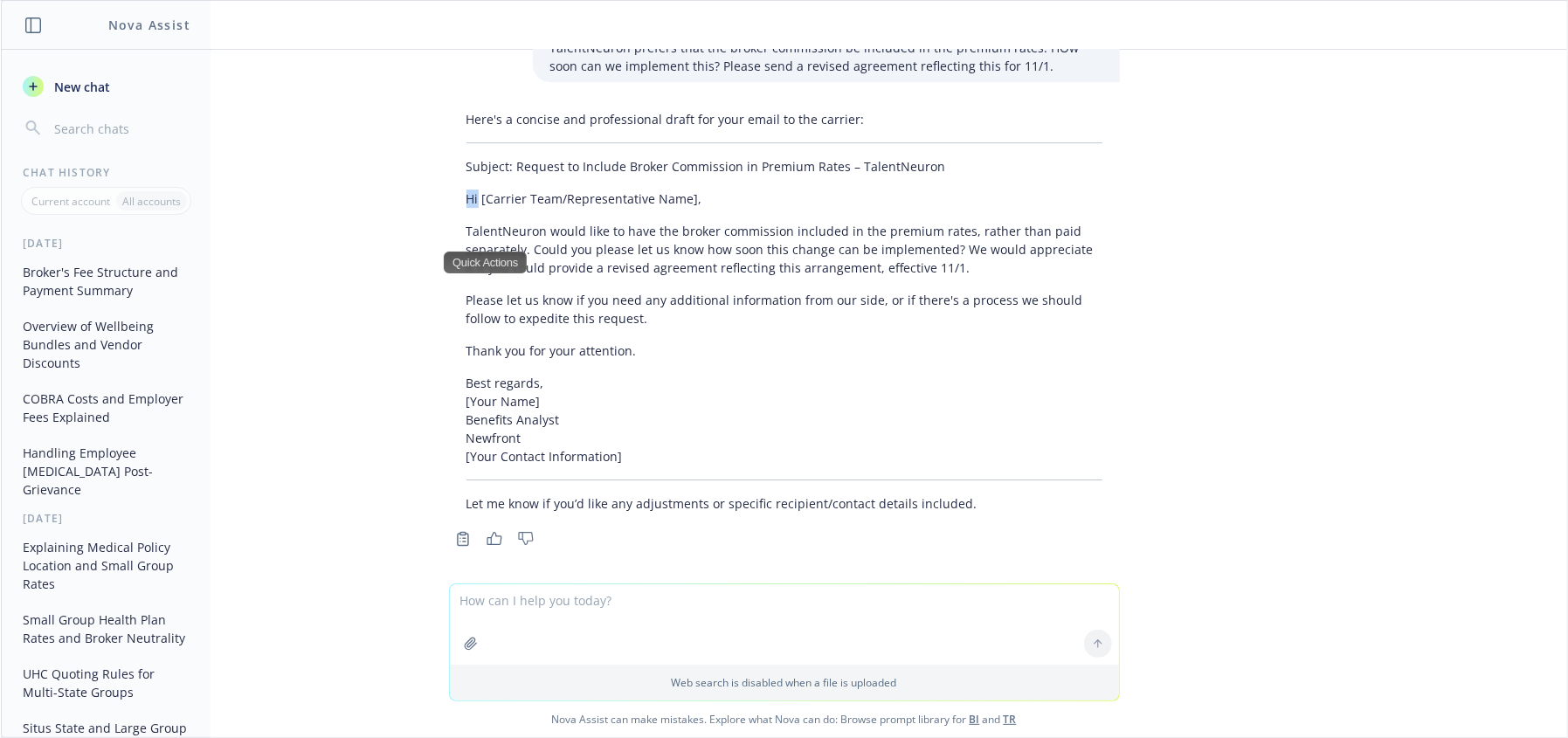
drag, startPoint x: 452, startPoint y: 190, endPoint x: 466, endPoint y: 201, distance: 17.8
click at [466, 201] on div "Here's a concise and professional draft for your email to the carrier: Subject:…" at bounding box center [784, 311] width 671 height 416
click at [351, 301] on div "doc BSA .doc explain how the broker's fees work under this agreement Under this…" at bounding box center [784, 317] width 1566 height 534
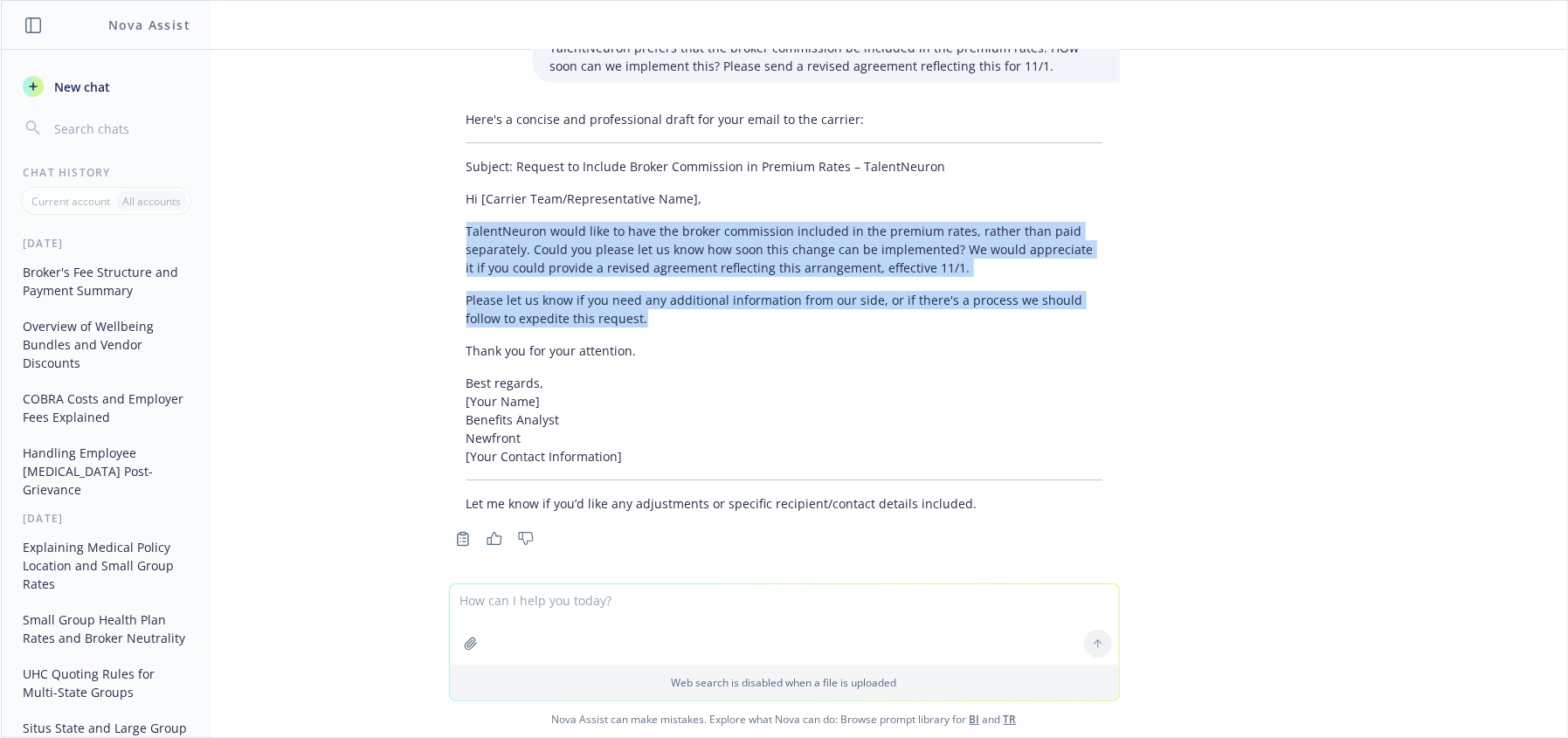
drag, startPoint x: 449, startPoint y: 219, endPoint x: 681, endPoint y: 308, distance: 248.5
click at [681, 308] on div "Here's a concise and professional draft for your email to the carrier: Subject:…" at bounding box center [784, 311] width 671 height 416
click at [681, 308] on p "Please let us know if you need any additional information from our side, or if …" at bounding box center [784, 308] width 636 height 37
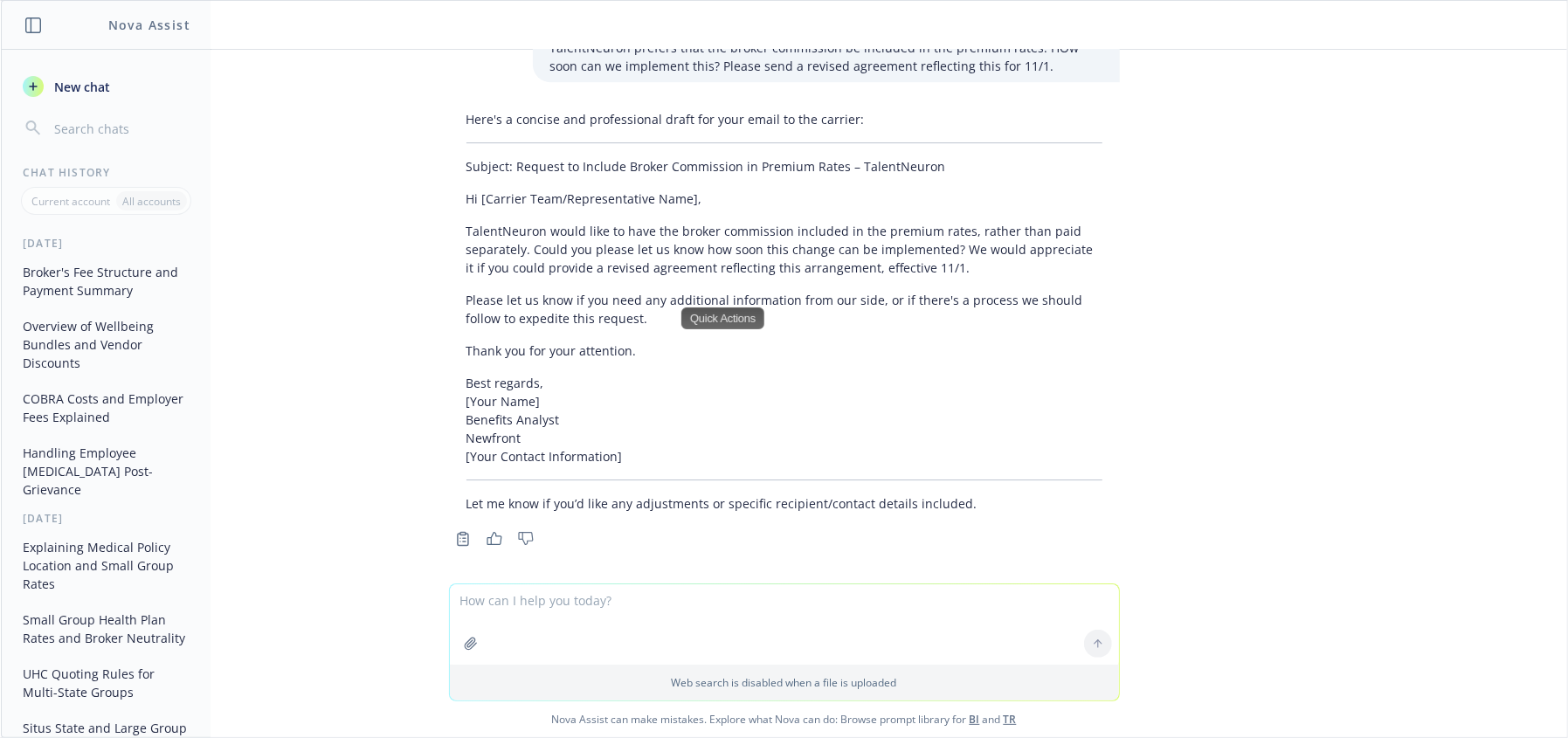
click at [473, 235] on p "TalentNeuron would like to have the broker commission included in the premium r…" at bounding box center [784, 249] width 636 height 55
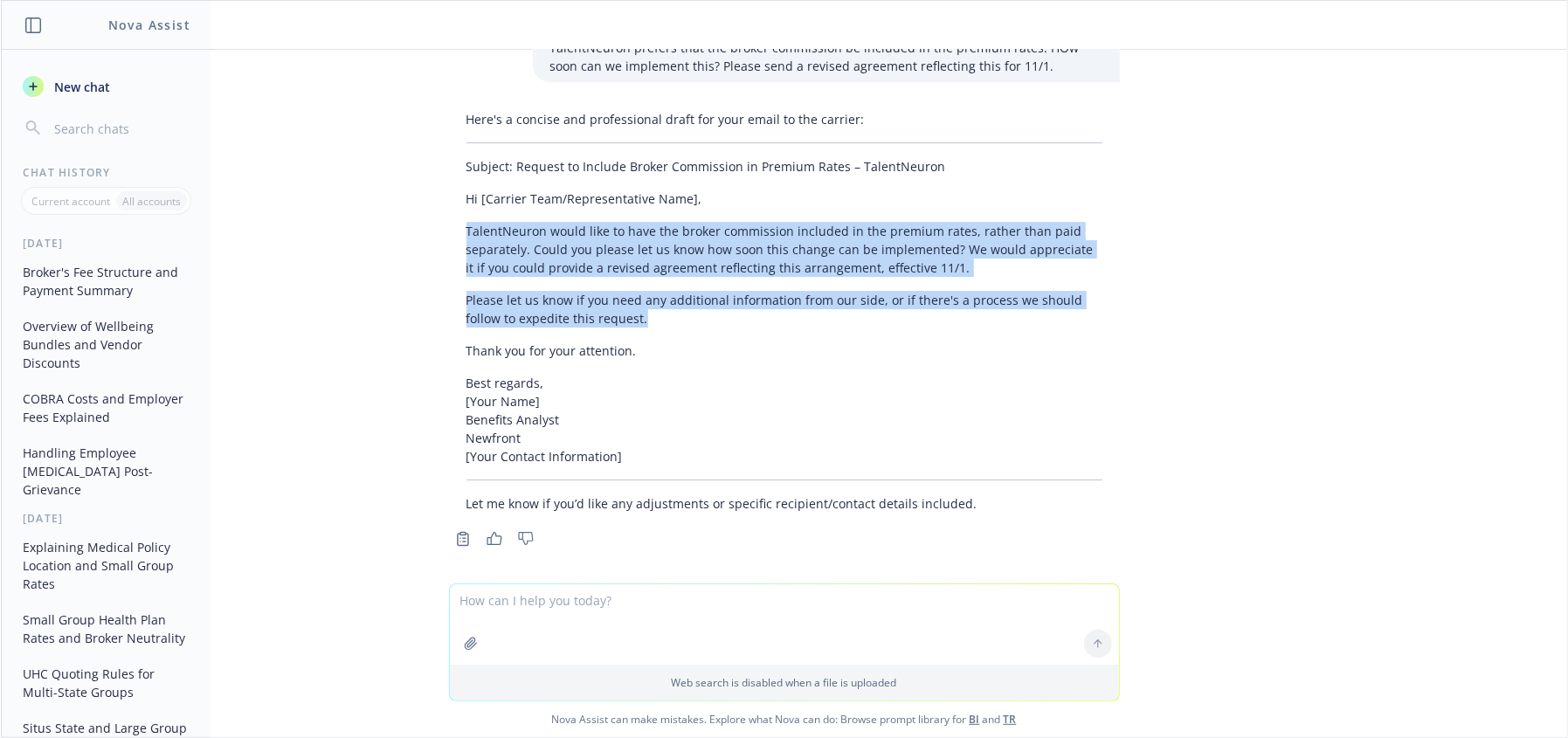
drag, startPoint x: 451, startPoint y: 219, endPoint x: 644, endPoint y: 310, distance: 213.4
click at [644, 310] on div "Here's a concise and professional draft for your email to the carrier: Subject:…" at bounding box center [784, 311] width 671 height 416
copy div "TalentNeuron would like to have the broker commission included in the premium r…"
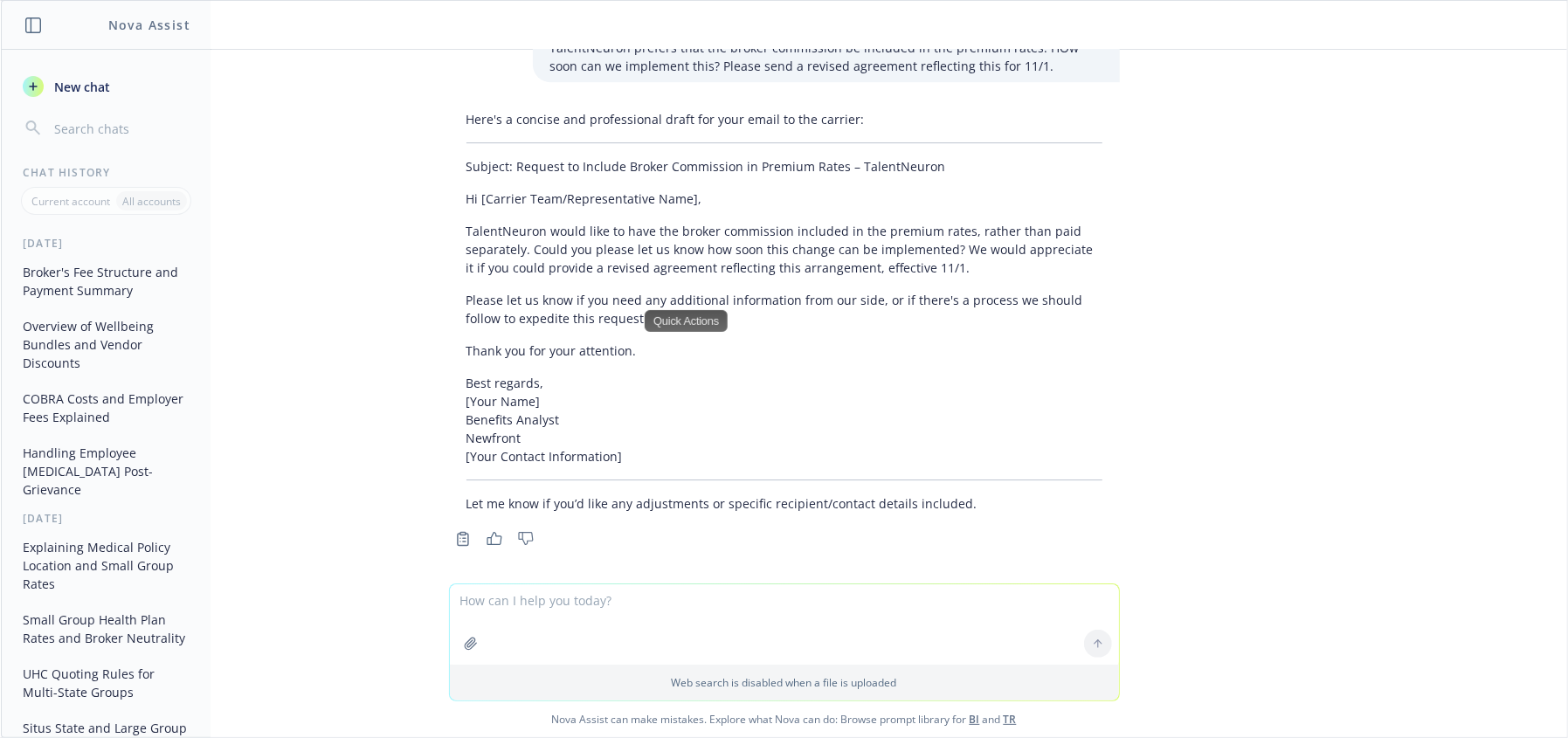
click at [764, 632] on textarea at bounding box center [784, 624] width 669 height 80
click at [685, 546] on div "doc BSA .doc explain how the broker's fees work under this agreement Under this…" at bounding box center [784, 317] width 1566 height 534
click at [740, 625] on textarea at bounding box center [784, 624] width 669 height 80
click at [791, 606] on textarea at bounding box center [784, 624] width 669 height 80
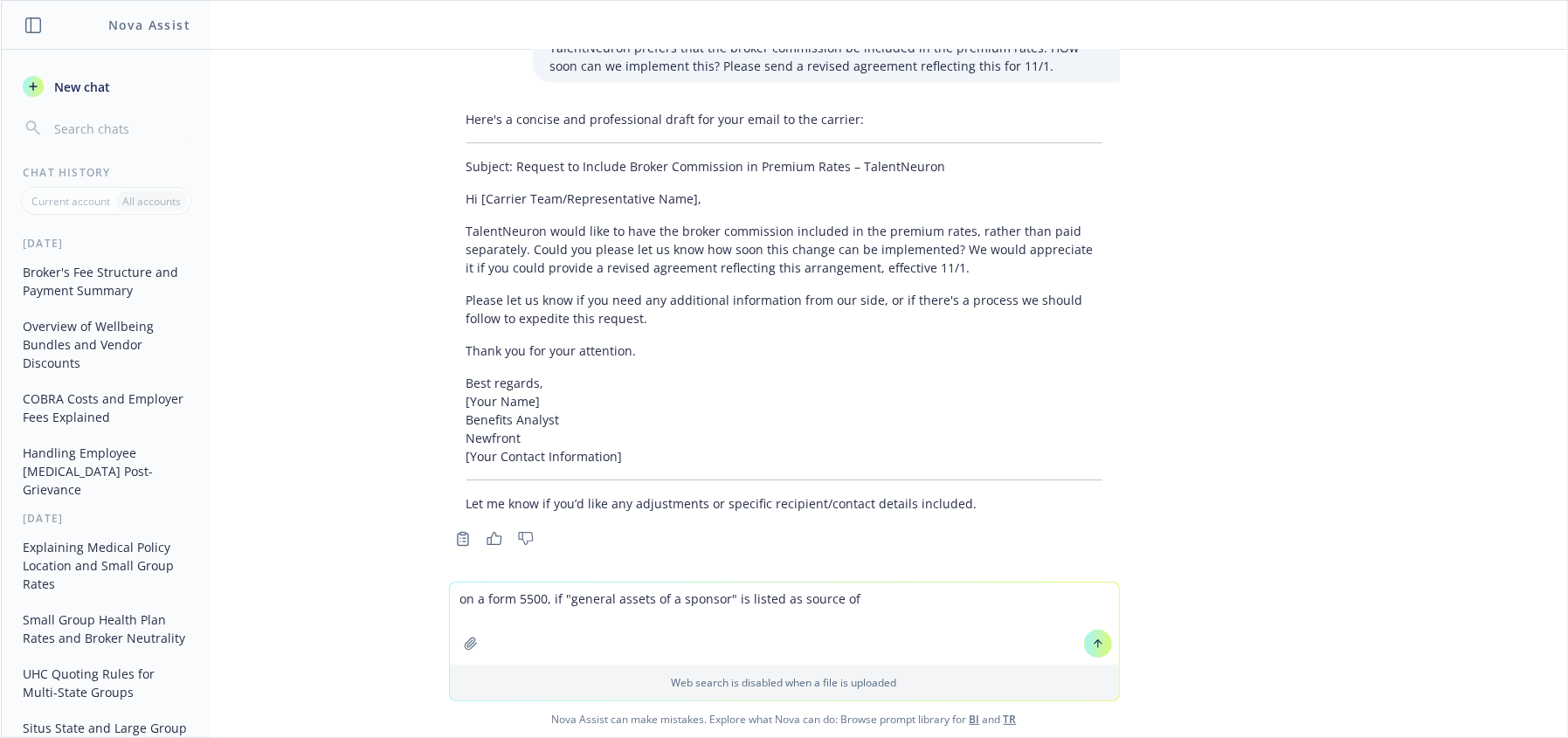
click at [892, 605] on textarea "on a form 5500, if "general assets of a sponsor" is listed as source of" at bounding box center [784, 624] width 669 height 82
type textarea "on a form 5500, if "general assets of a sponsor" is listed as source of plan fu…"
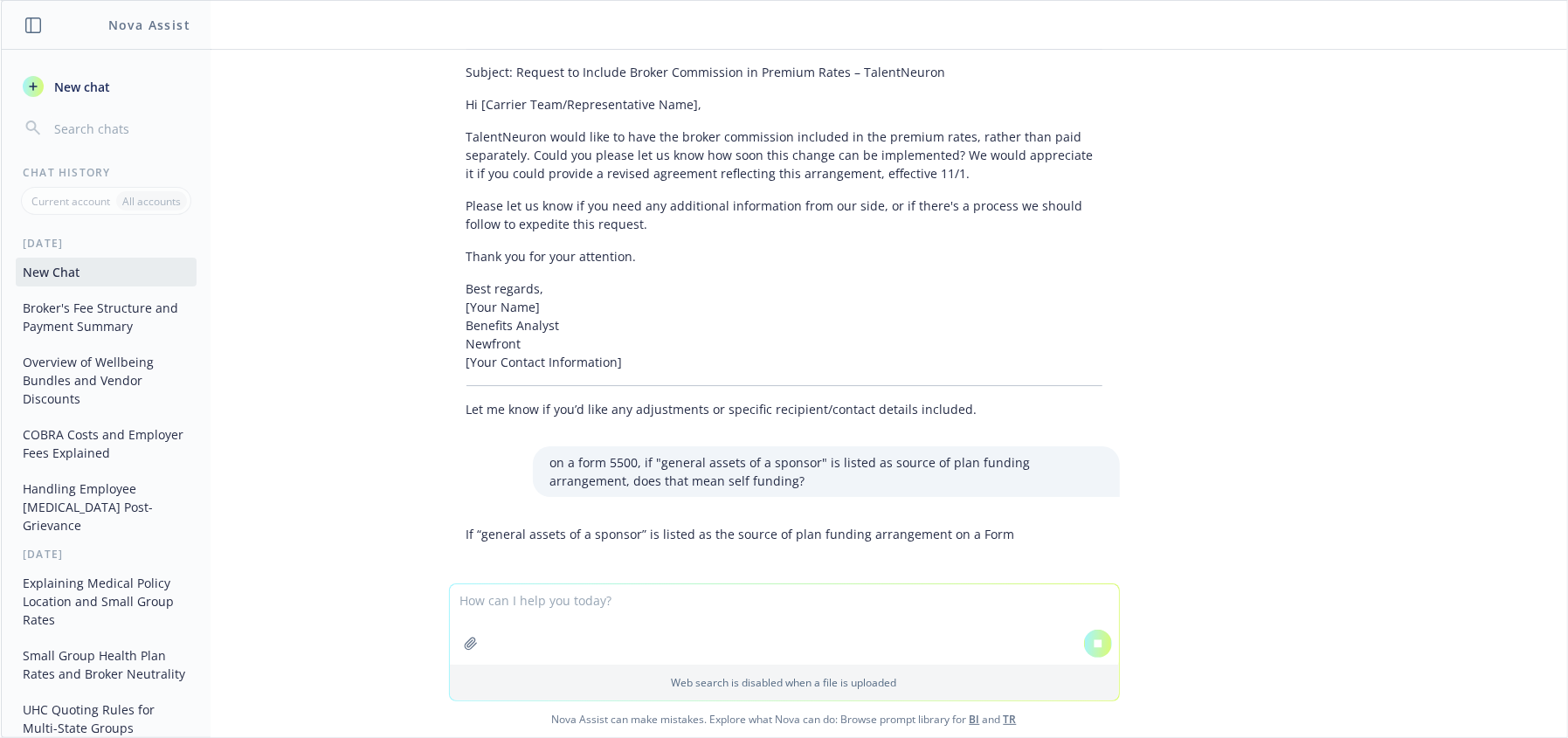
scroll to position [4030, 0]
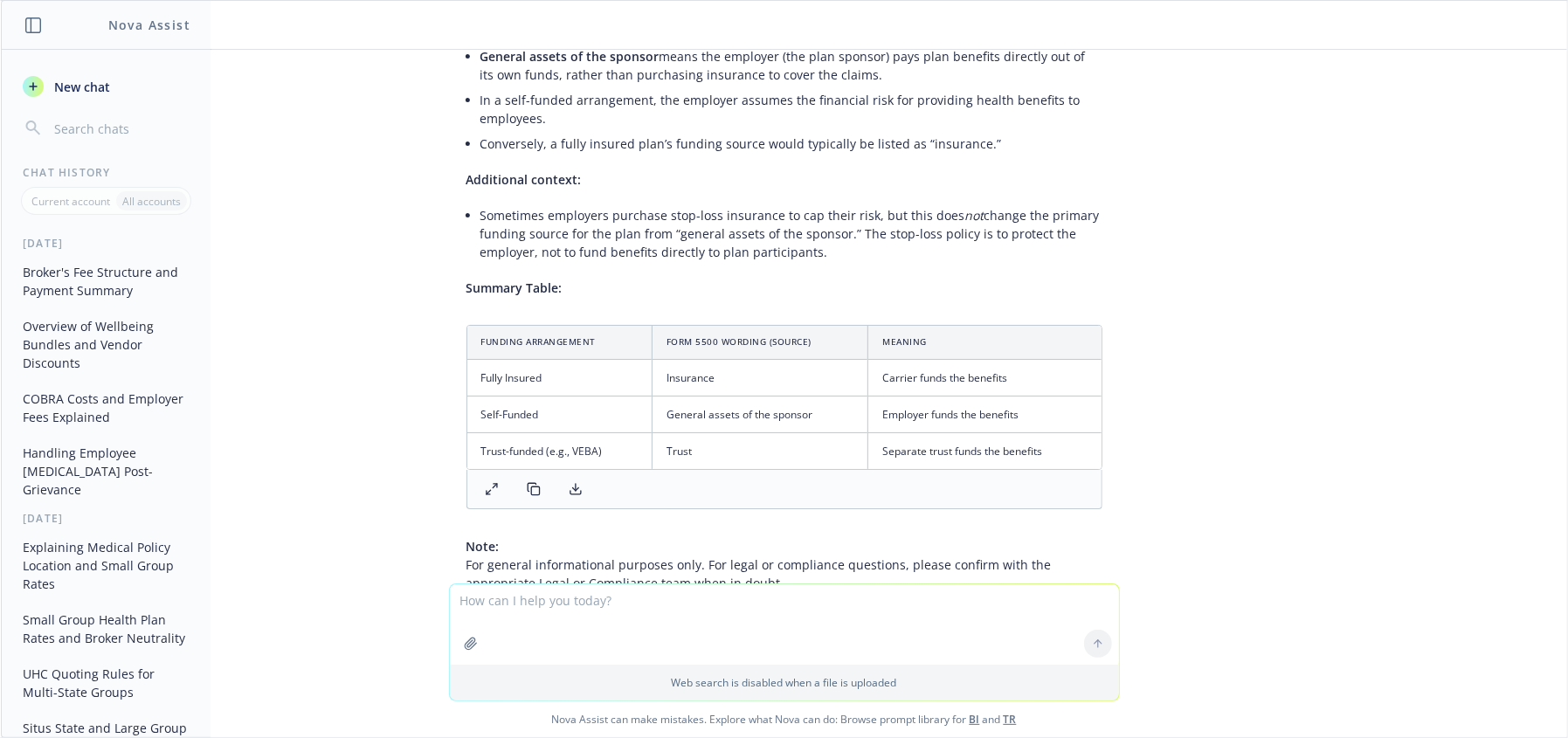
click at [888, 616] on textarea at bounding box center [784, 624] width 669 height 80
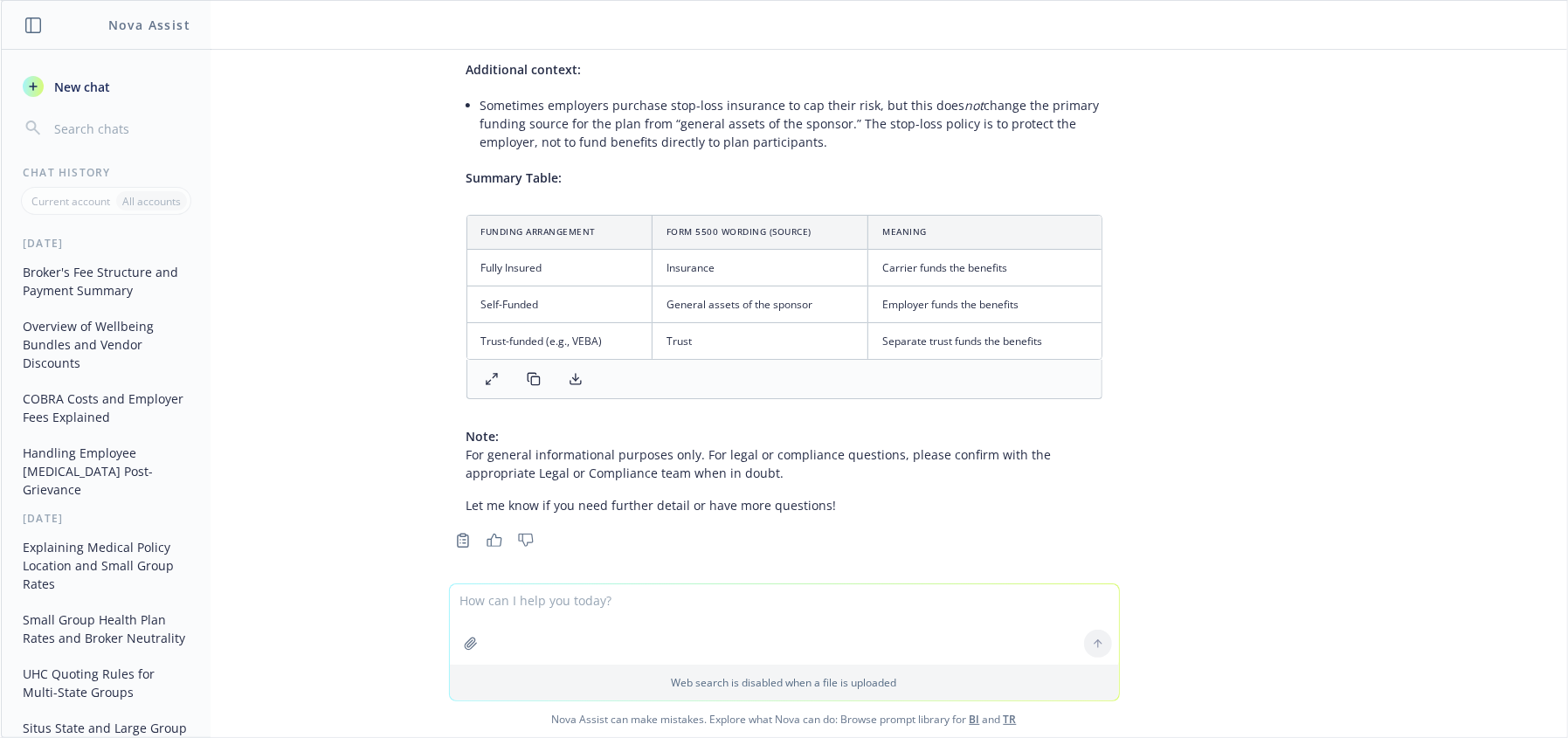
scroll to position [4959, 0]
drag, startPoint x: 630, startPoint y: 289, endPoint x: 1017, endPoint y: 264, distance: 387.8
click at [1017, 264] on tbody "Fully Insured Insurance Carrier funds the benefits Self-Funded General assets o…" at bounding box center [784, 302] width 634 height 110
click at [728, 248] on td "Insurance" at bounding box center [760, 265] width 216 height 37
click at [722, 326] on td "Trust" at bounding box center [760, 339] width 216 height 37
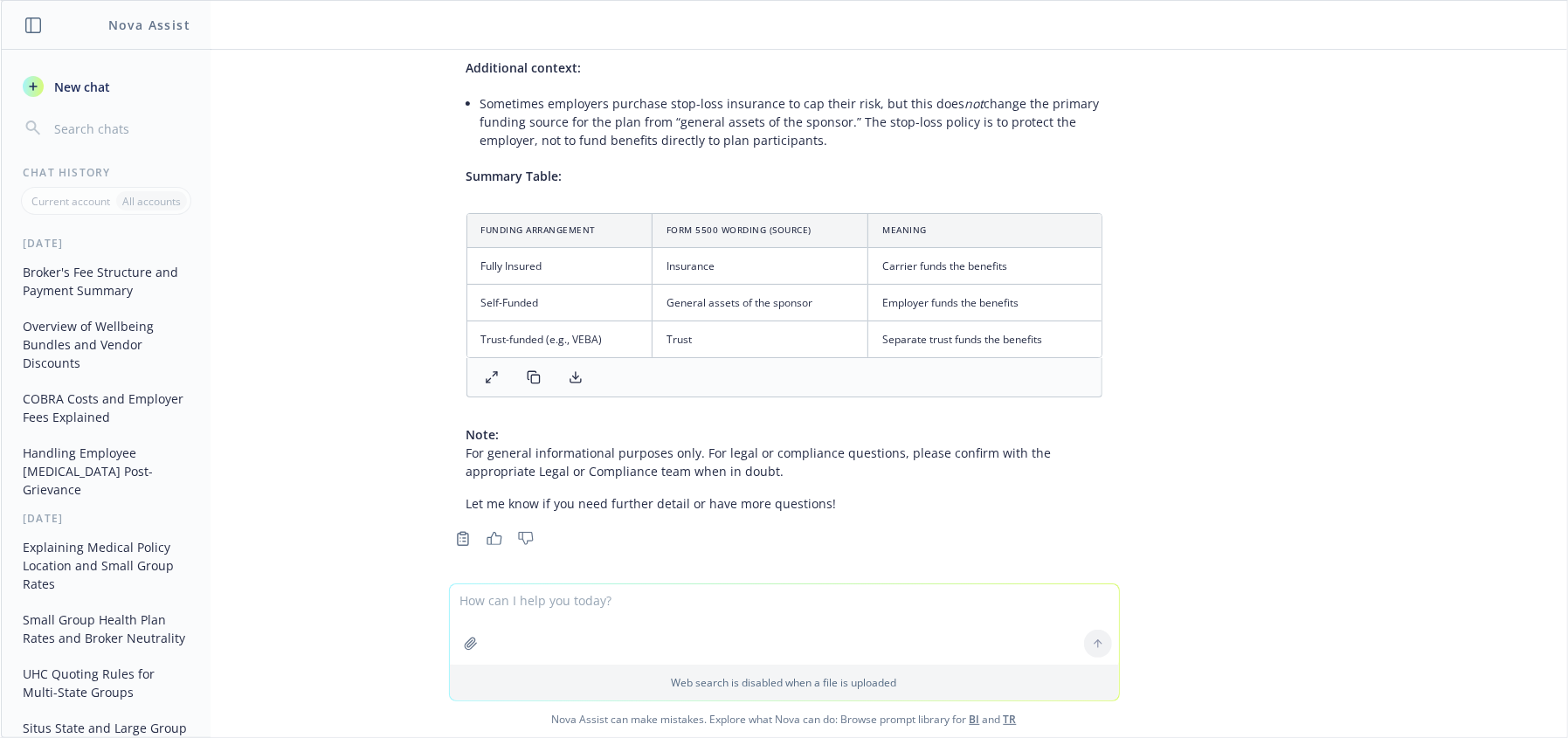
click at [801, 614] on textarea at bounding box center [784, 624] width 669 height 80
click at [584, 628] on textarea at bounding box center [784, 624] width 669 height 80
click at [586, 628] on textarea at bounding box center [784, 624] width 669 height 80
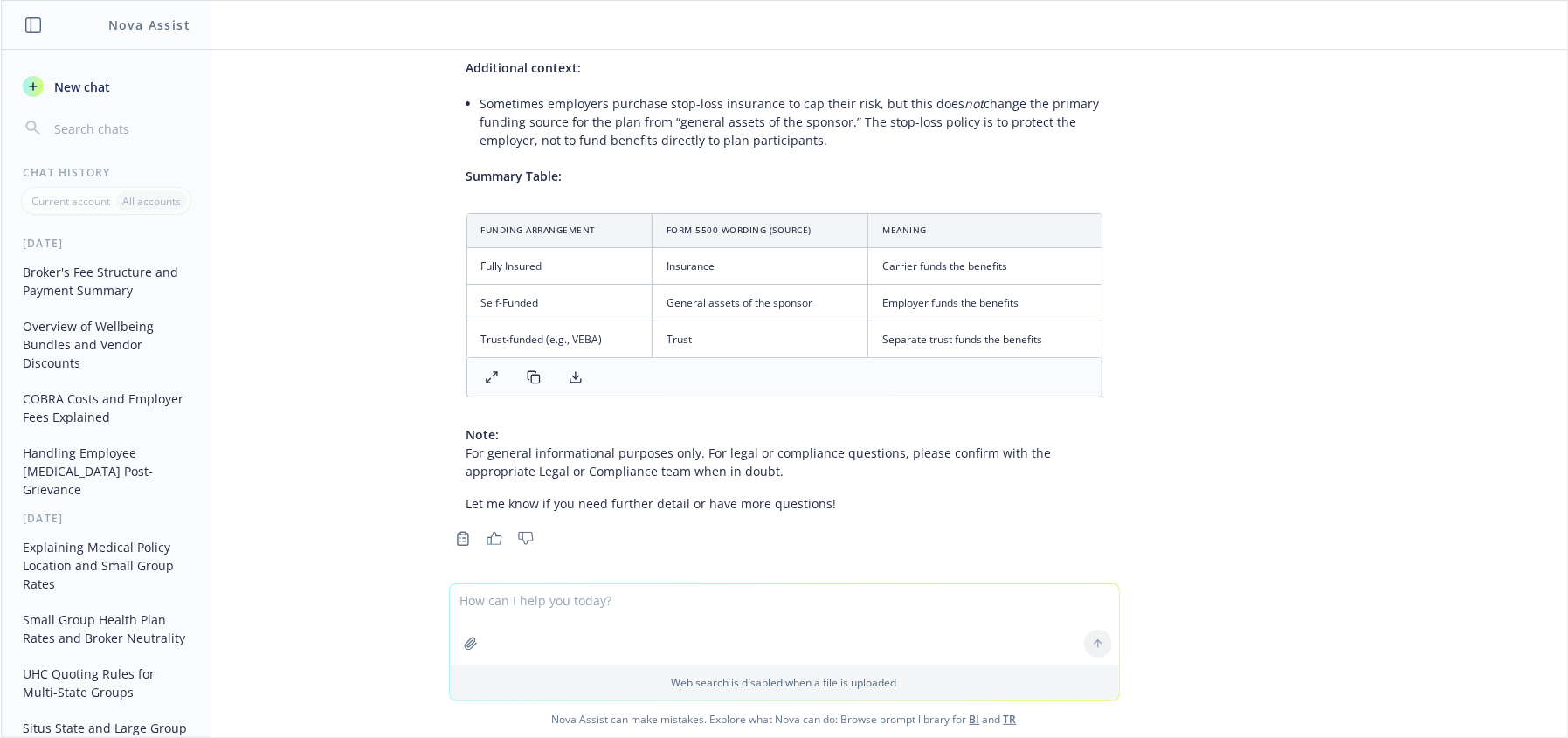
click at [680, 618] on textarea at bounding box center [784, 624] width 669 height 80
paste textarea "Loremip Dolo s Amet Consec Adipi Elitse Doeiu Tempor Inci Utlaboreet | Dol 82, …"
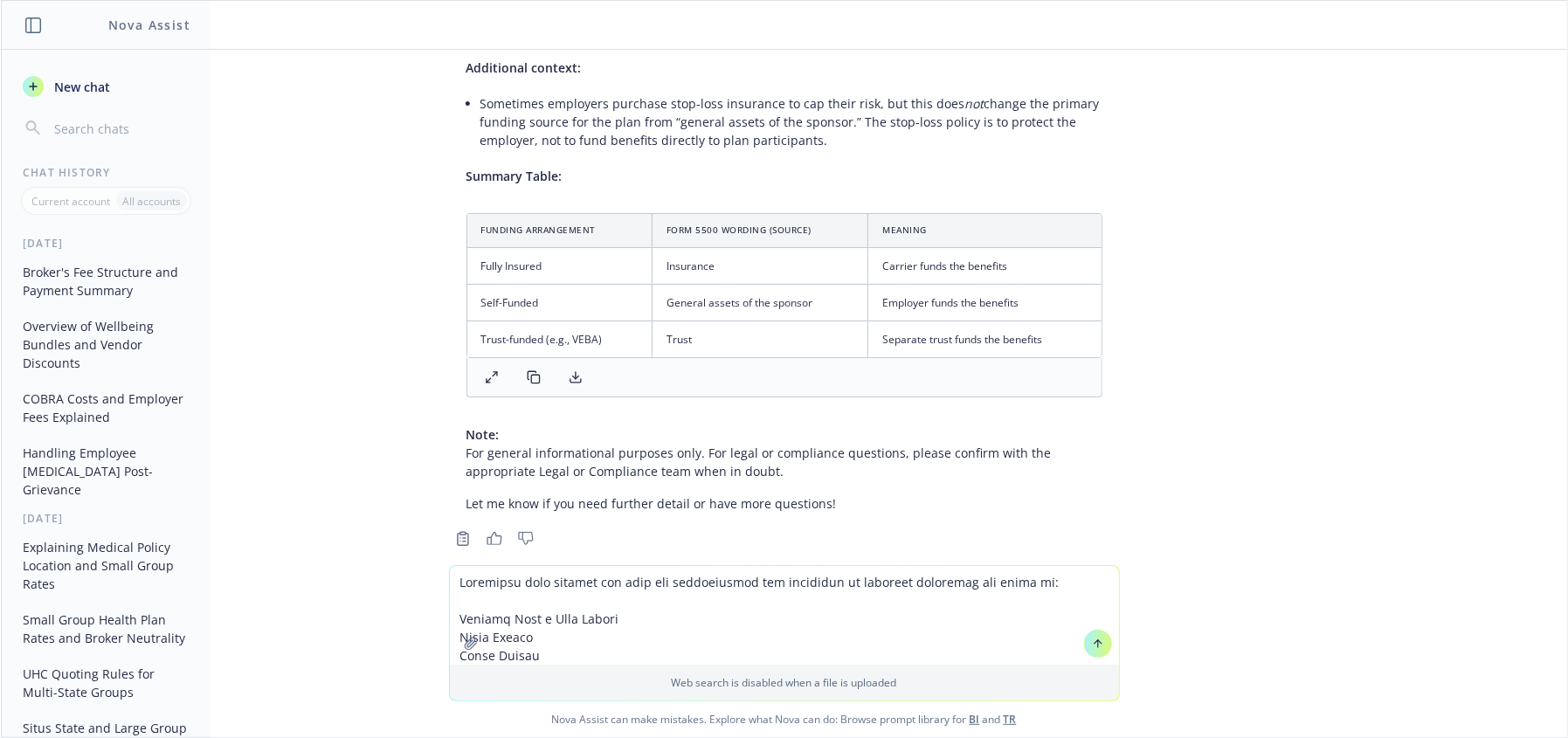
scroll to position [8457, 0]
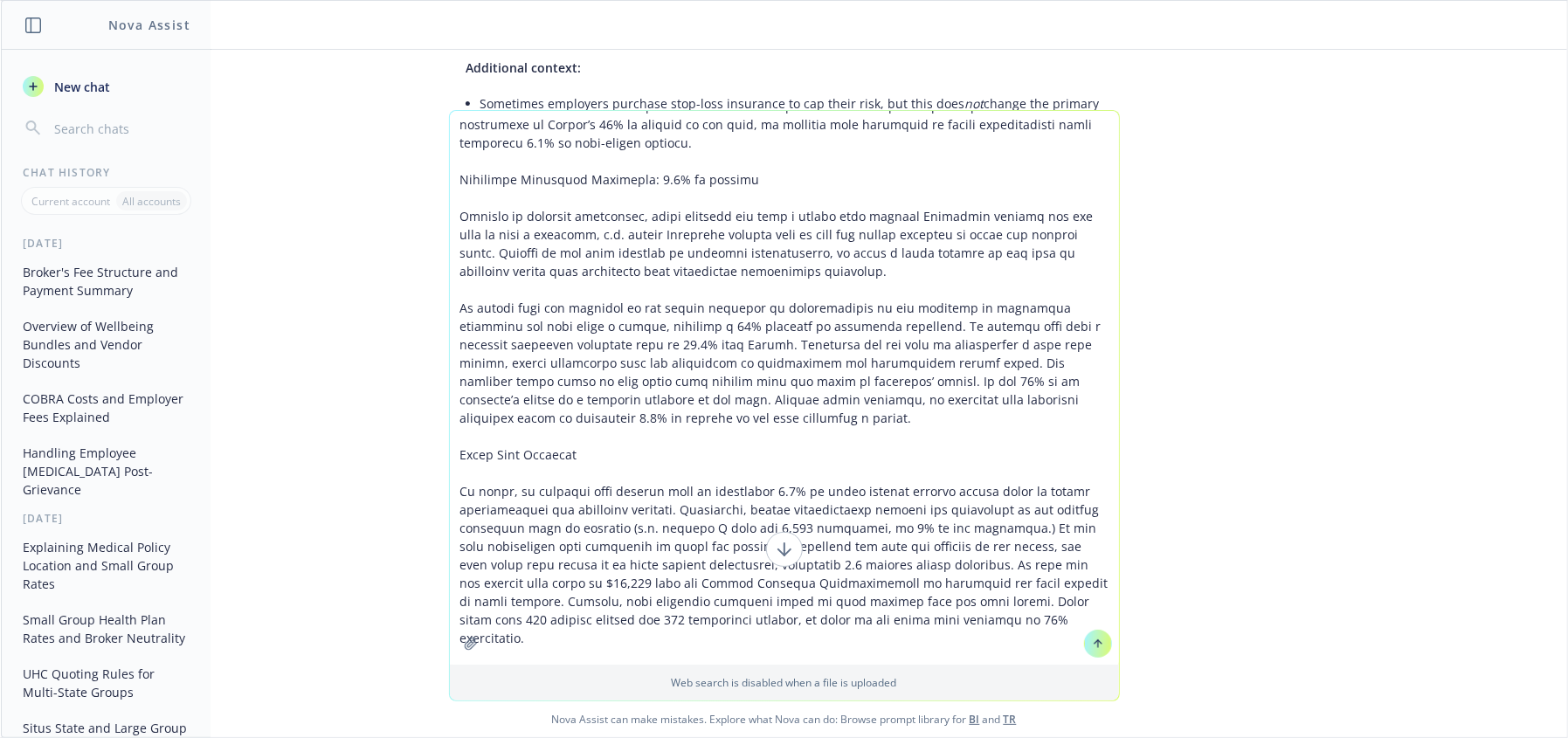
type textarea "Loremipsu dolo sitamet con adip eli seddoeiusmod tem incididun ut laboreet dolo…"
drag, startPoint x: 1083, startPoint y: 643, endPoint x: 1127, endPoint y: 627, distance: 46.8
click at [1084, 643] on button at bounding box center [1098, 643] width 28 height 28
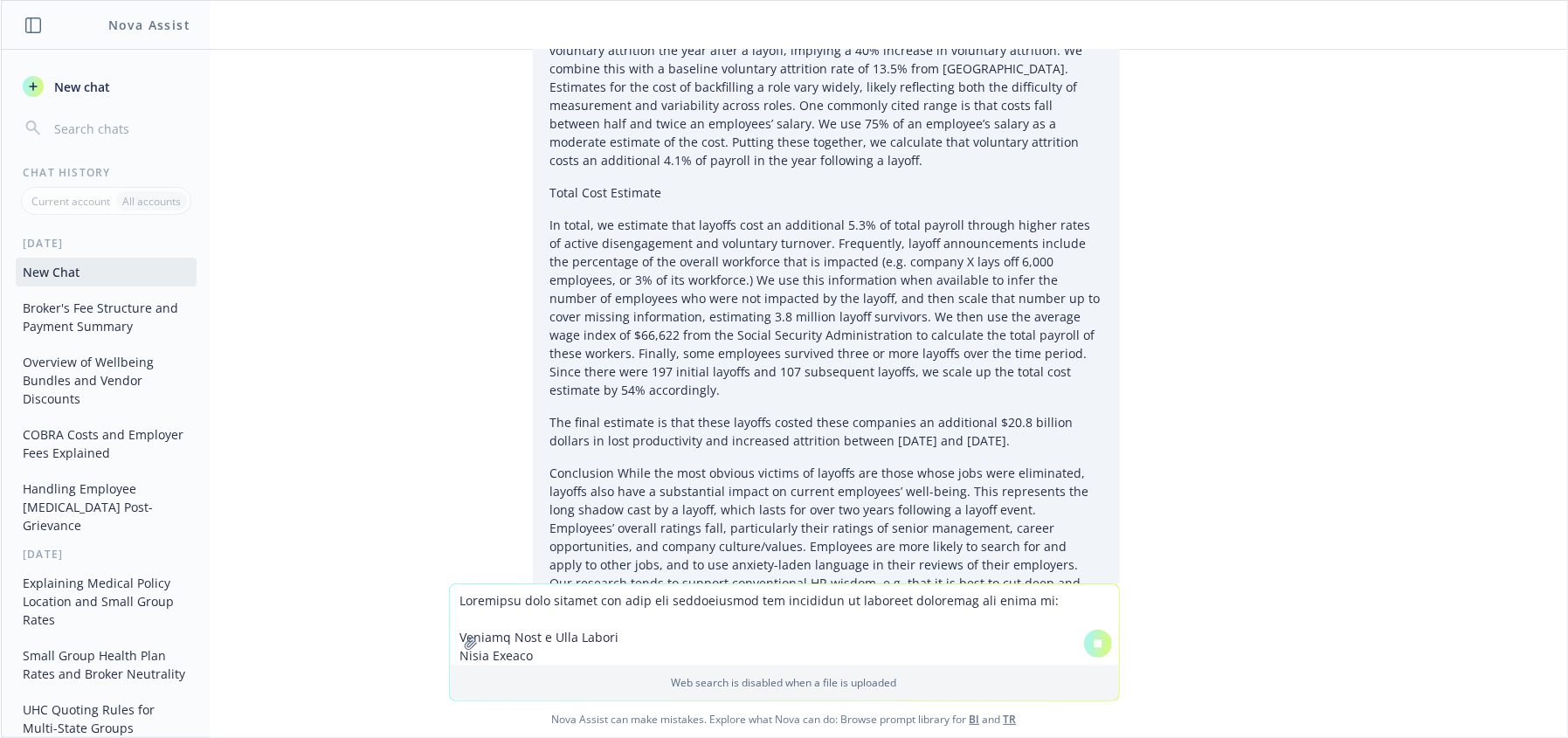
scroll to position [13439, 0]
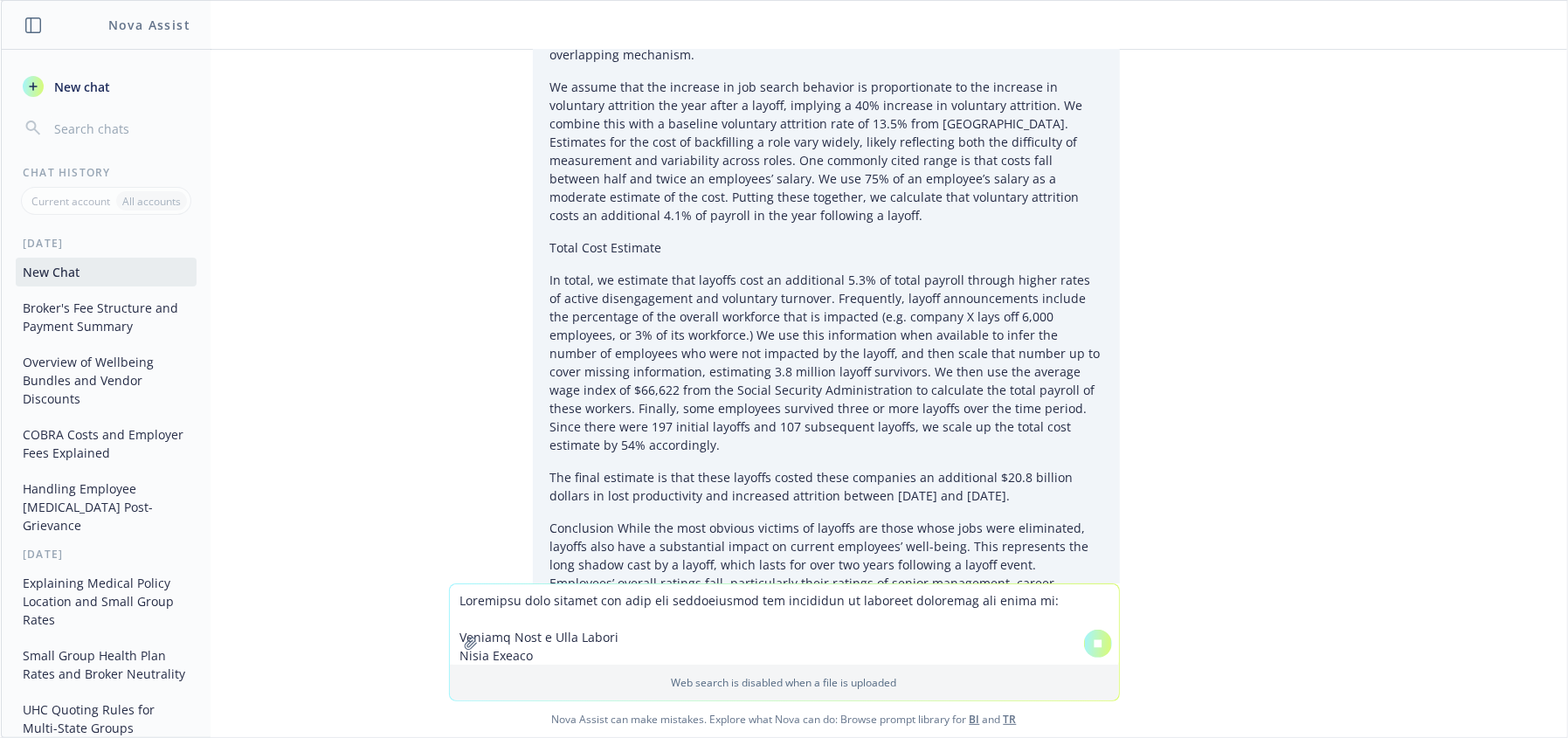
drag, startPoint x: 1555, startPoint y: 560, endPoint x: 1326, endPoint y: 643, distance: 243.6
click at [1324, 645] on div "Web search is disabled when a file is uploaded Nova Assist can make mistakes. E…" at bounding box center [784, 660] width 1566 height 153
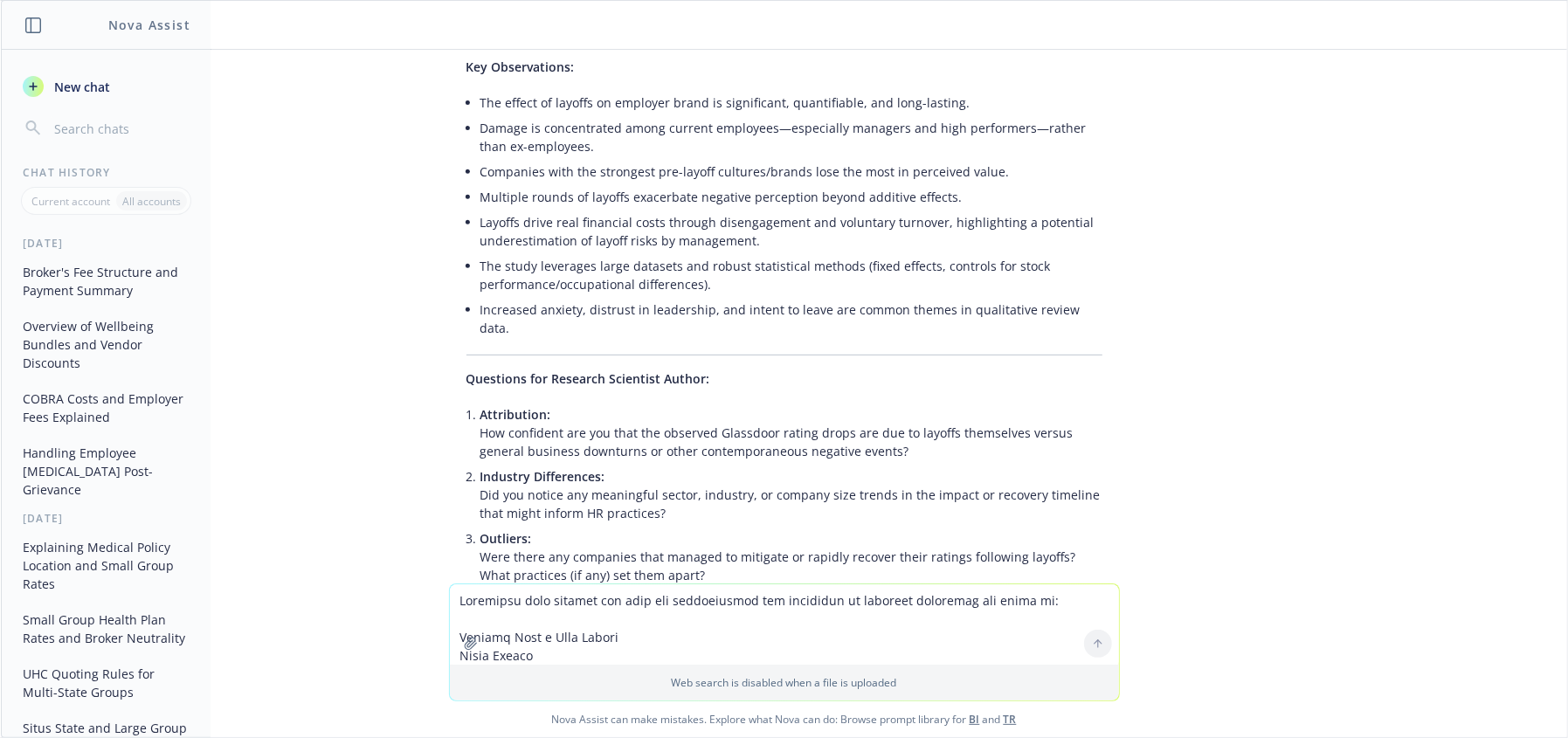
scroll to position [14871, 0]
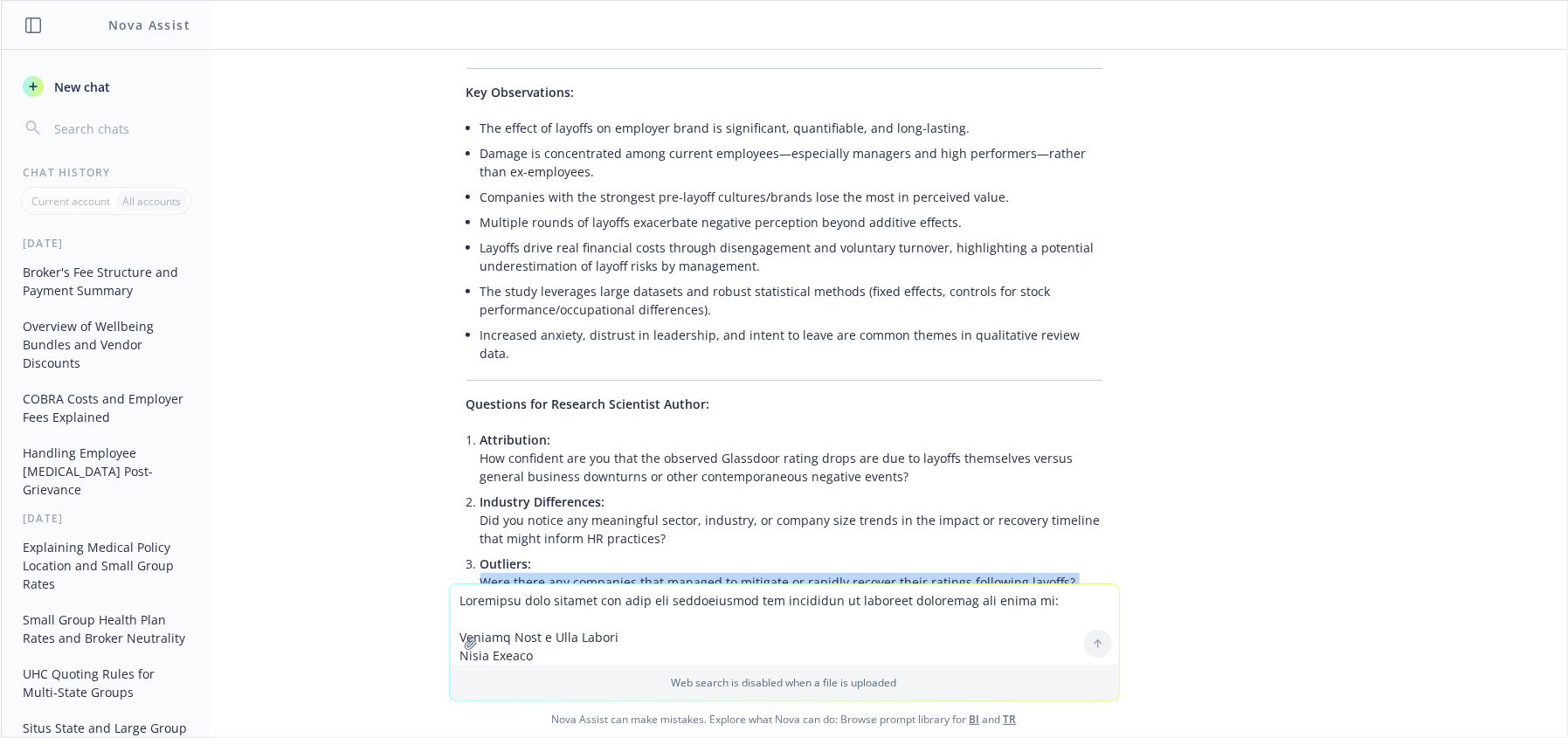
drag, startPoint x: 469, startPoint y: 257, endPoint x: 1029, endPoint y: 281, distance: 560.5
click at [1029, 551] on li "Outliers: Were there any companies that managed to mitigate or rapidly recover …" at bounding box center [791, 582] width 622 height 62
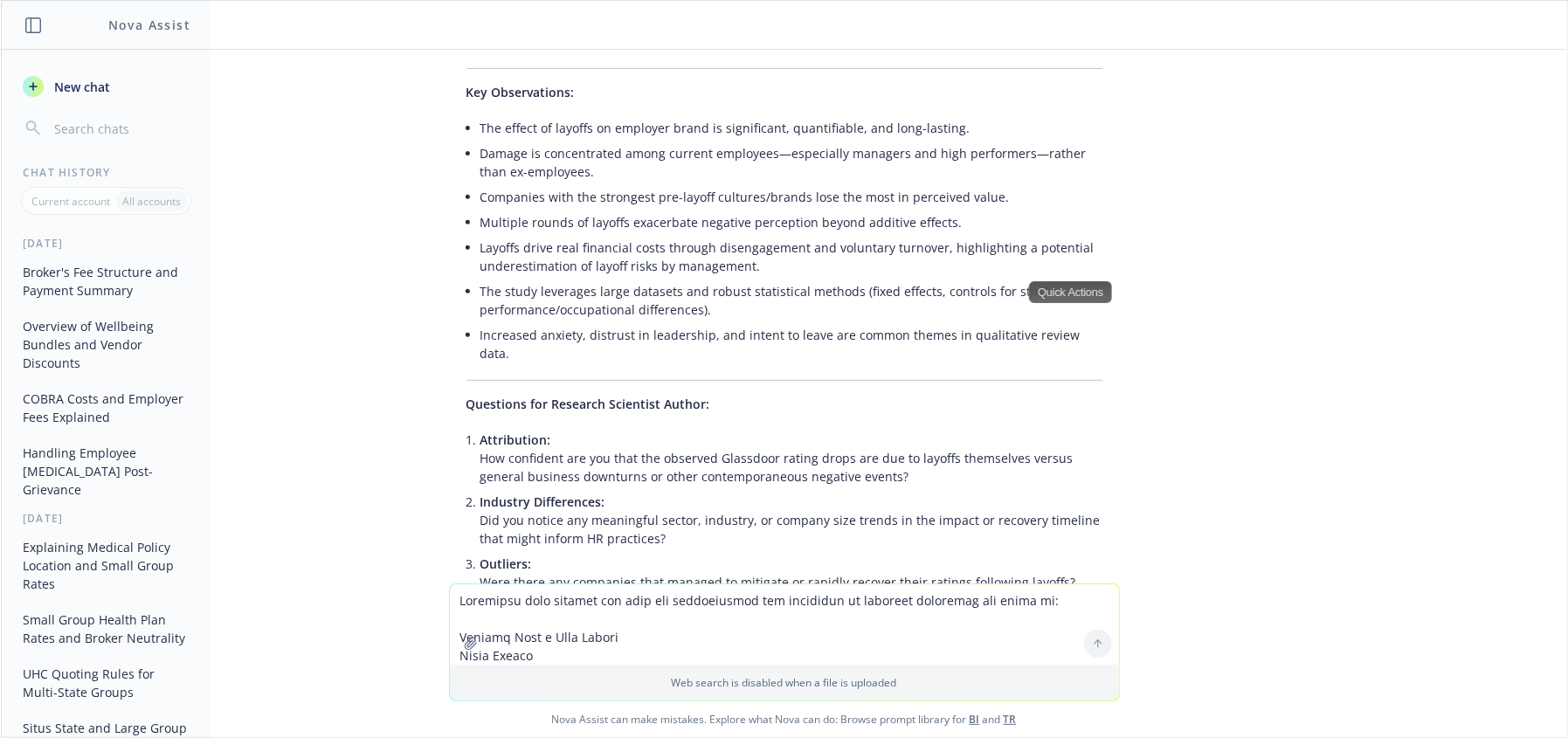
drag, startPoint x: 740, startPoint y: 339, endPoint x: 779, endPoint y: 341, distance: 39.1
click at [749, 613] on li "Survivor Management: Which interventions, if any, appeared to reduce negative i…" at bounding box center [791, 644] width 622 height 62
click at [862, 613] on li "Survivor Management: Which interventions, if any, appeared to reduce negative i…" at bounding box center [791, 644] width 622 height 62
click at [674, 613] on li "Survivor Management: Which interventions, if any, appeared to reduce negative i…" at bounding box center [791, 644] width 622 height 62
drag, startPoint x: 866, startPoint y: 326, endPoint x: 1150, endPoint y: 349, distance: 284.9
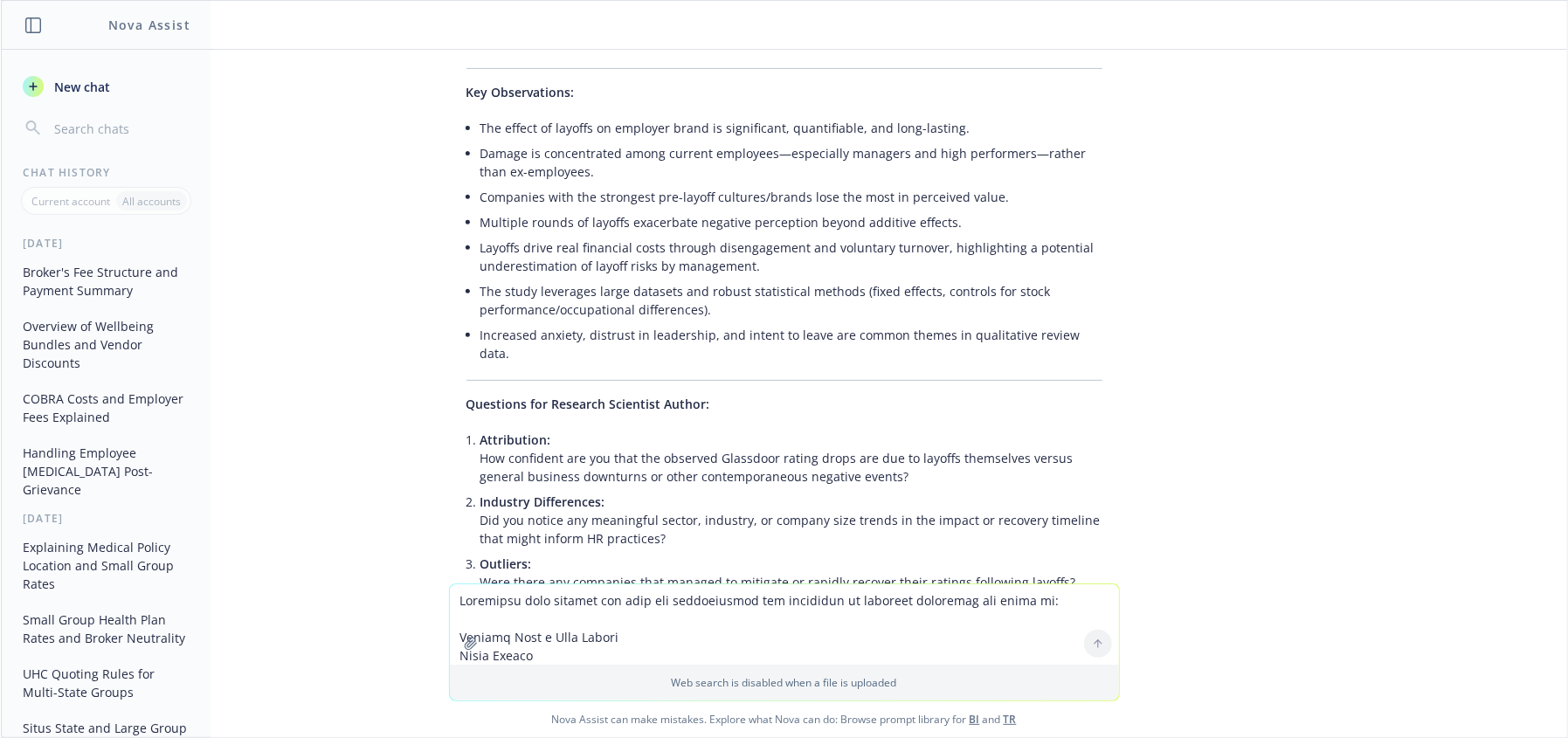
click at [661, 613] on li "Survivor Management: Which interventions, if any, appeared to reduce negative i…" at bounding box center [791, 644] width 622 height 62
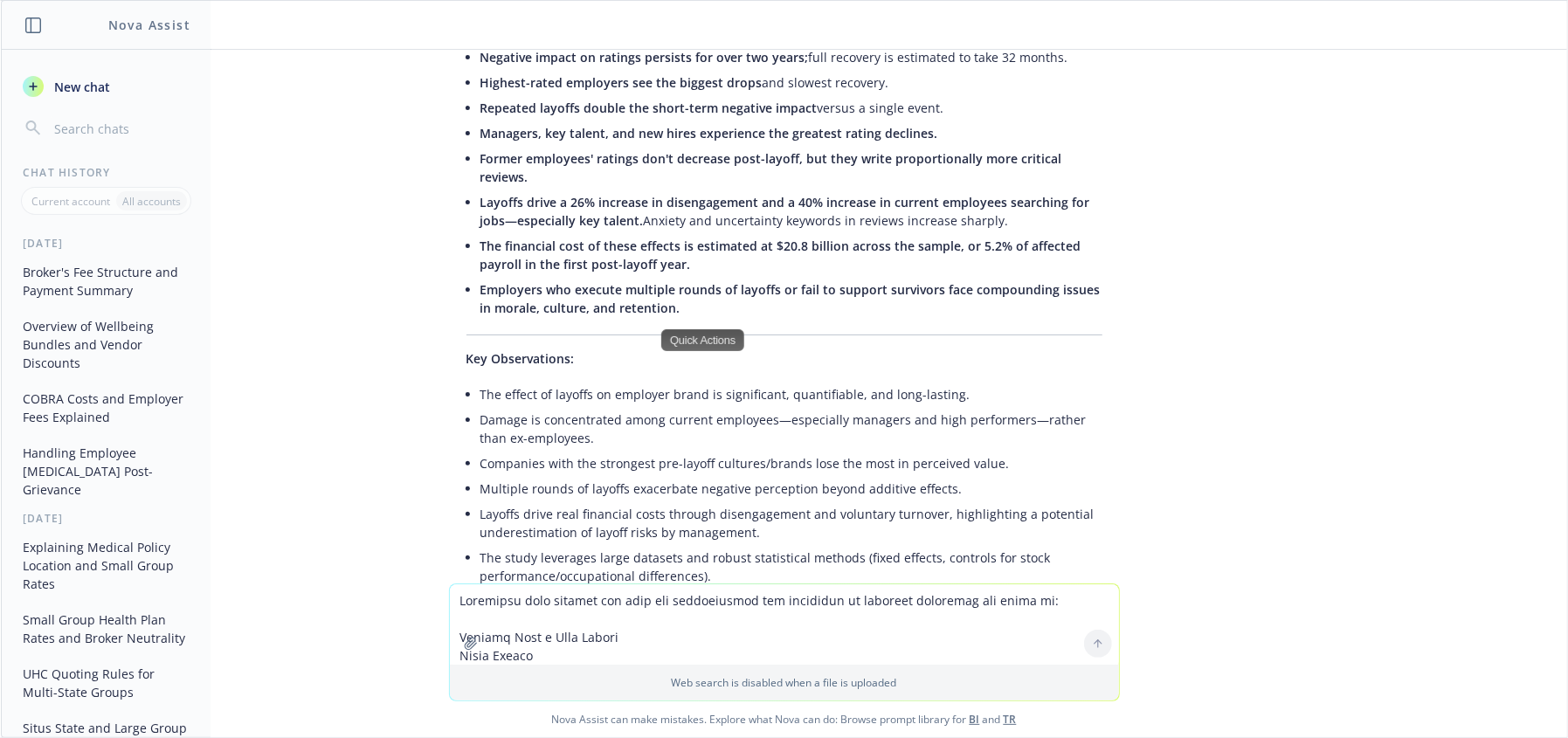
scroll to position [14882, 0]
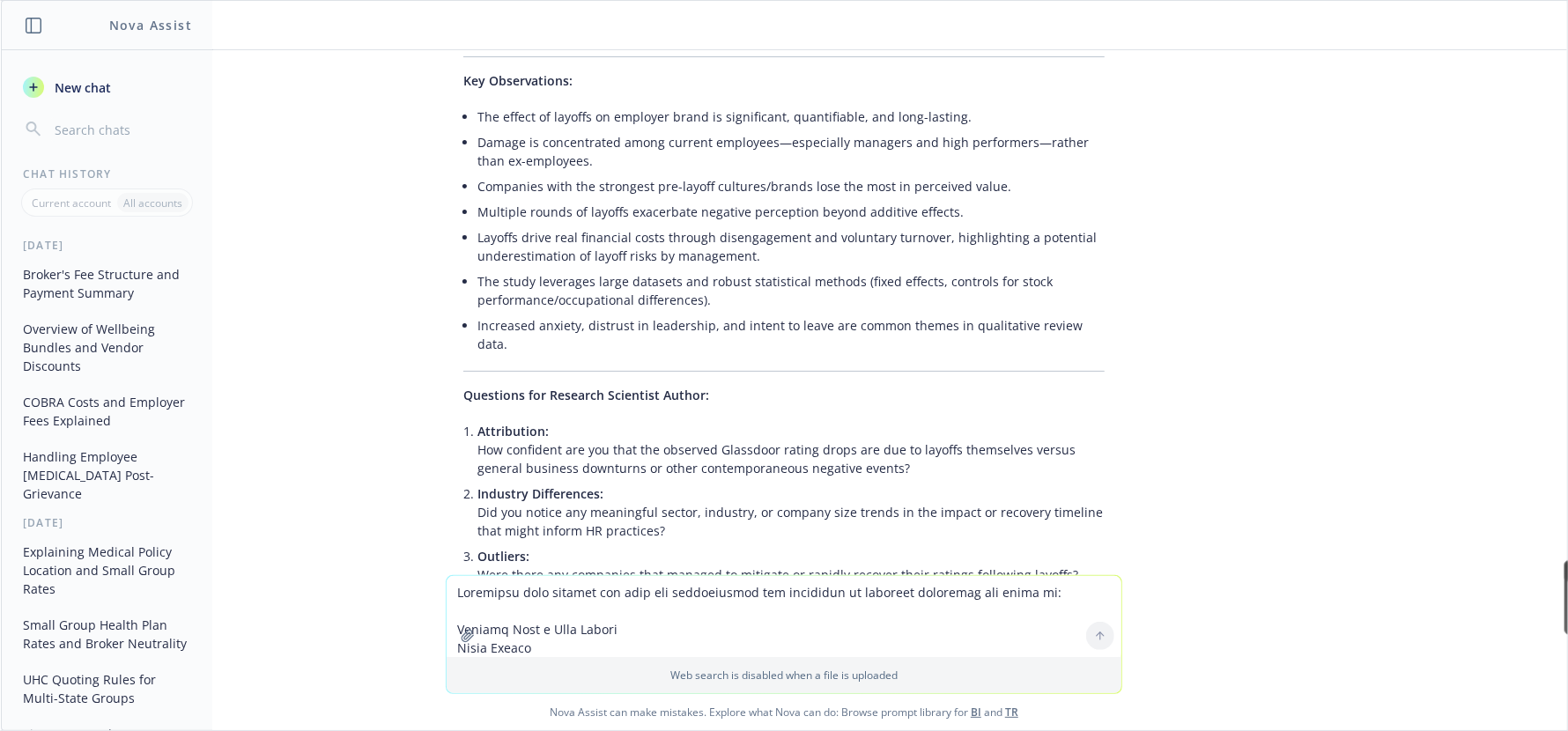
click at [1009, 669] on li "Quantification of Costs: How sensitive is your $20.8 billion cost estimate to b…" at bounding box center [790, 700] width 627 height 63
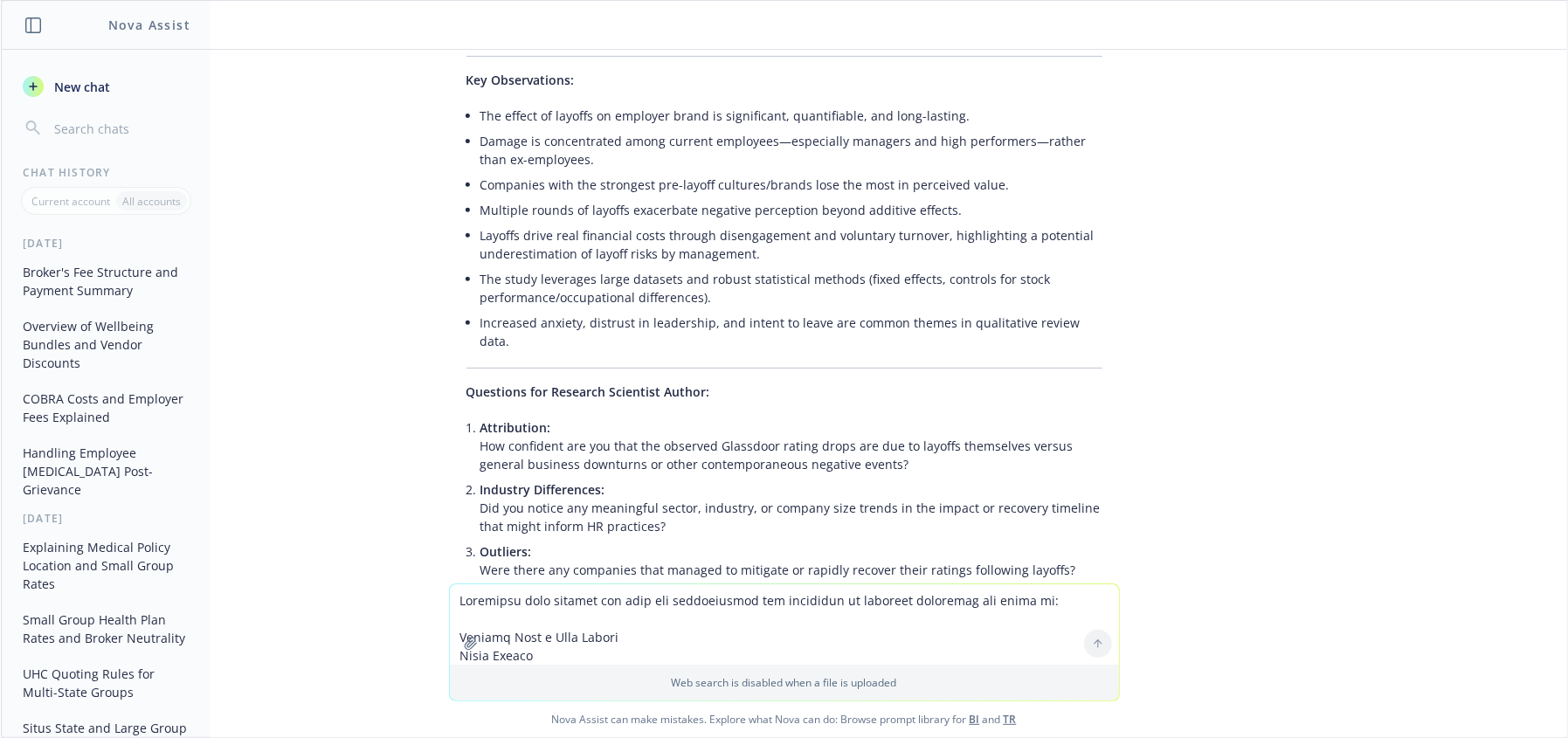
drag, startPoint x: 818, startPoint y: 333, endPoint x: 861, endPoint y: 333, distance: 43.0
click at [819, 601] on li "Survivor Management: Which interventions, if any, appeared to reduce negative i…" at bounding box center [791, 632] width 622 height 62
drag, startPoint x: 890, startPoint y: 331, endPoint x: 795, endPoint y: 345, distance: 96.0
click at [630, 601] on li "Survivor Management: Which interventions, if any, appeared to reduce negative i…" at bounding box center [791, 632] width 622 height 62
click at [925, 663] on li "Quantification of Costs: How sensitive is your $20.8 billion cost estimate to b…" at bounding box center [791, 694] width 622 height 62
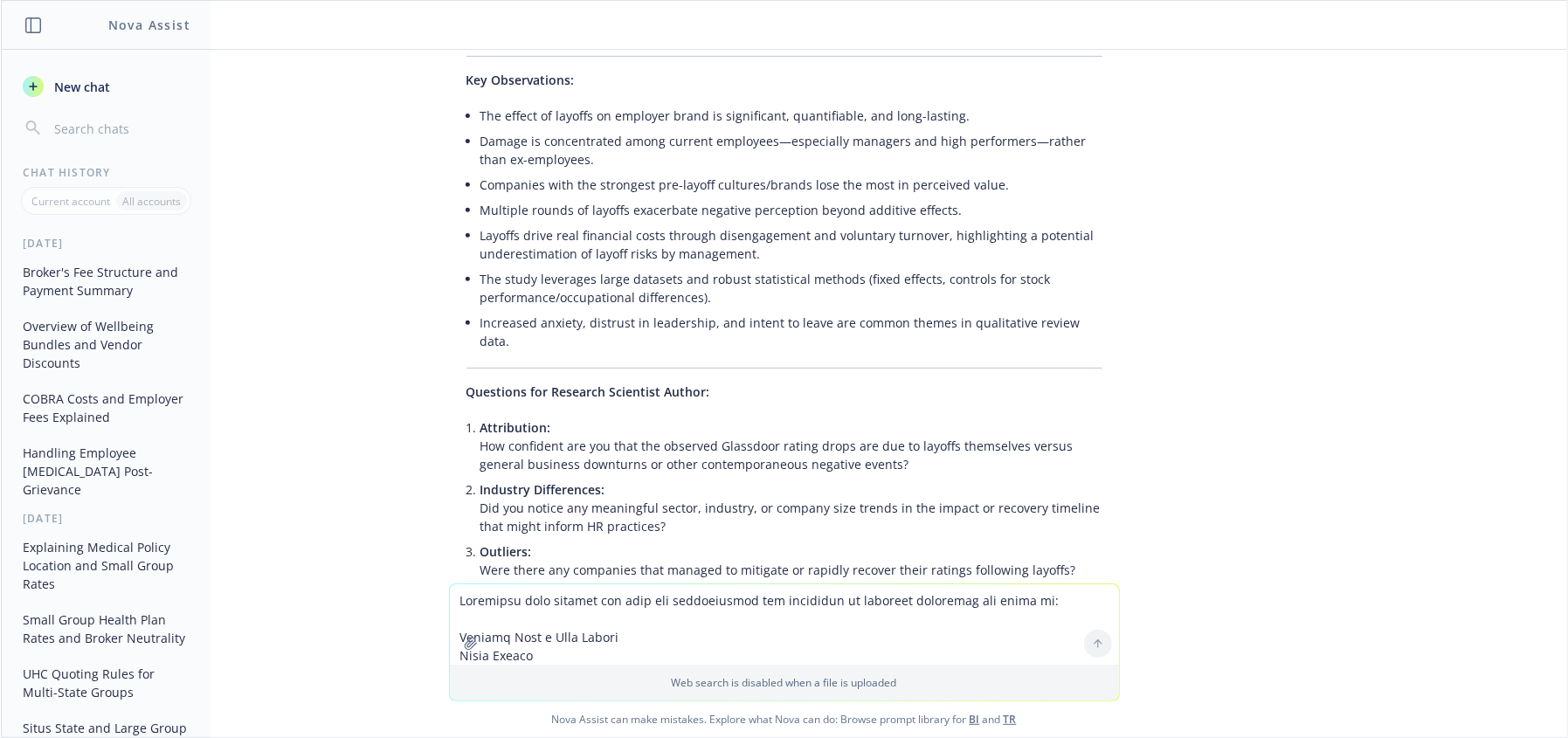
click at [1189, 378] on div "doc BSA .doc explain how the broker's fees work under this agreement Under this…" at bounding box center [784, 317] width 1566 height 534
drag, startPoint x: 1219, startPoint y: 374, endPoint x: 1228, endPoint y: 376, distance: 9.2
click at [1221, 374] on div "doc BSA .doc explain how the broker's fees work under this agreement Under this…" at bounding box center [784, 317] width 1566 height 534
